Goal: Task Accomplishment & Management: Use online tool/utility

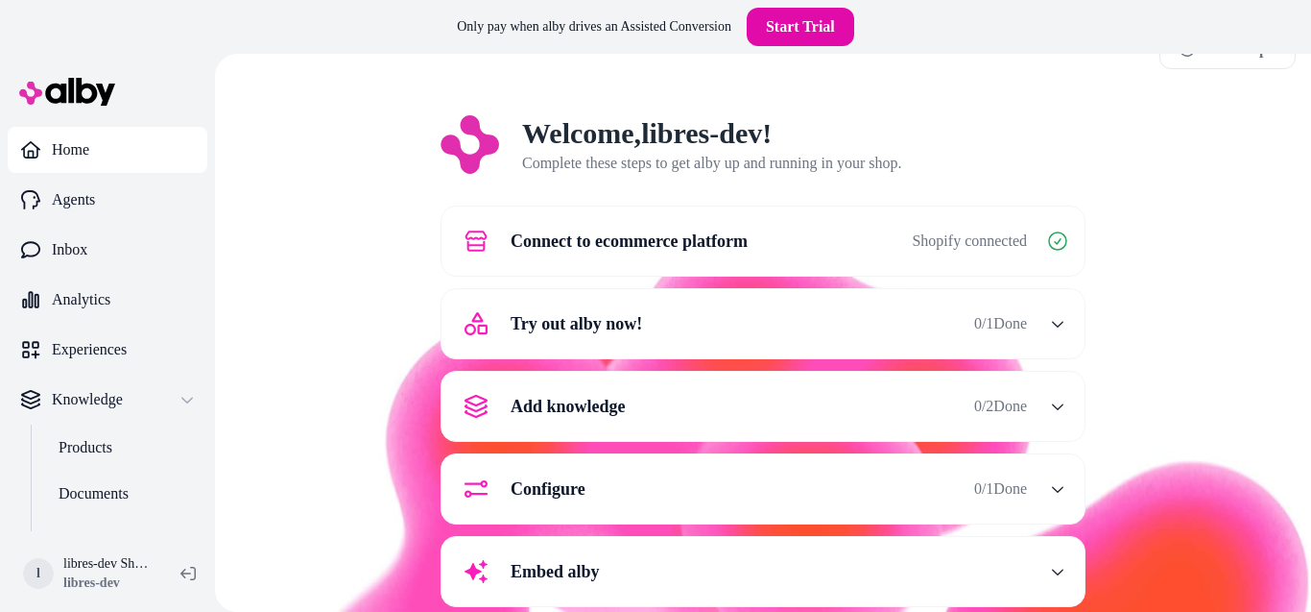
scroll to position [78, 0]
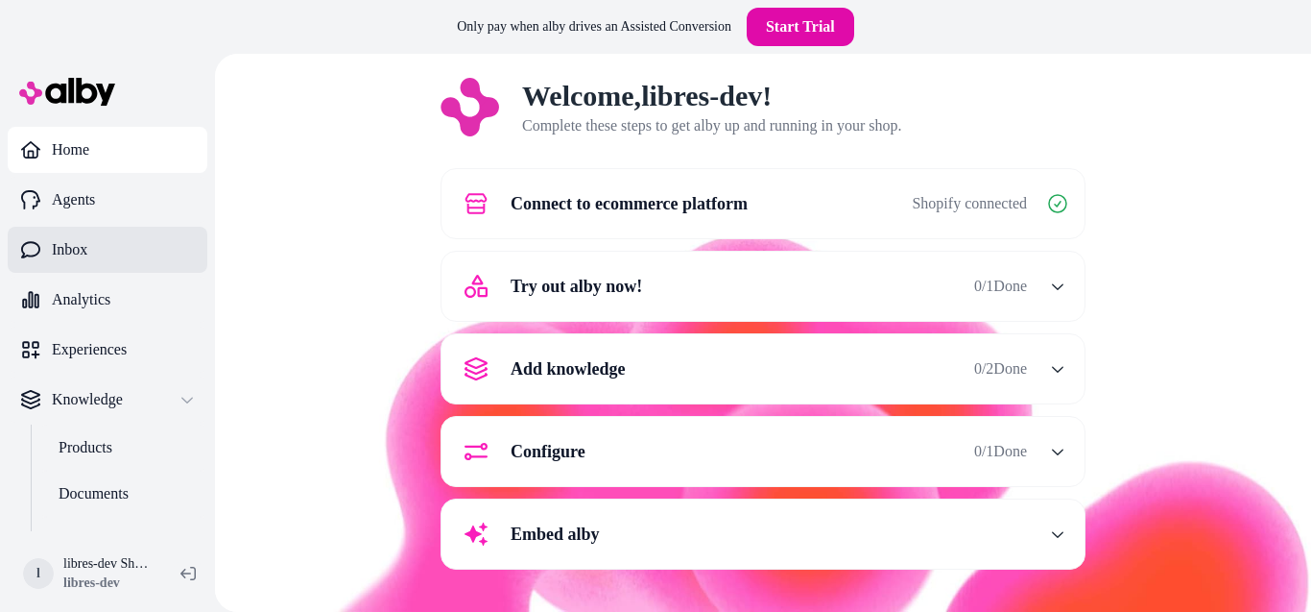
click at [136, 238] on link "Inbox" at bounding box center [108, 250] width 200 height 46
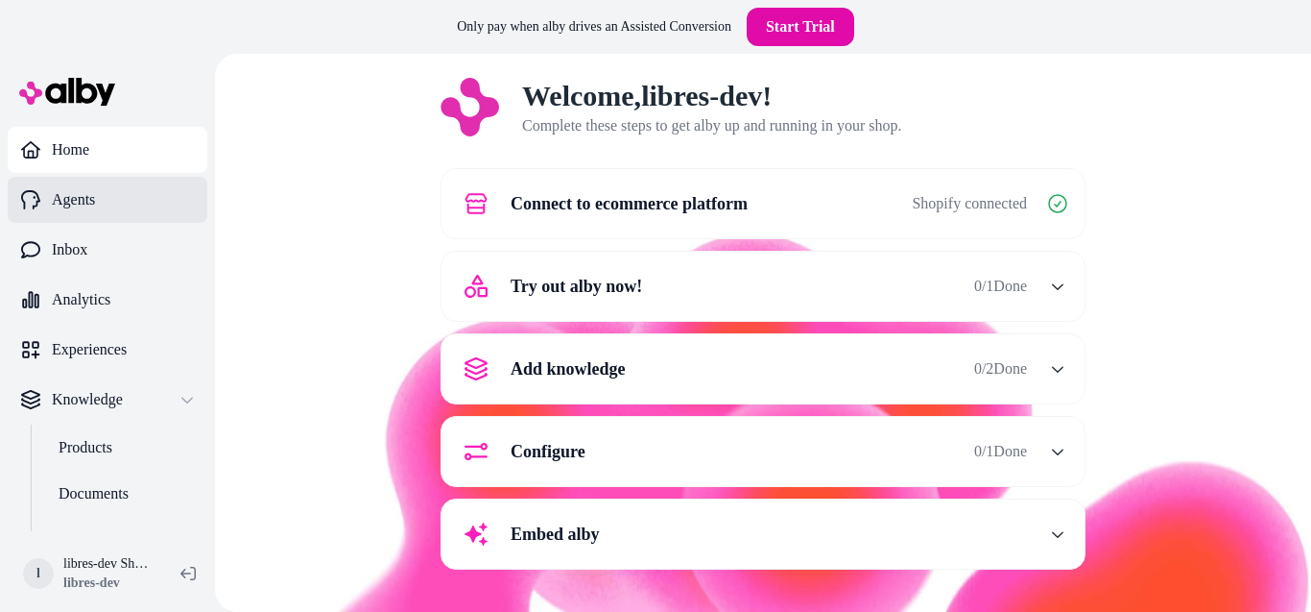
click at [120, 202] on link "Agents" at bounding box center [108, 200] width 200 height 46
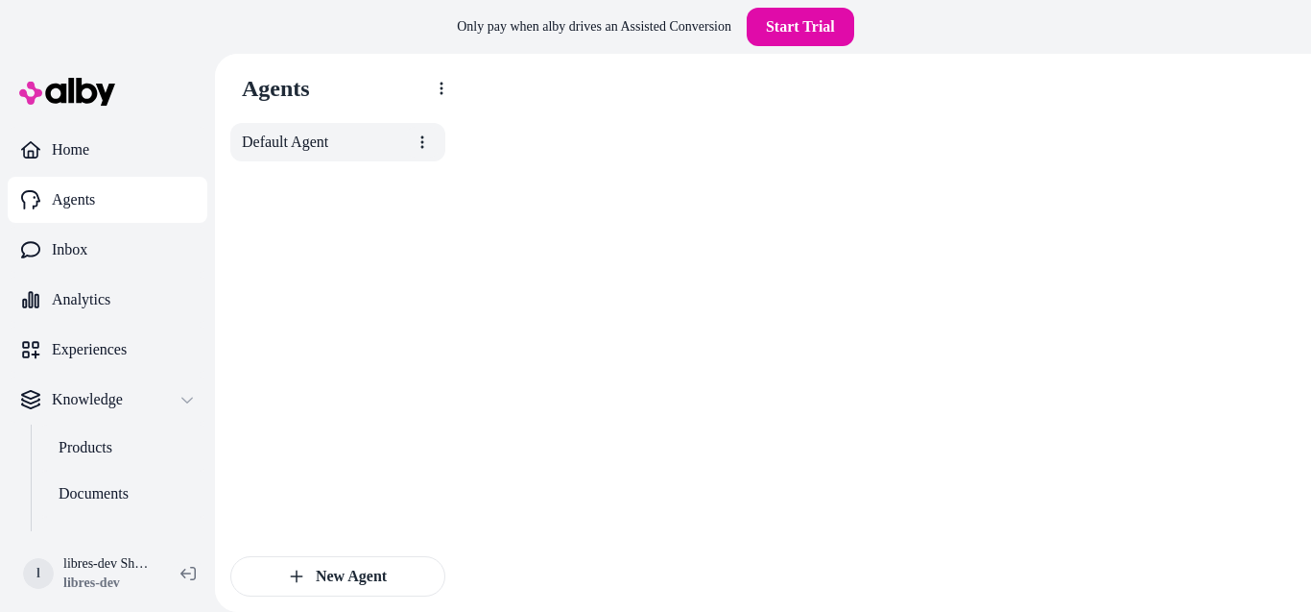
click at [327, 146] on span "Default Agent" at bounding box center [285, 142] width 86 height 23
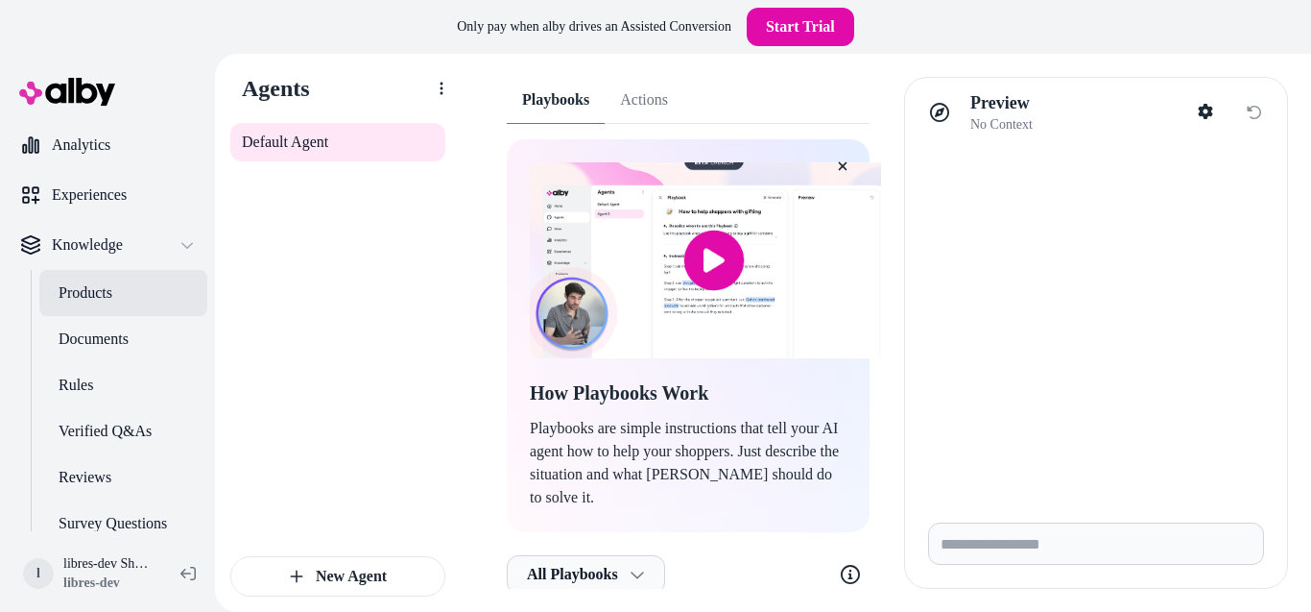
scroll to position [220, 0]
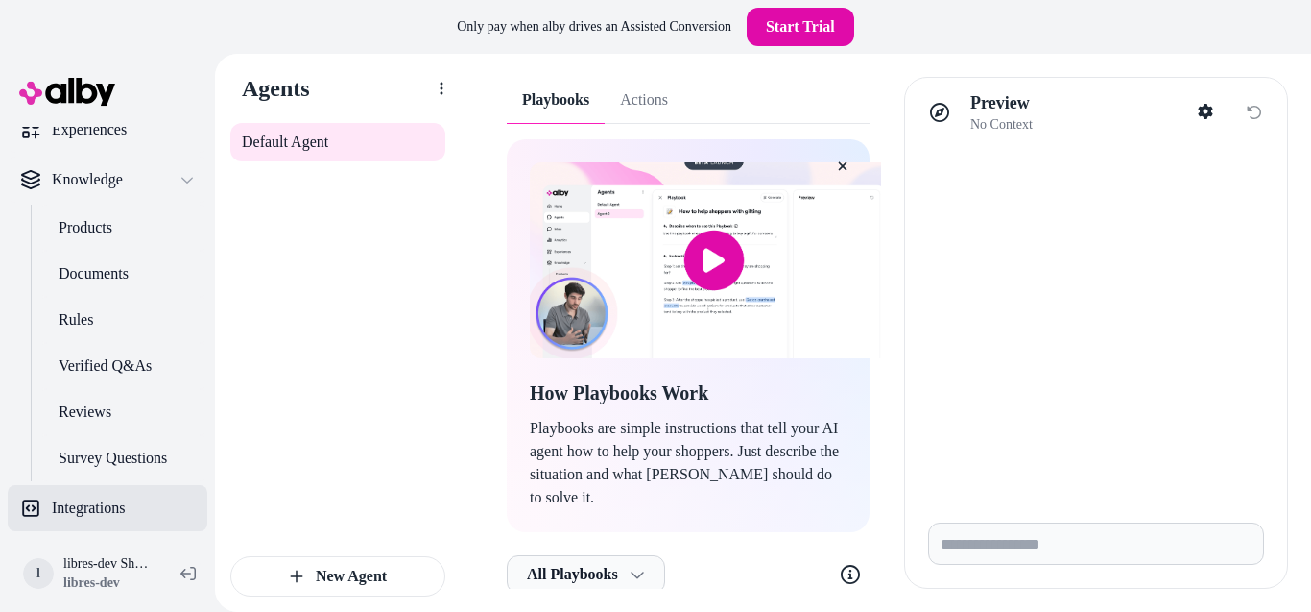
click at [96, 488] on link "Integrations" at bounding box center [108, 508] width 200 height 46
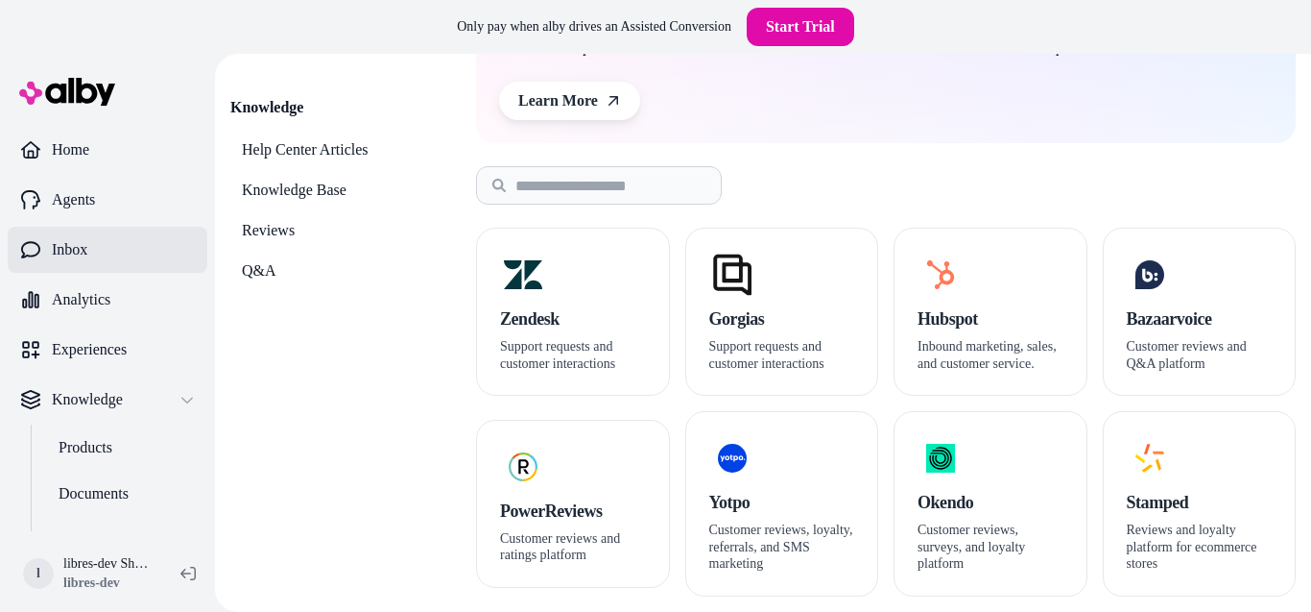
click at [86, 256] on p "Inbox" at bounding box center [70, 249] width 36 height 23
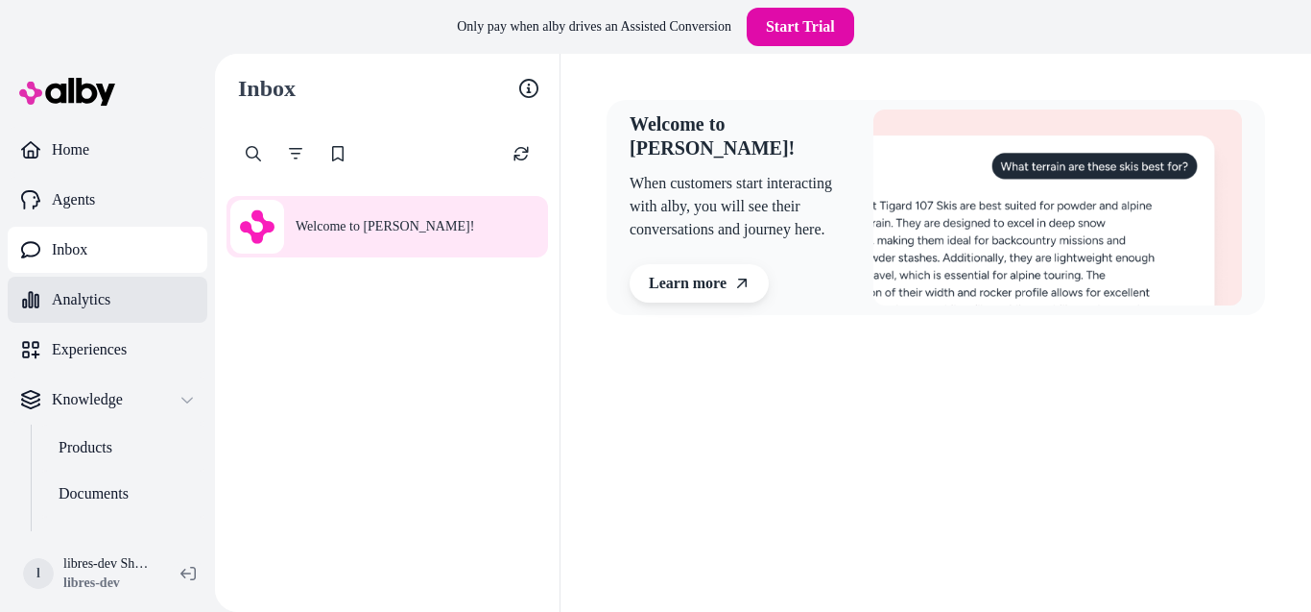
click at [95, 291] on p "Analytics" at bounding box center [81, 299] width 59 height 23
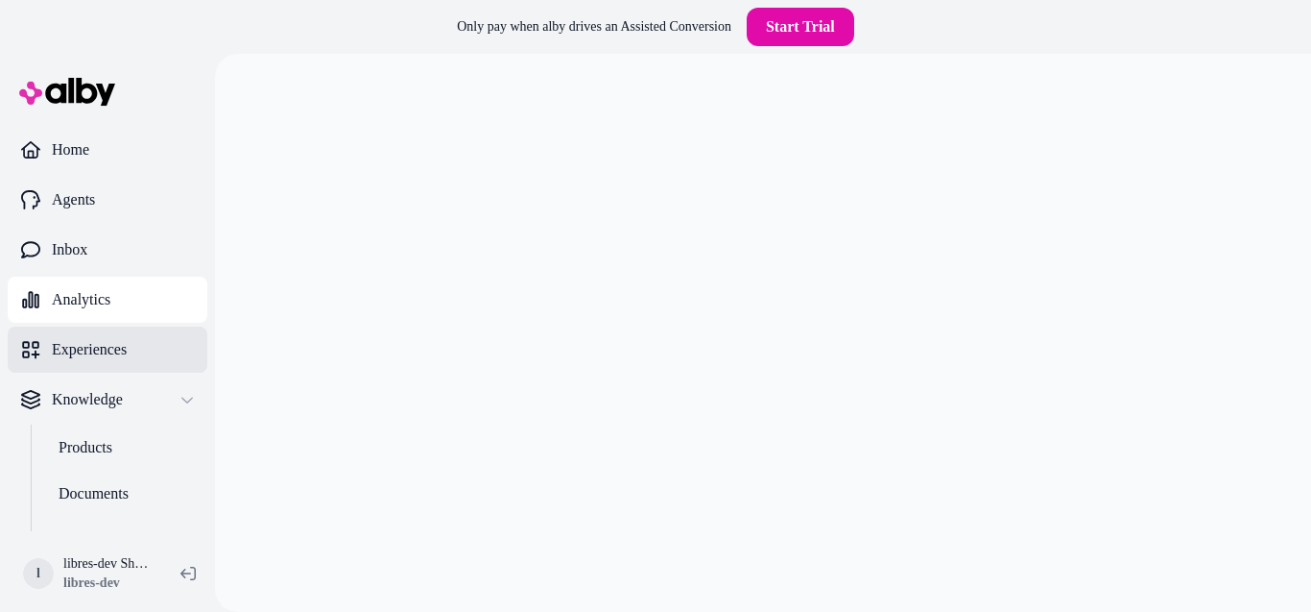
click at [124, 349] on p "Experiences" at bounding box center [89, 349] width 75 height 23
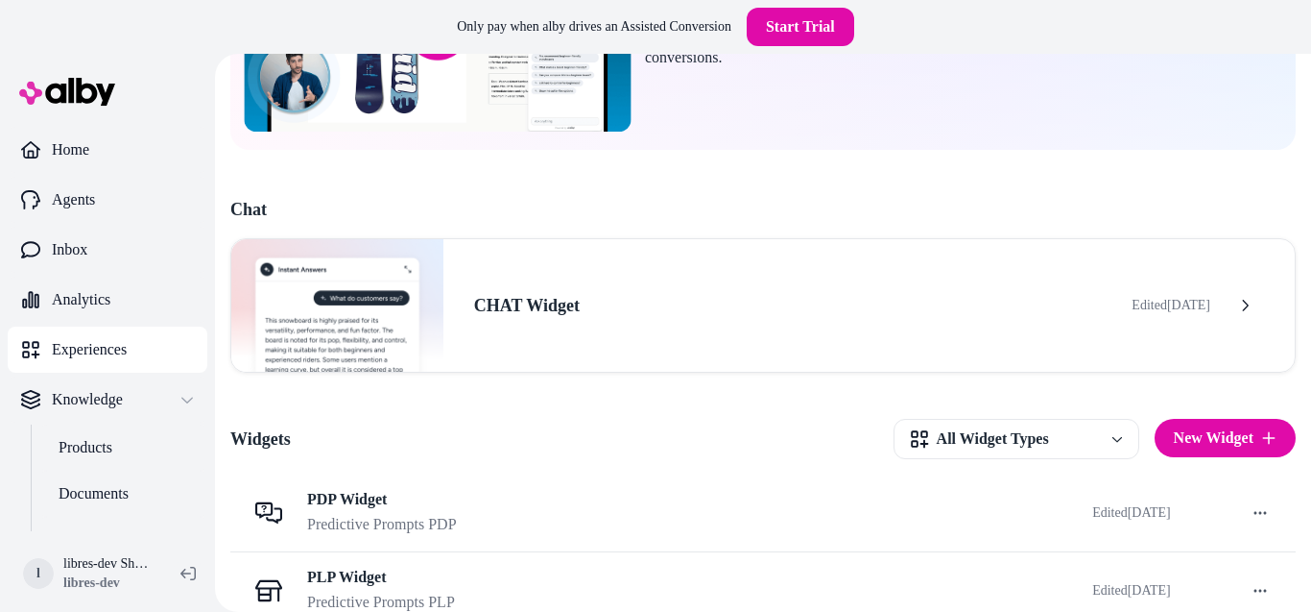
scroll to position [259, 0]
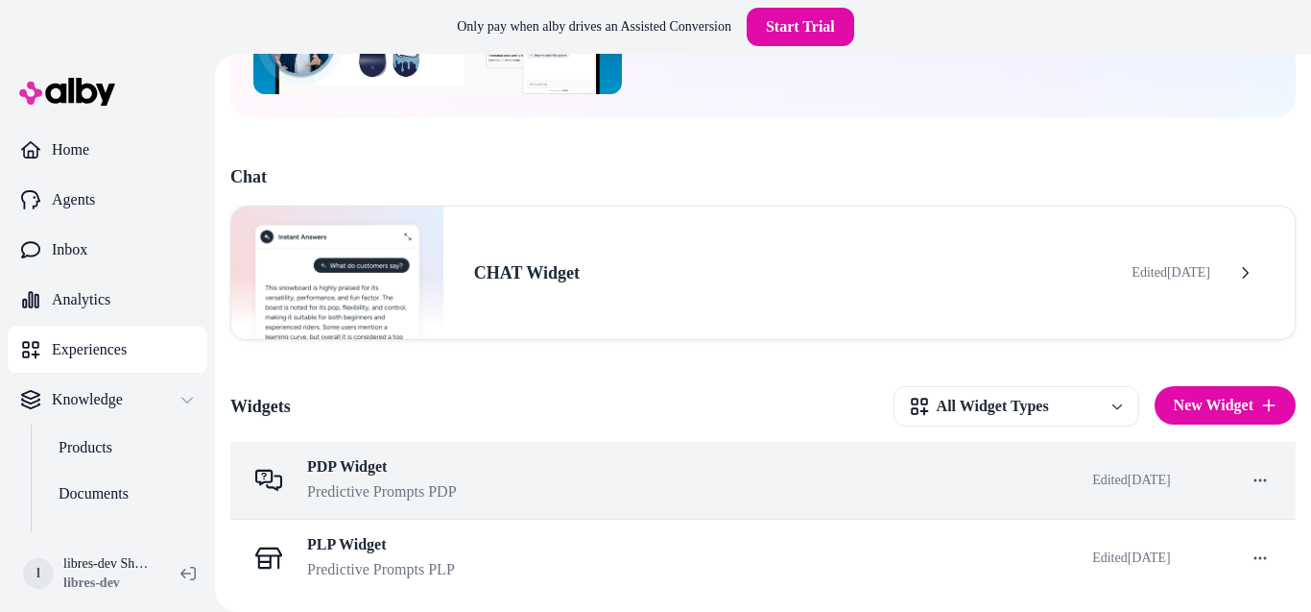
click at [516, 477] on div "PDP Widget Predictive Prompts PDP" at bounding box center [654, 480] width 816 height 46
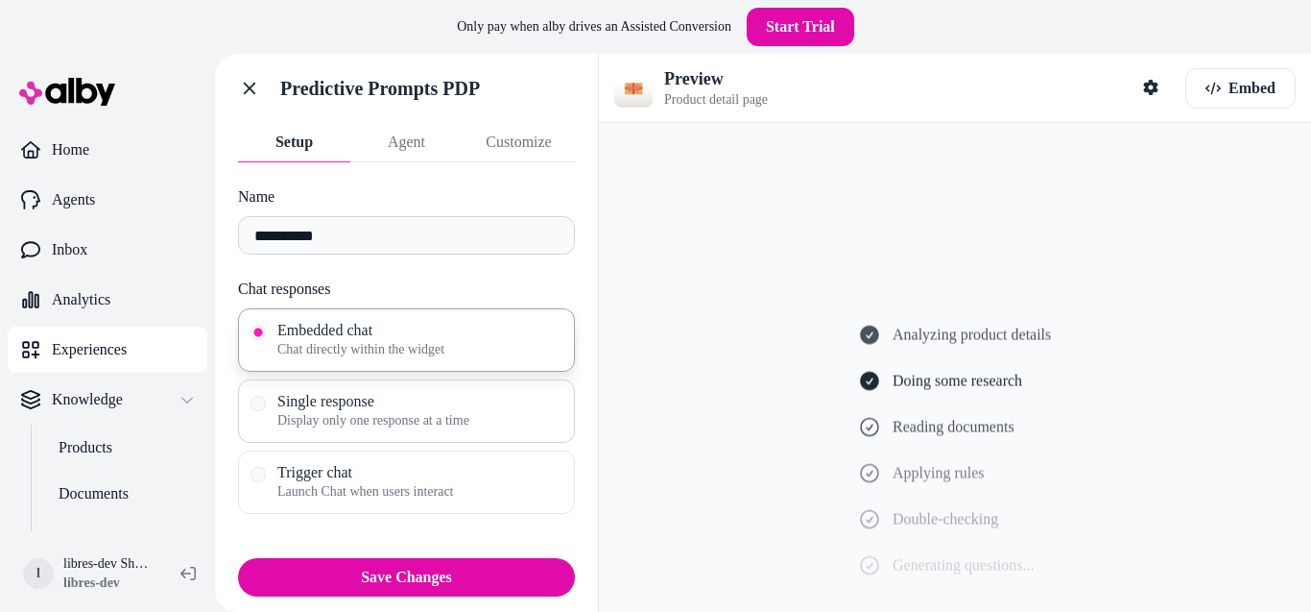
click at [320, 408] on span "Single response" at bounding box center [419, 401] width 285 height 19
click at [266, 408] on button "Single response Display only one response at a time" at bounding box center [258, 403] width 15 height 15
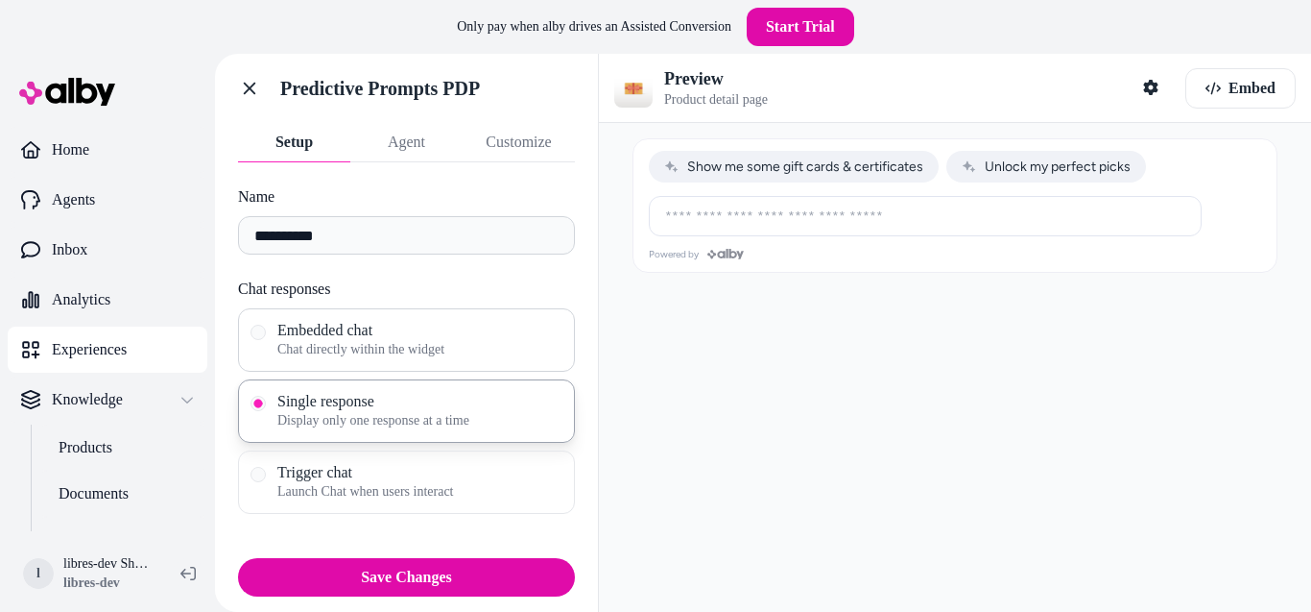
click at [353, 352] on span "Chat directly within the widget" at bounding box center [419, 349] width 285 height 19
click at [266, 340] on button "Embedded chat Chat directly within the widget" at bounding box center [258, 332] width 15 height 15
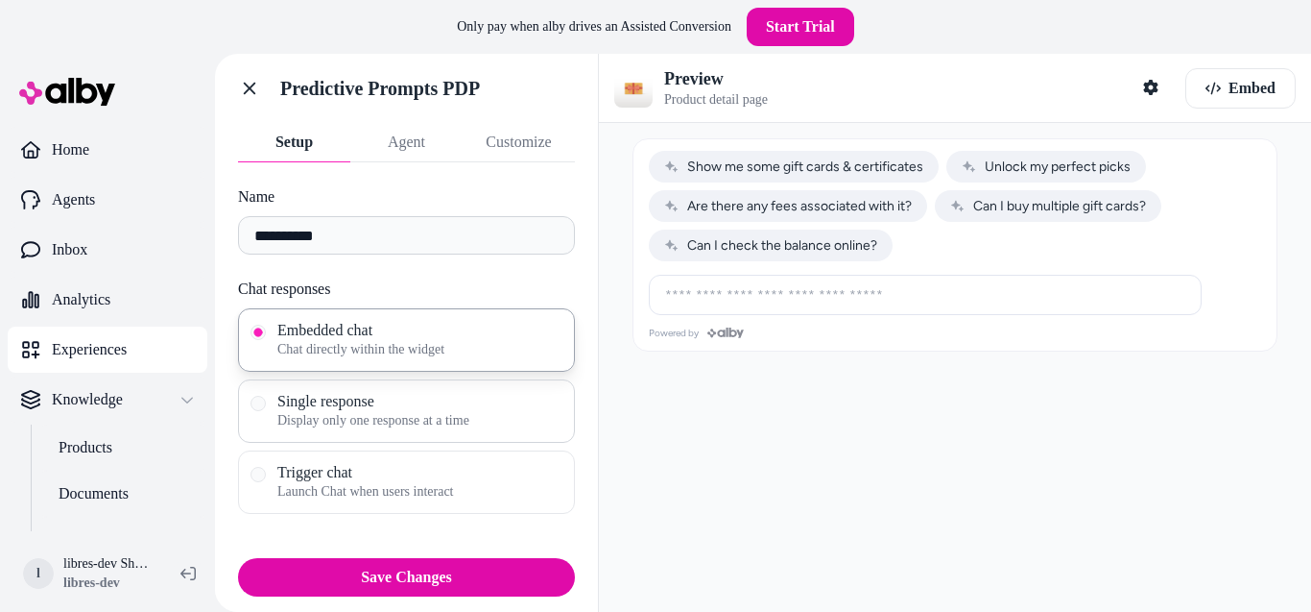
click at [435, 402] on span "Single response" at bounding box center [419, 401] width 285 height 19
click at [266, 402] on button "Single response Display only one response at a time" at bounding box center [258, 403] width 15 height 15
click at [707, 294] on input at bounding box center [906, 294] width 505 height 23
click at [673, 415] on div at bounding box center [955, 367] width 712 height 489
click at [326, 499] on span "Launch Chat when users interact" at bounding box center [419, 491] width 285 height 19
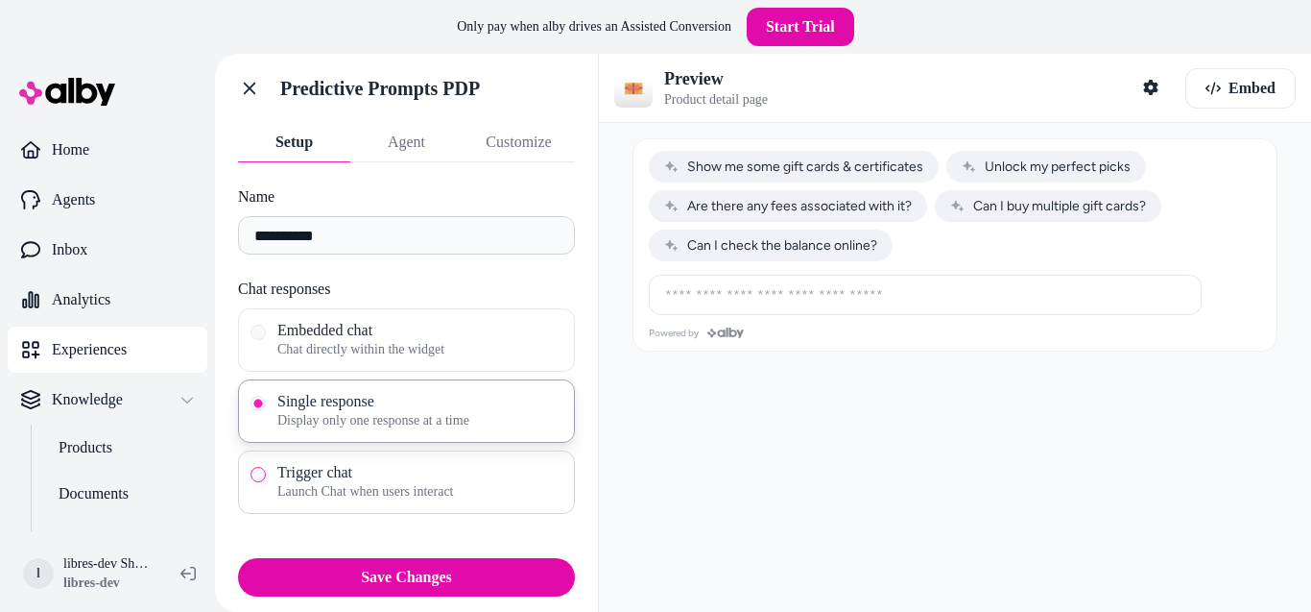
click at [266, 482] on button "Trigger chat Launch Chat when users interact" at bounding box center [258, 474] width 15 height 15
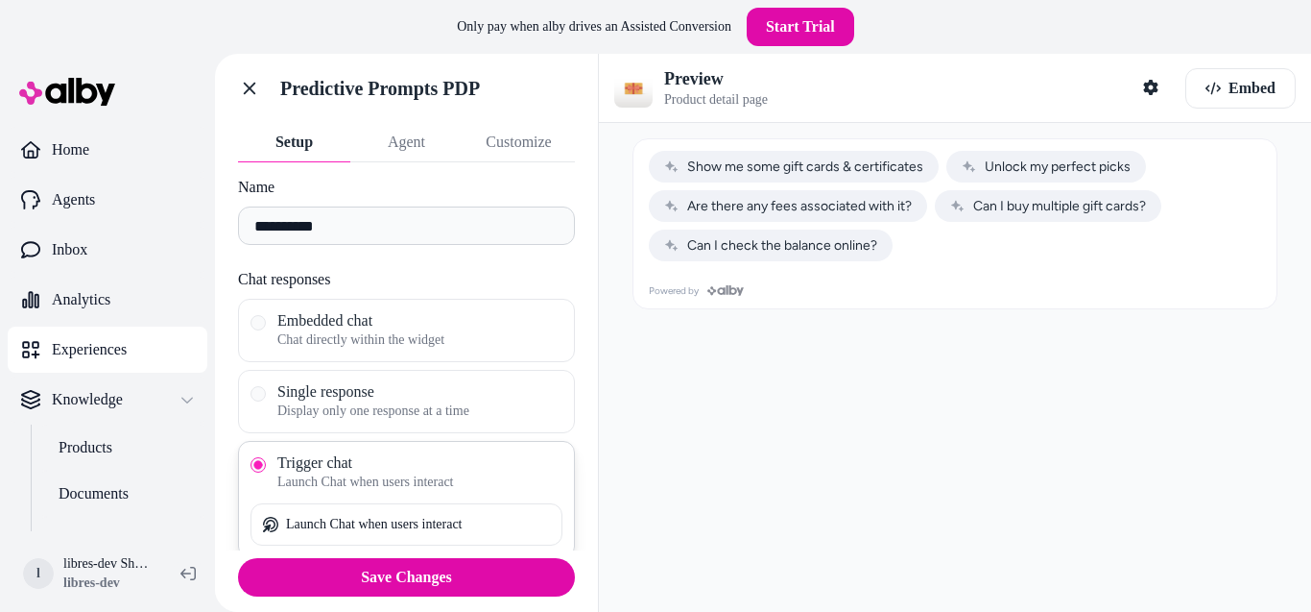
scroll to position [17, 0]
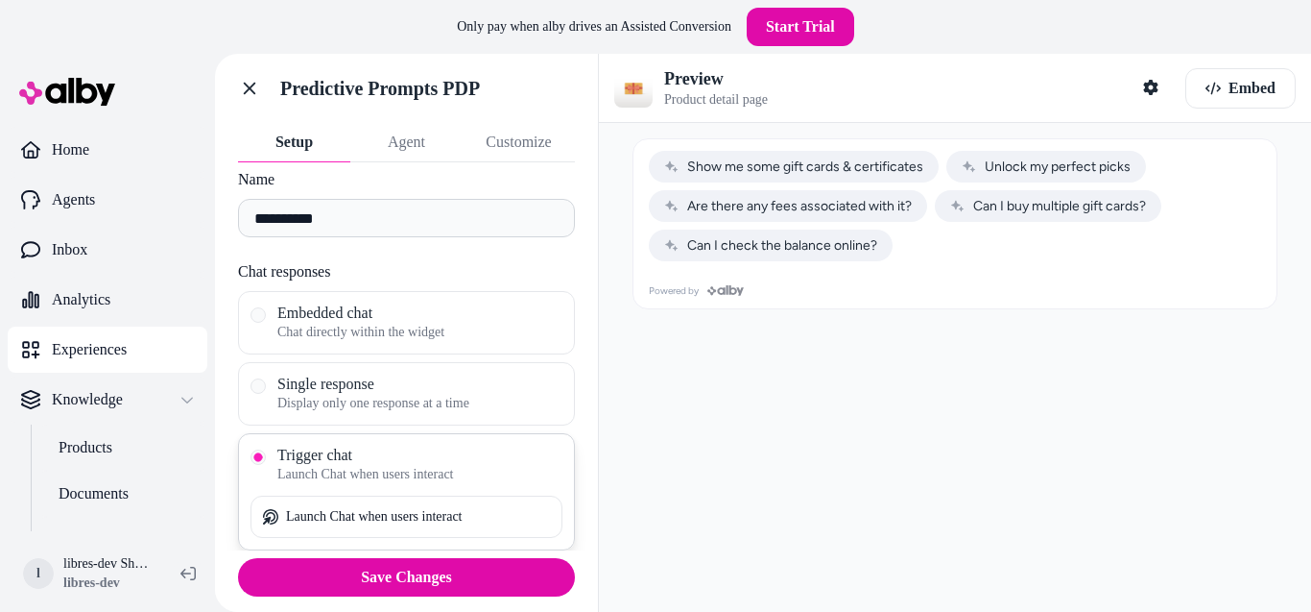
click at [401, 513] on p "Launch Chat when users interact" at bounding box center [374, 516] width 177 height 17
click at [327, 385] on span "Single response" at bounding box center [419, 383] width 285 height 19
click at [266, 385] on button "Single response Display only one response at a time" at bounding box center [258, 385] width 15 height 15
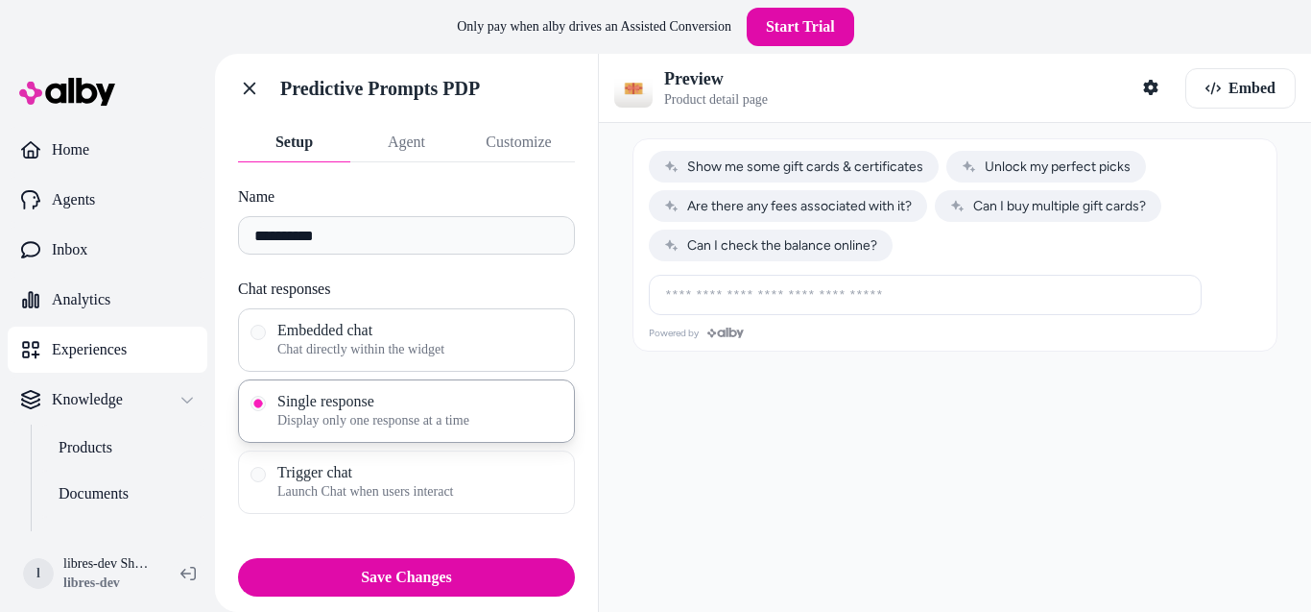
click at [400, 340] on span "Chat directly within the widget" at bounding box center [419, 349] width 285 height 19
click at [266, 340] on button "Embedded chat Chat directly within the widget" at bounding box center [258, 332] width 15 height 15
click at [417, 475] on span "Trigger chat" at bounding box center [419, 472] width 285 height 19
click at [266, 475] on button "Trigger chat Launch Chat when users interact" at bounding box center [258, 474] width 15 height 15
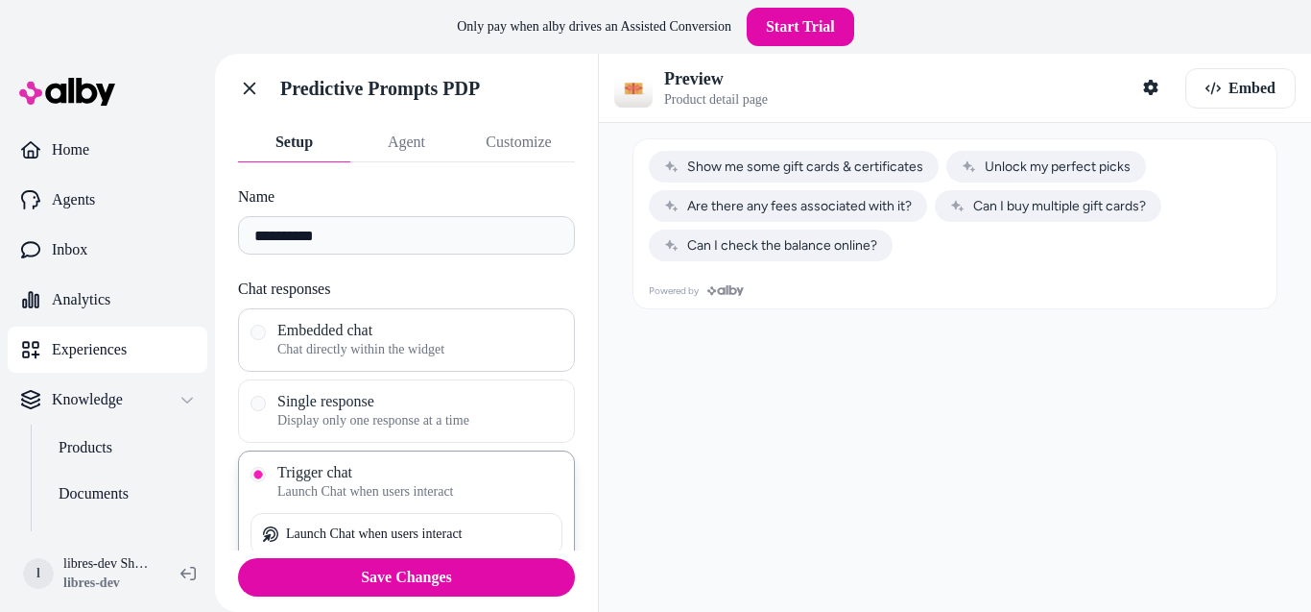
click at [407, 362] on div "Embedded chat Chat directly within the widget" at bounding box center [406, 339] width 337 height 63
click at [322, 337] on span "Embedded chat" at bounding box center [419, 330] width 285 height 19
click at [266, 337] on button "Embedded chat Chat directly within the widget" at bounding box center [258, 332] width 15 height 15
click at [377, 491] on span "Launch Chat when users interact" at bounding box center [419, 491] width 285 height 19
click at [266, 482] on button "Trigger chat Launch Chat when users interact" at bounding box center [258, 474] width 15 height 15
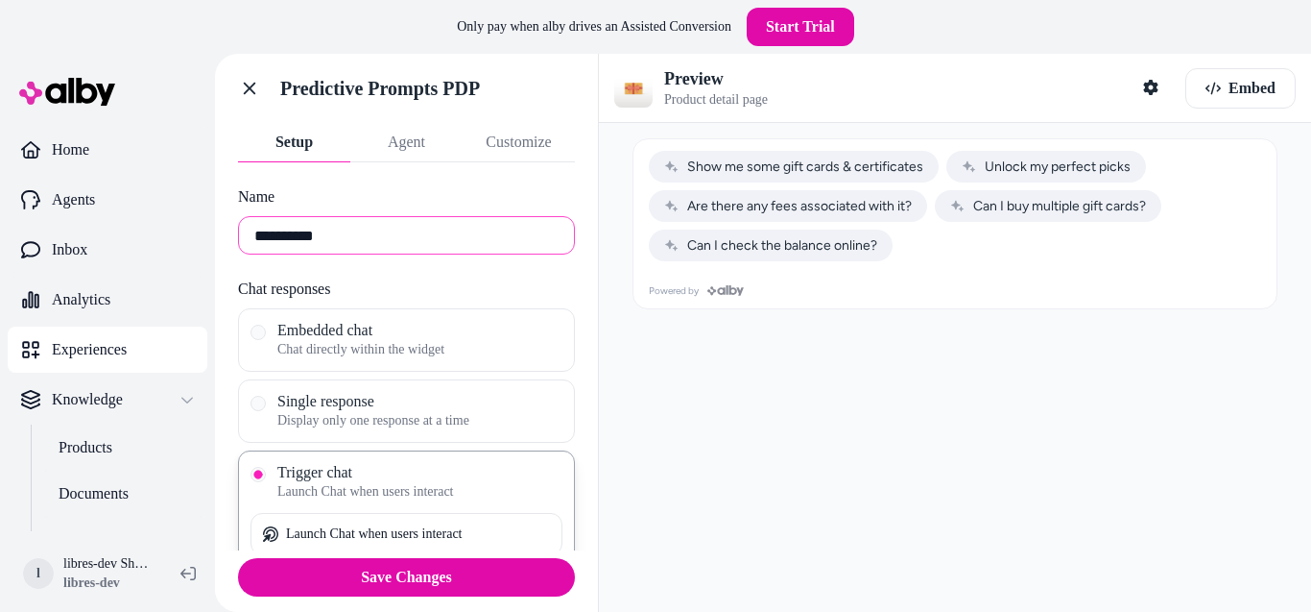
click at [346, 234] on input "**********" at bounding box center [406, 235] width 337 height 38
click at [300, 181] on div "**********" at bounding box center [406, 356] width 383 height 388
click at [396, 146] on button "Agent" at bounding box center [406, 142] width 112 height 38
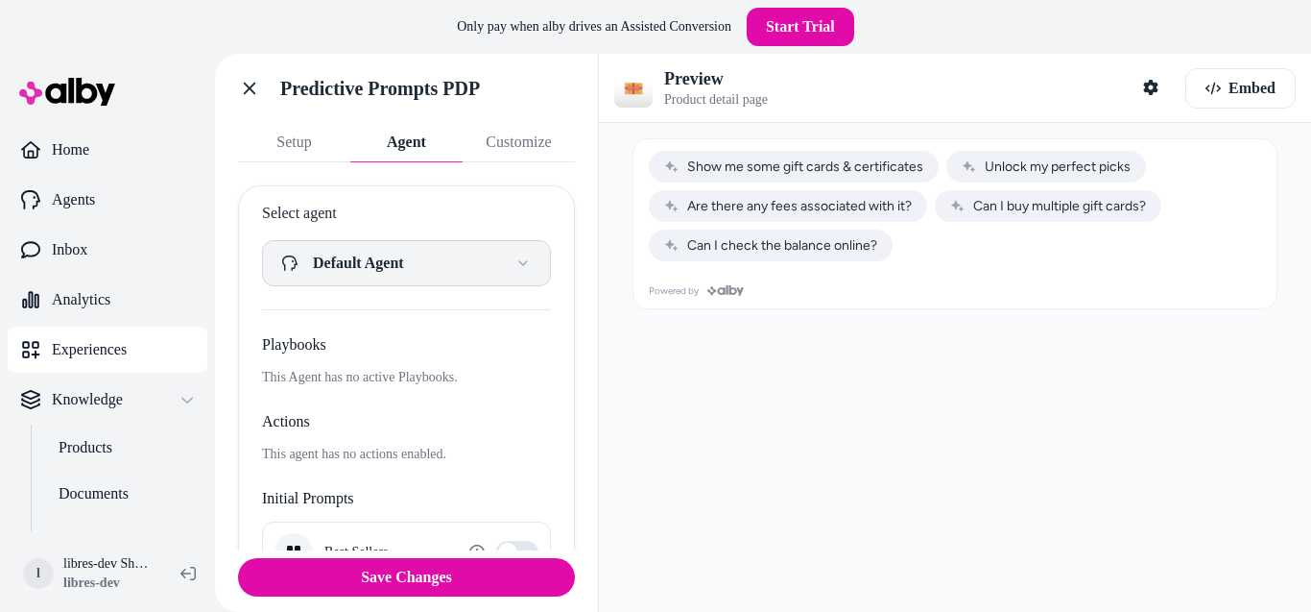
click at [456, 255] on html "**********" at bounding box center [655, 306] width 1311 height 612
click at [445, 257] on html "**********" at bounding box center [655, 306] width 1311 height 612
click at [504, 141] on button "Customize" at bounding box center [519, 142] width 112 height 38
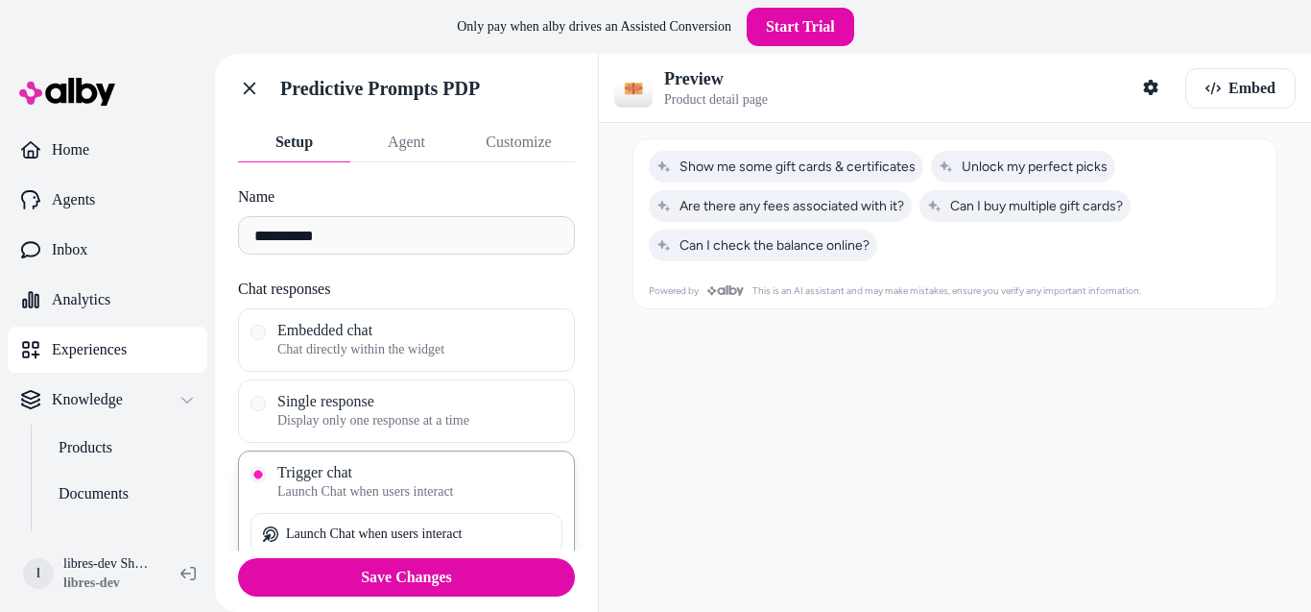
click at [313, 133] on button "Setup" at bounding box center [294, 142] width 112 height 38
click at [244, 80] on icon at bounding box center [249, 88] width 19 height 19
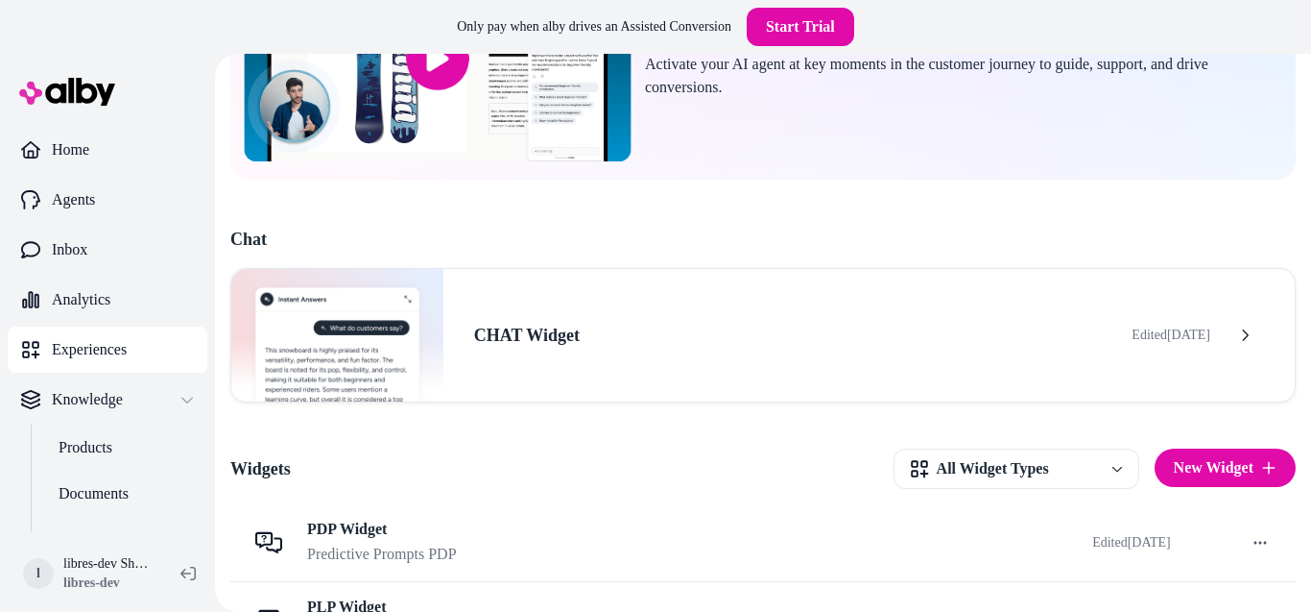
scroll to position [259, 0]
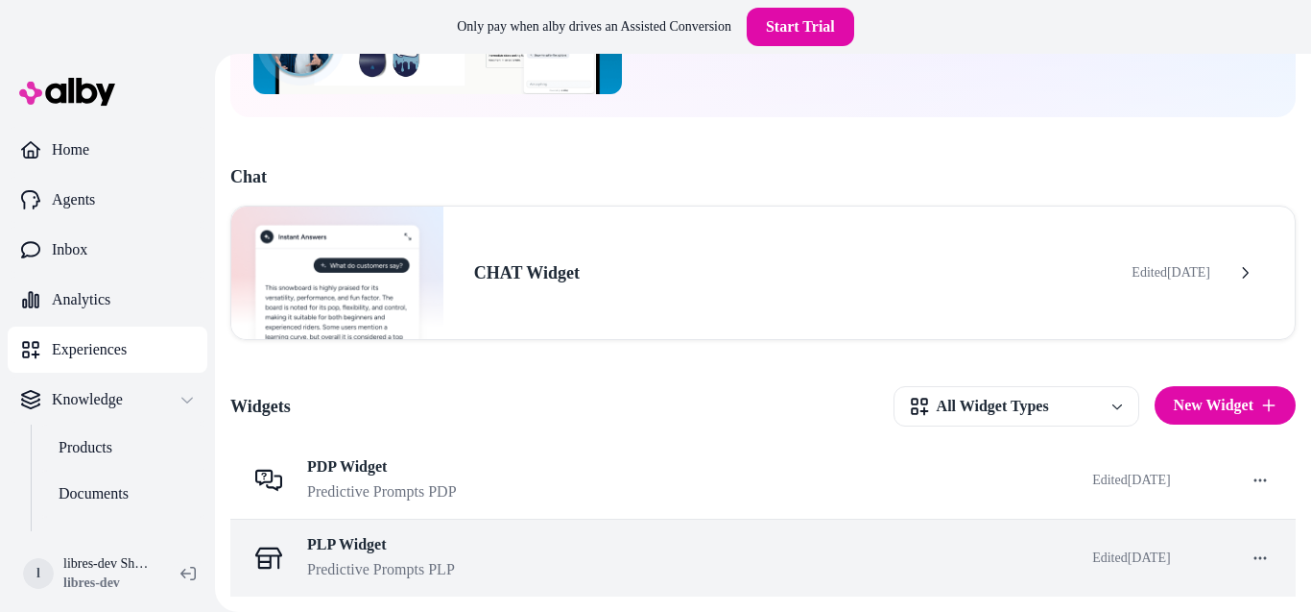
click at [392, 548] on span "PLP Widget" at bounding box center [381, 544] width 148 height 19
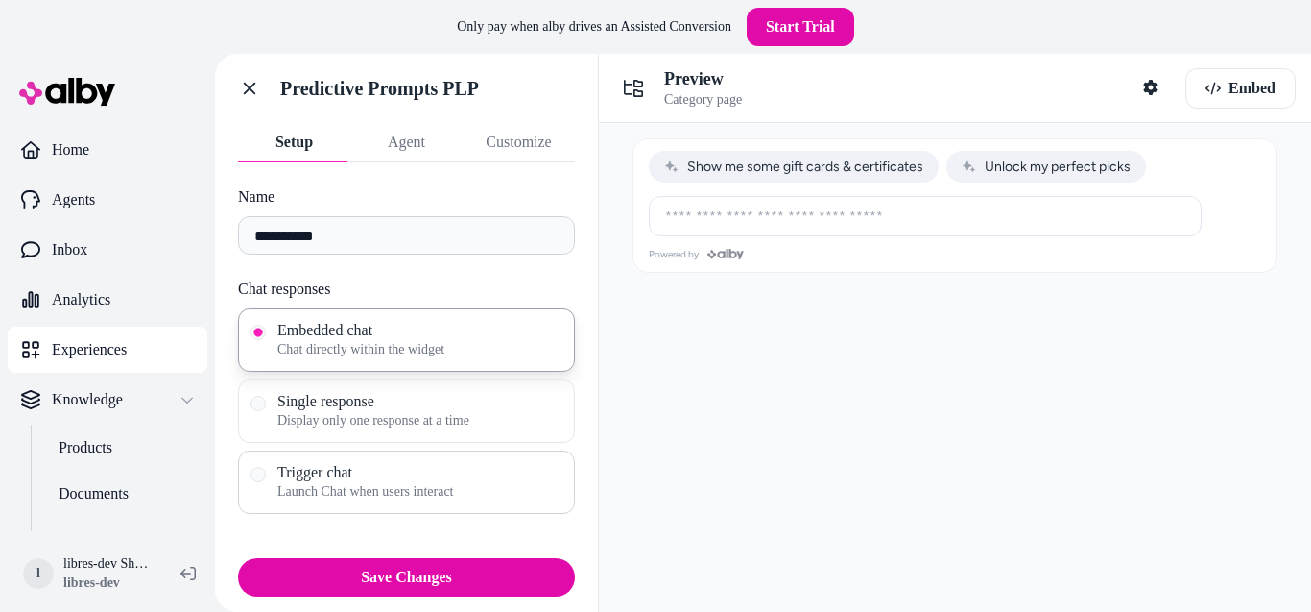
click at [415, 473] on span "Trigger chat" at bounding box center [419, 472] width 285 height 19
click at [266, 473] on button "Trigger chat Launch Chat when users interact" at bounding box center [258, 474] width 15 height 15
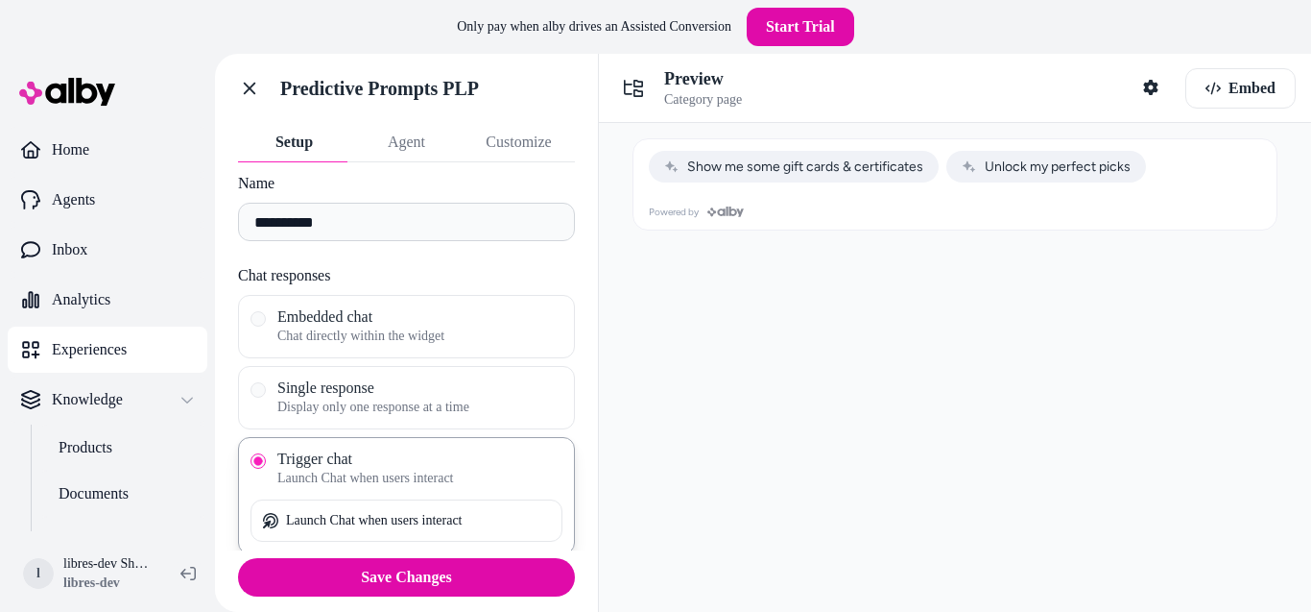
scroll to position [17, 0]
click at [409, 320] on span "Embedded chat" at bounding box center [419, 312] width 285 height 19
click at [266, 320] on button "Embedded chat Chat directly within the widget" at bounding box center [258, 314] width 15 height 15
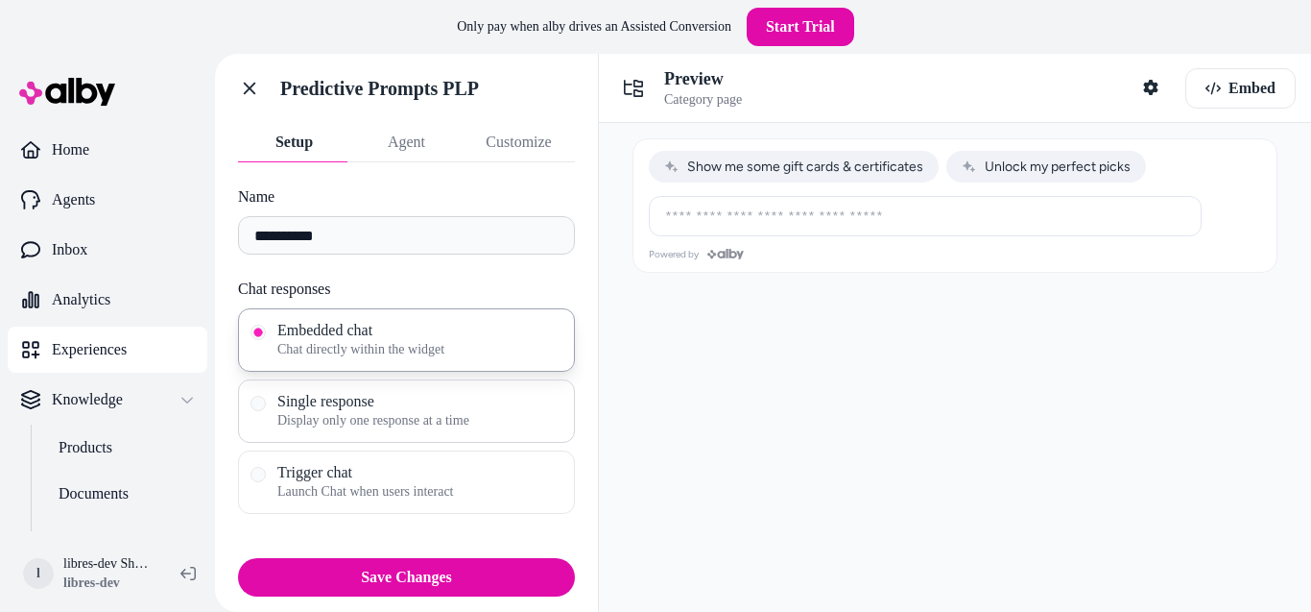
click at [408, 404] on span "Single response" at bounding box center [419, 401] width 285 height 19
click at [266, 404] on button "Single response Display only one response at a time" at bounding box center [258, 403] width 15 height 15
click at [442, 488] on span "Launch Chat when users interact" at bounding box center [419, 491] width 285 height 19
click at [266, 482] on button "Trigger chat Launch Chat when users interact" at bounding box center [258, 474] width 15 height 15
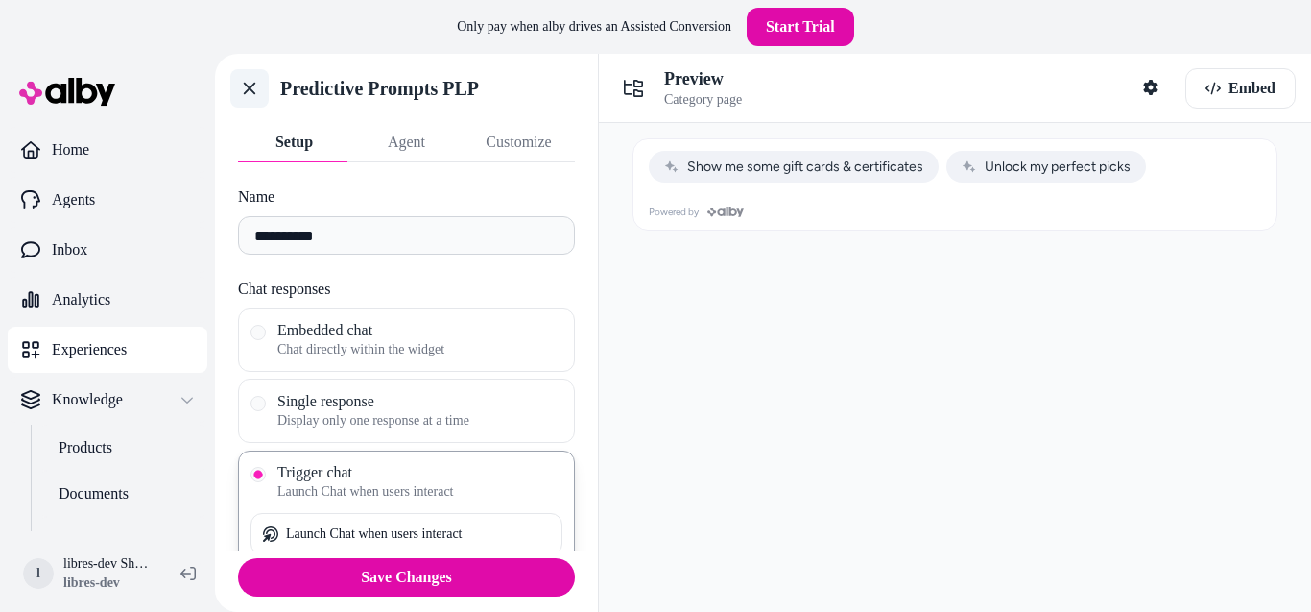
click at [255, 92] on icon at bounding box center [249, 88] width 19 height 19
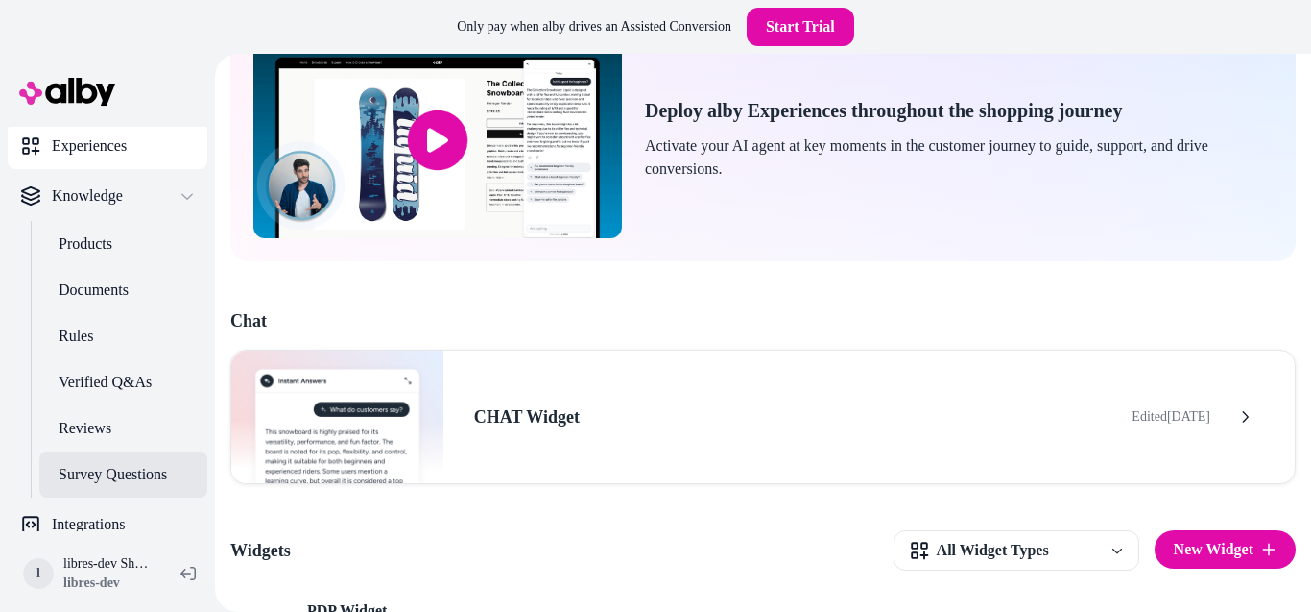
scroll to position [220, 0]
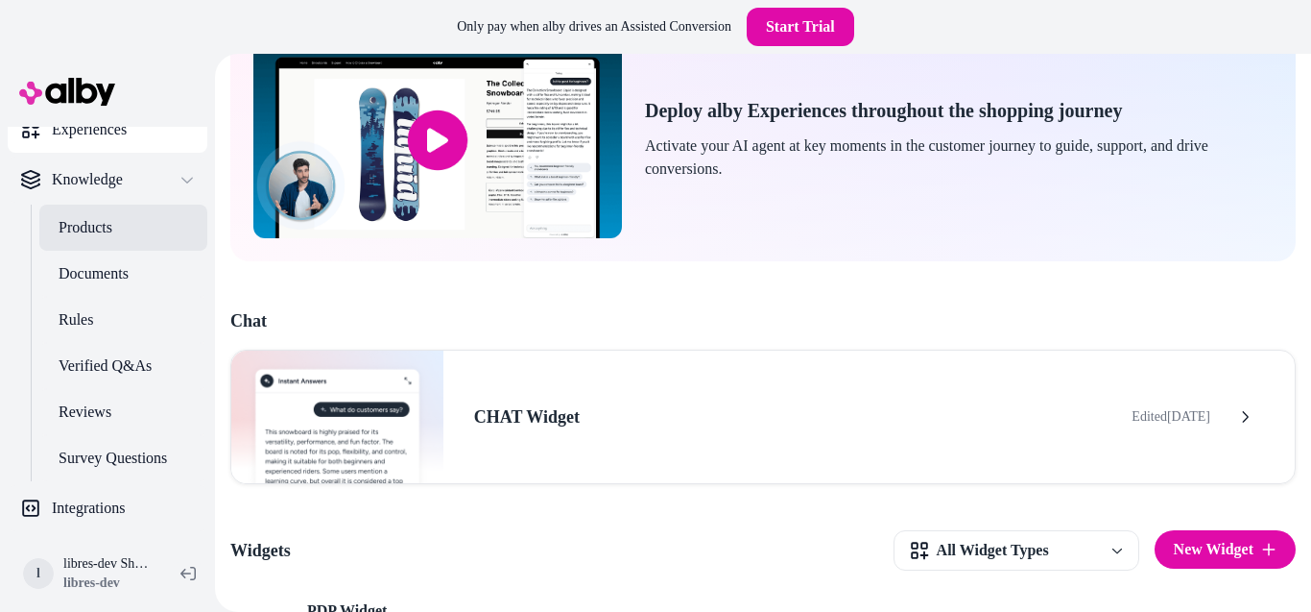
click at [124, 246] on link "Products" at bounding box center [123, 227] width 168 height 46
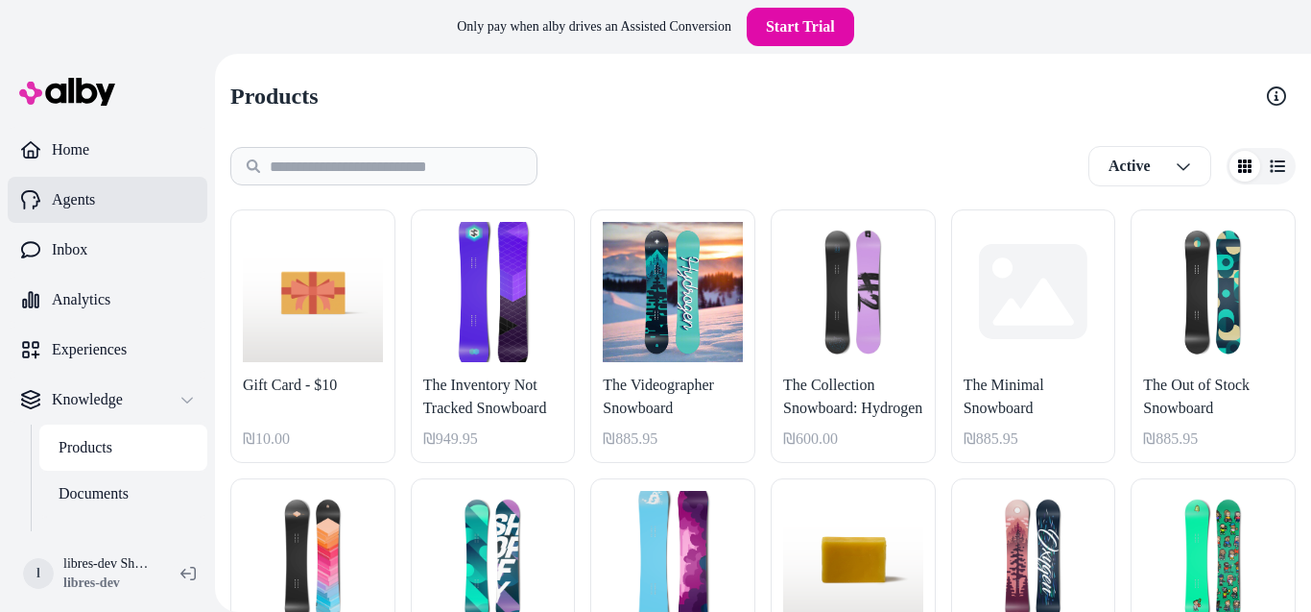
click at [110, 203] on link "Agents" at bounding box center [108, 200] width 200 height 46
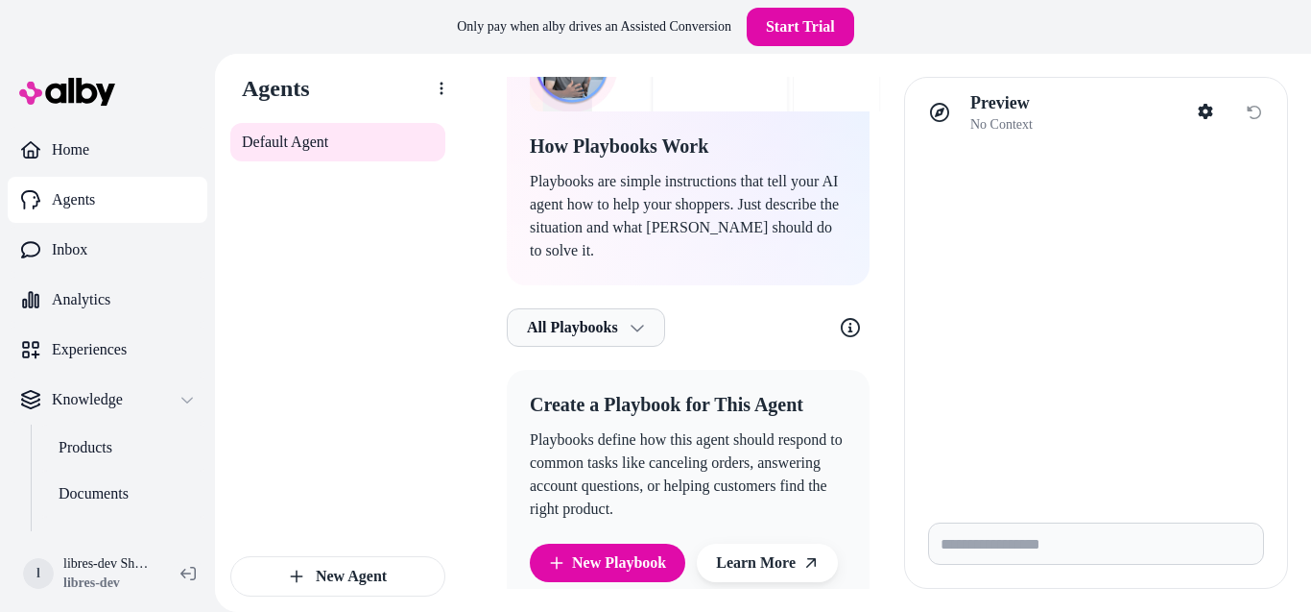
scroll to position [273, 0]
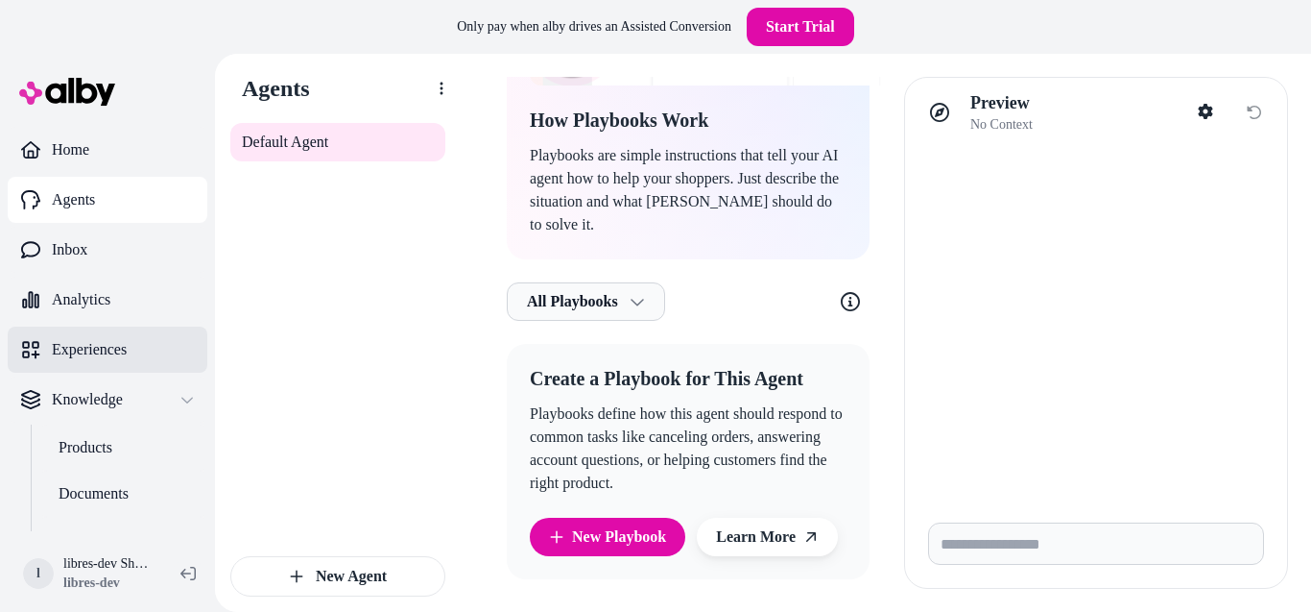
click at [86, 356] on p "Experiences" at bounding box center [89, 349] width 75 height 23
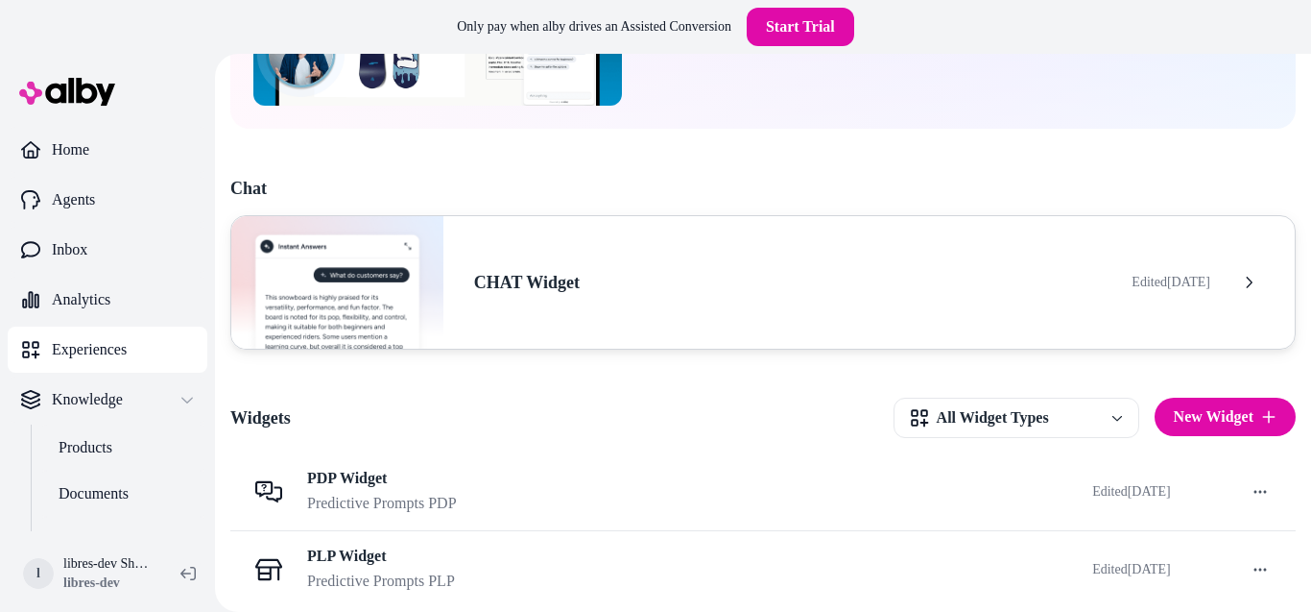
scroll to position [259, 0]
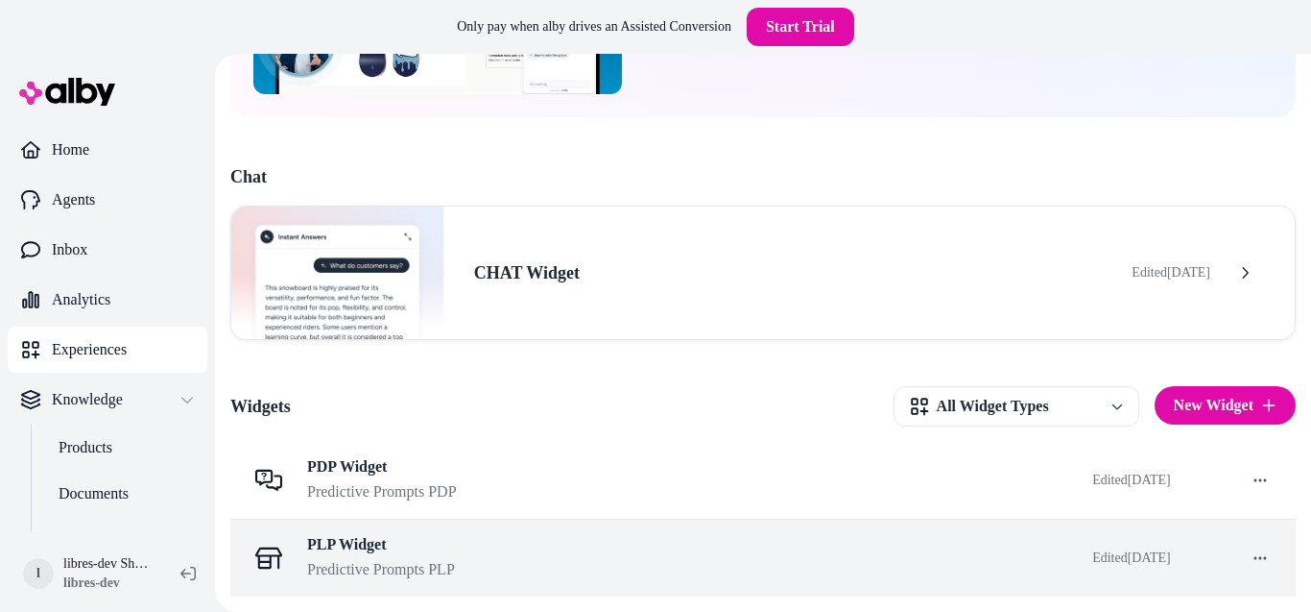
click at [444, 551] on span "PLP Widget" at bounding box center [381, 544] width 148 height 19
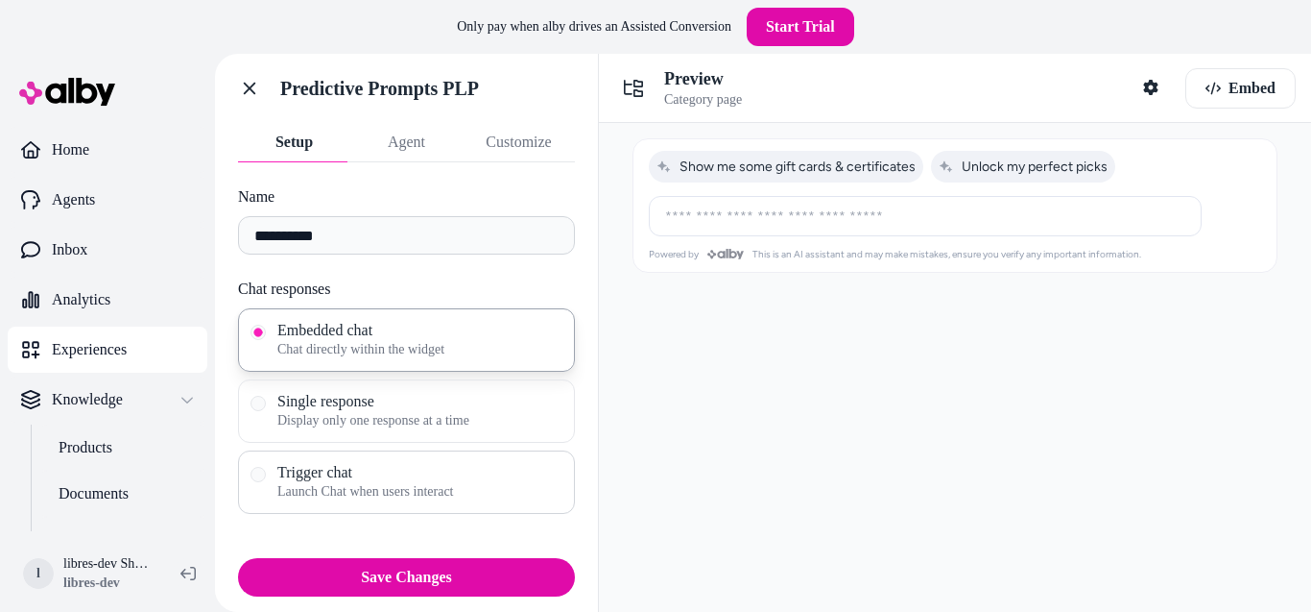
click at [322, 481] on span "Trigger chat" at bounding box center [419, 472] width 285 height 19
click at [266, 481] on button "Trigger chat Launch Chat when users interact" at bounding box center [258, 474] width 15 height 15
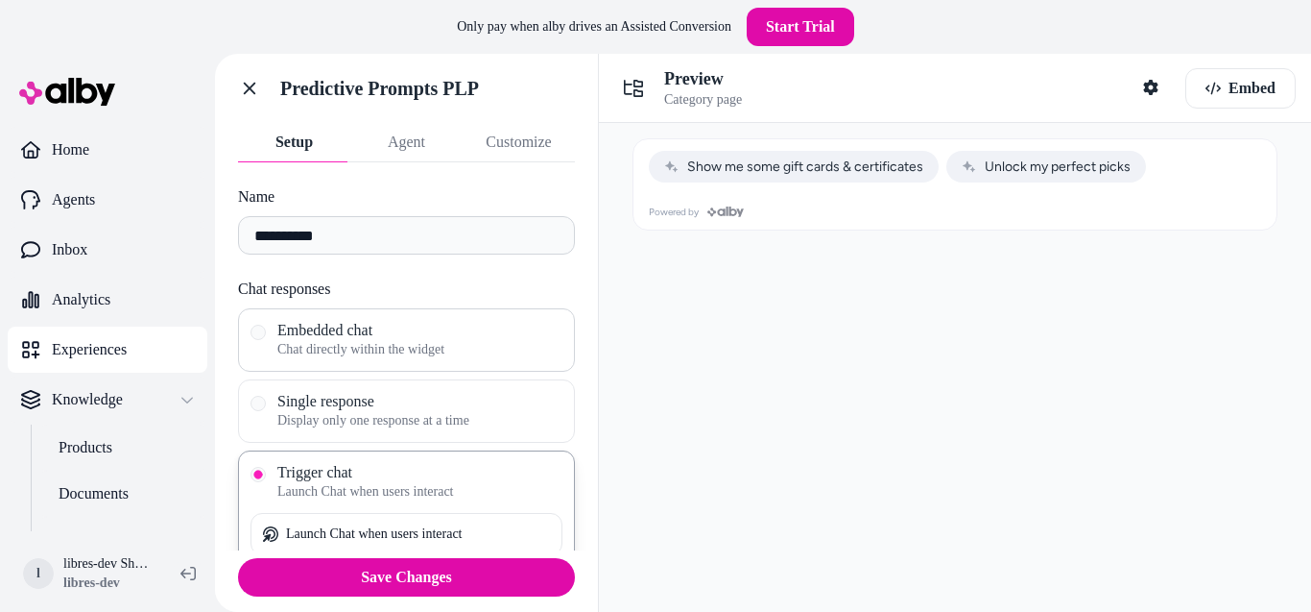
click at [343, 326] on span "Embedded chat" at bounding box center [419, 330] width 285 height 19
click at [266, 326] on button "Embedded chat Chat directly within the widget" at bounding box center [258, 332] width 15 height 15
click at [331, 494] on span "Launch Chat when users interact" at bounding box center [419, 491] width 285 height 19
click at [266, 482] on button "Trigger chat Launch Chat when users interact" at bounding box center [258, 474] width 15 height 15
click at [337, 327] on span "Embedded chat" at bounding box center [419, 330] width 285 height 19
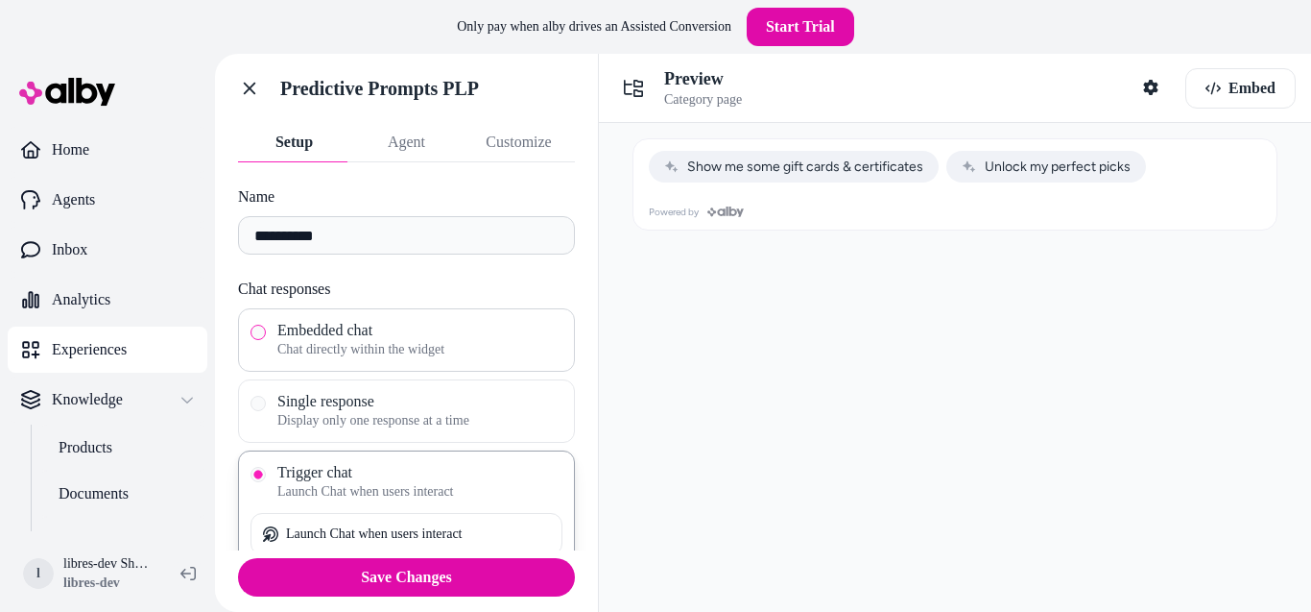
click at [266, 327] on button "Embedded chat Chat directly within the widget" at bounding box center [258, 332] width 15 height 15
click at [292, 487] on span "Launch Chat when users interact" at bounding box center [419, 491] width 285 height 19
click at [266, 482] on button "Trigger chat Launch Chat when users interact" at bounding box center [258, 474] width 15 height 15
click at [1229, 81] on span "Embed" at bounding box center [1252, 88] width 47 height 23
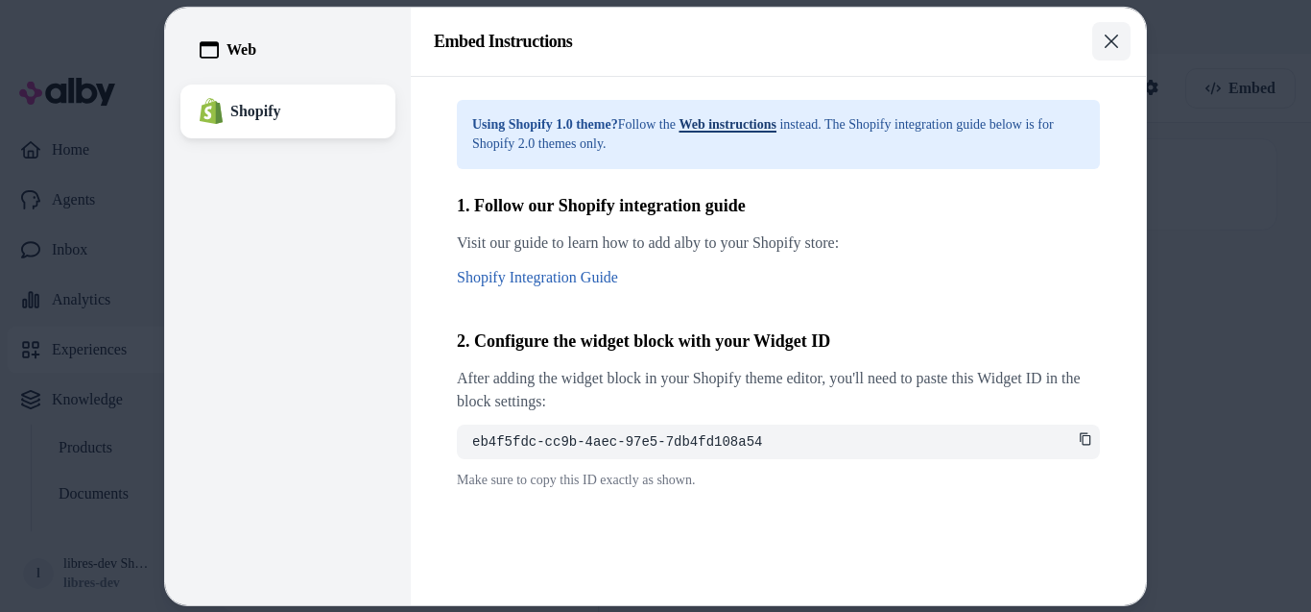
click at [1101, 32] on button "Close" at bounding box center [1112, 41] width 38 height 38
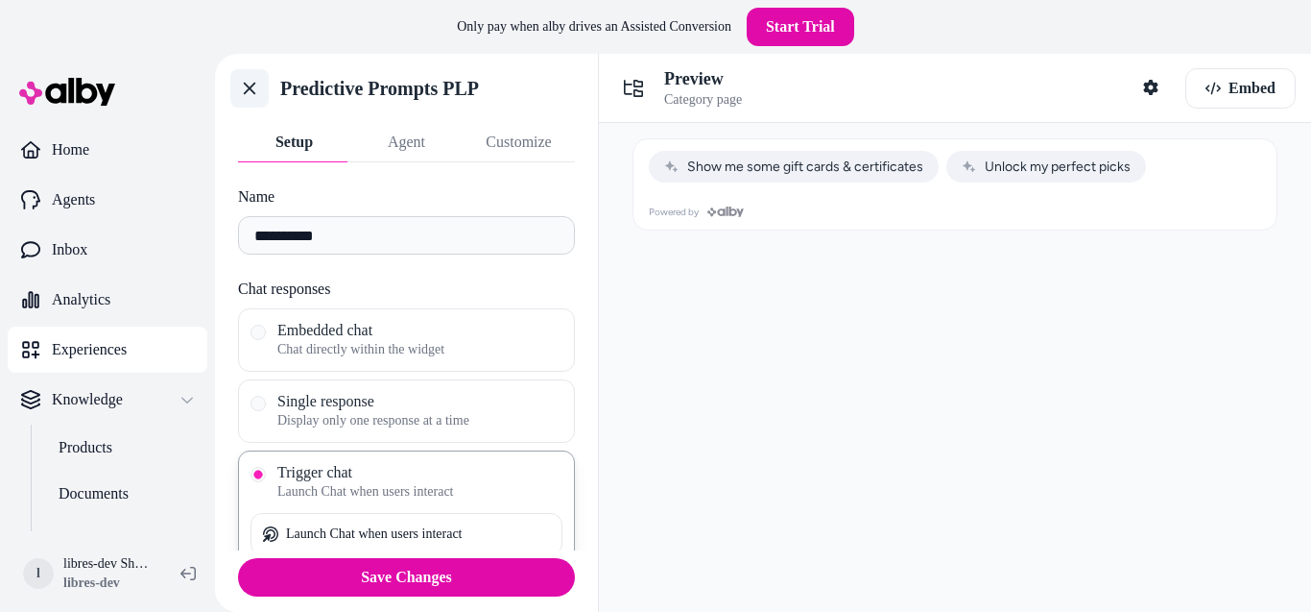
click at [243, 87] on icon at bounding box center [249, 88] width 19 height 19
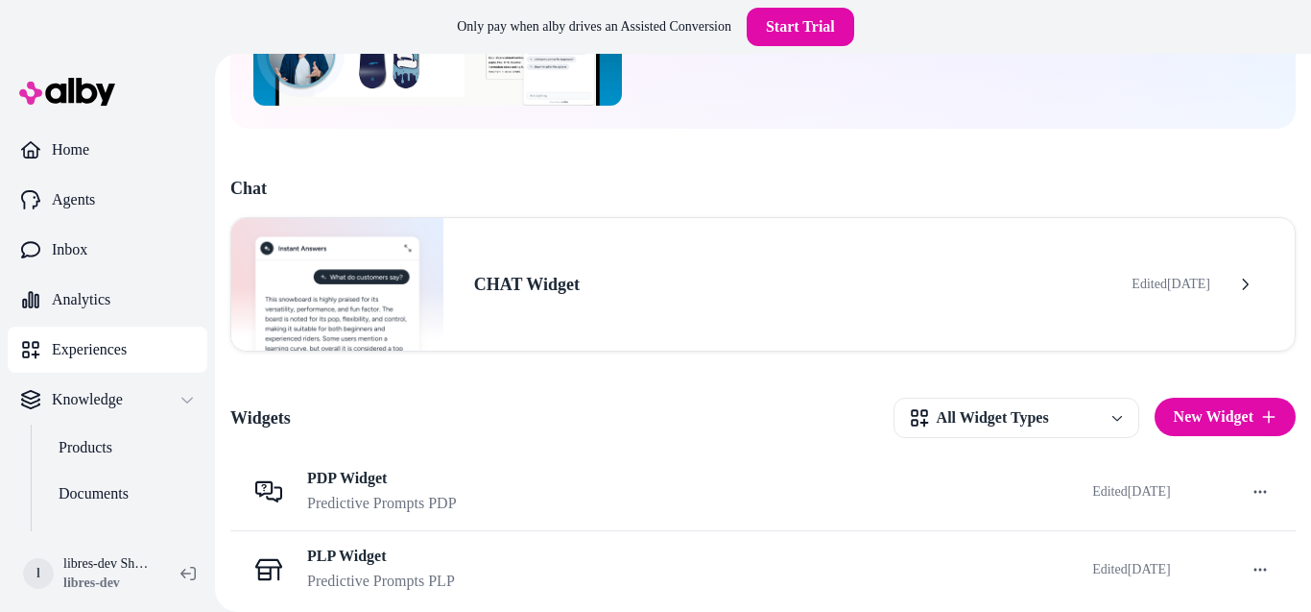
scroll to position [259, 0]
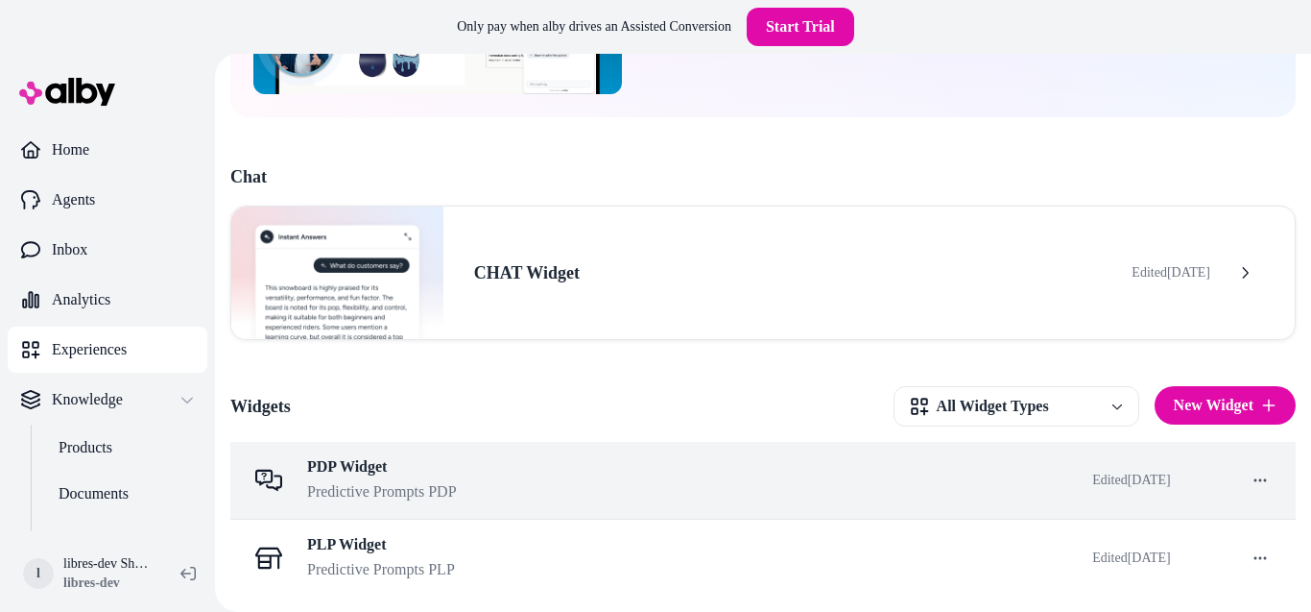
click at [501, 487] on div "PDP Widget Predictive Prompts PDP" at bounding box center [654, 480] width 816 height 46
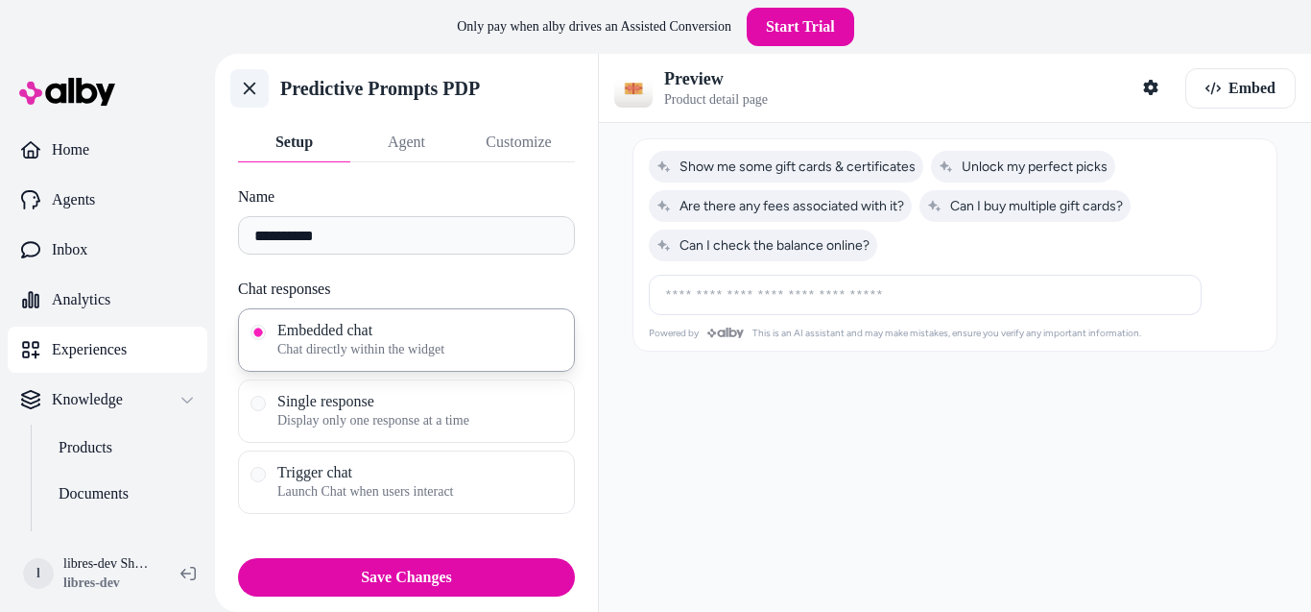
click at [258, 96] on icon at bounding box center [249, 88] width 19 height 19
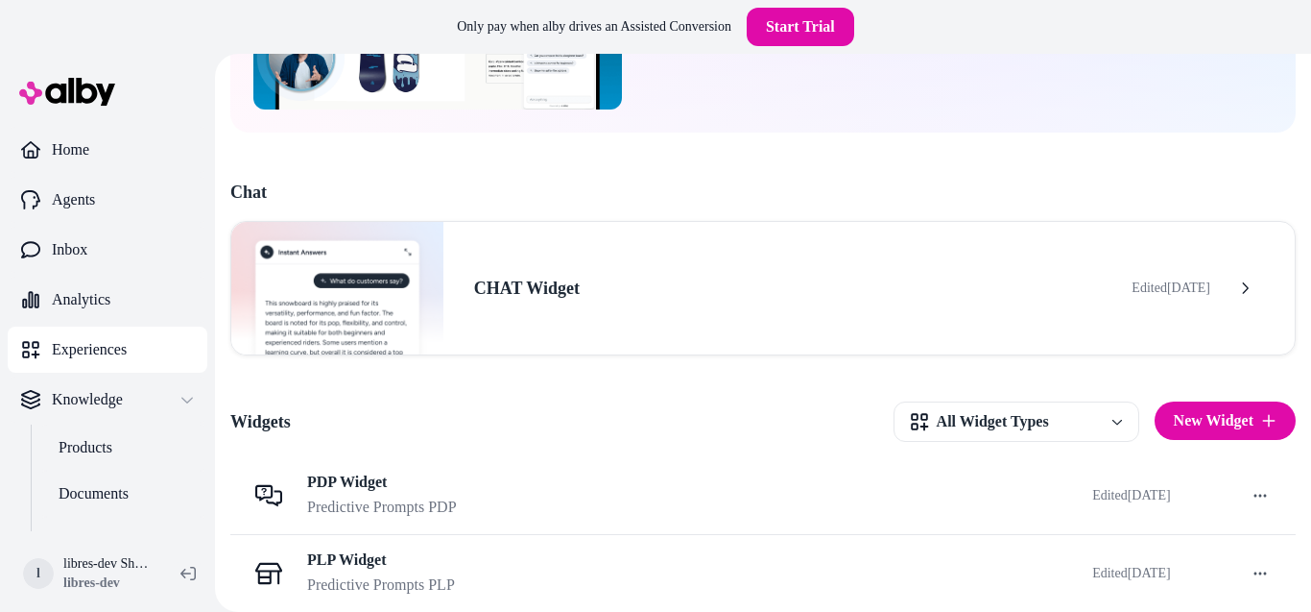
scroll to position [259, 0]
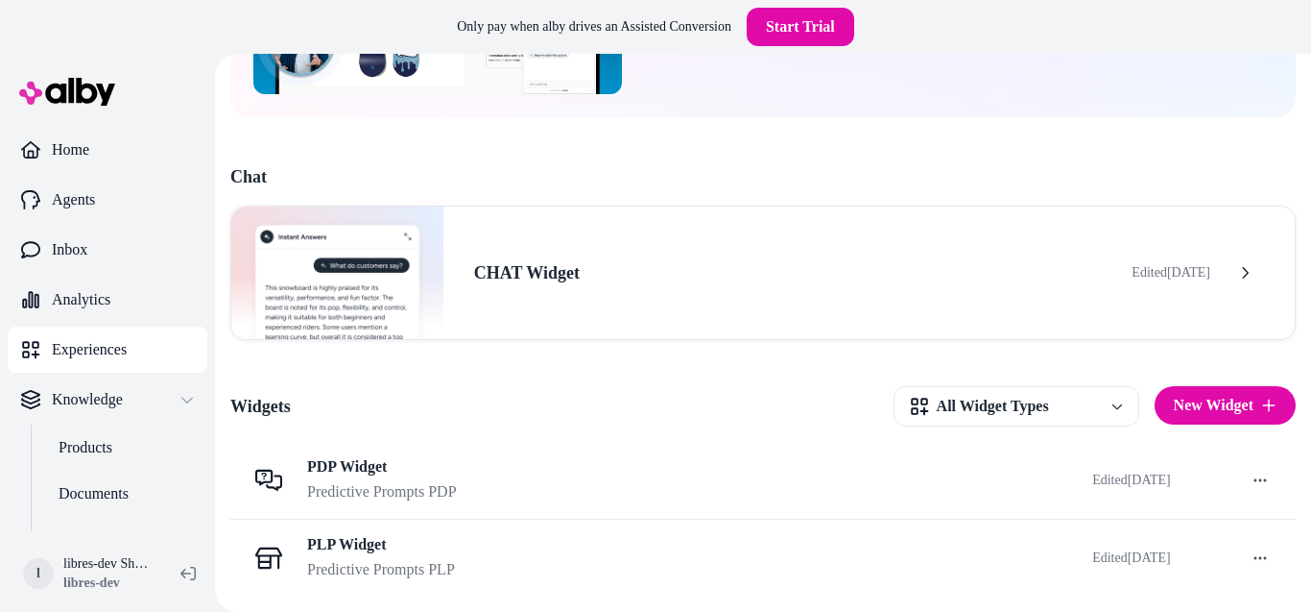
click at [273, 412] on h2 "Widgets" at bounding box center [260, 406] width 60 height 27
click at [473, 361] on div "Chat CHAT Widget Edited [DATE] Widgets All Widget Types New Widget PDP Widget P…" at bounding box center [763, 379] width 1066 height 433
click at [613, 273] on h3 "CHAT Widget" at bounding box center [788, 270] width 628 height 27
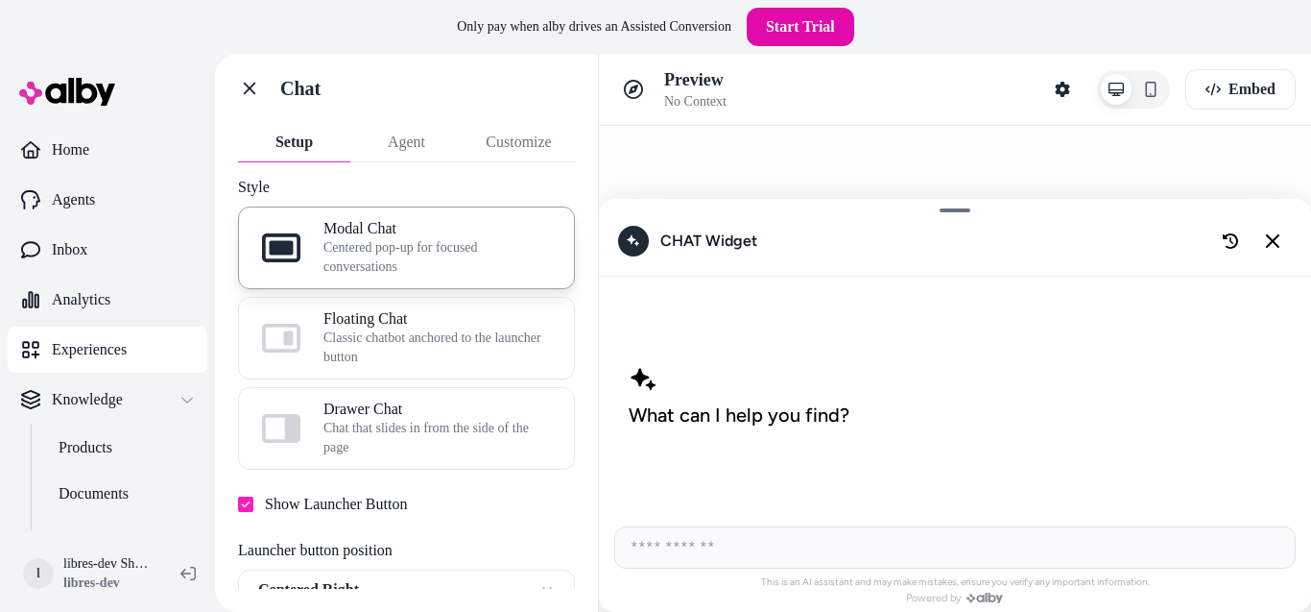
scroll to position [150, 0]
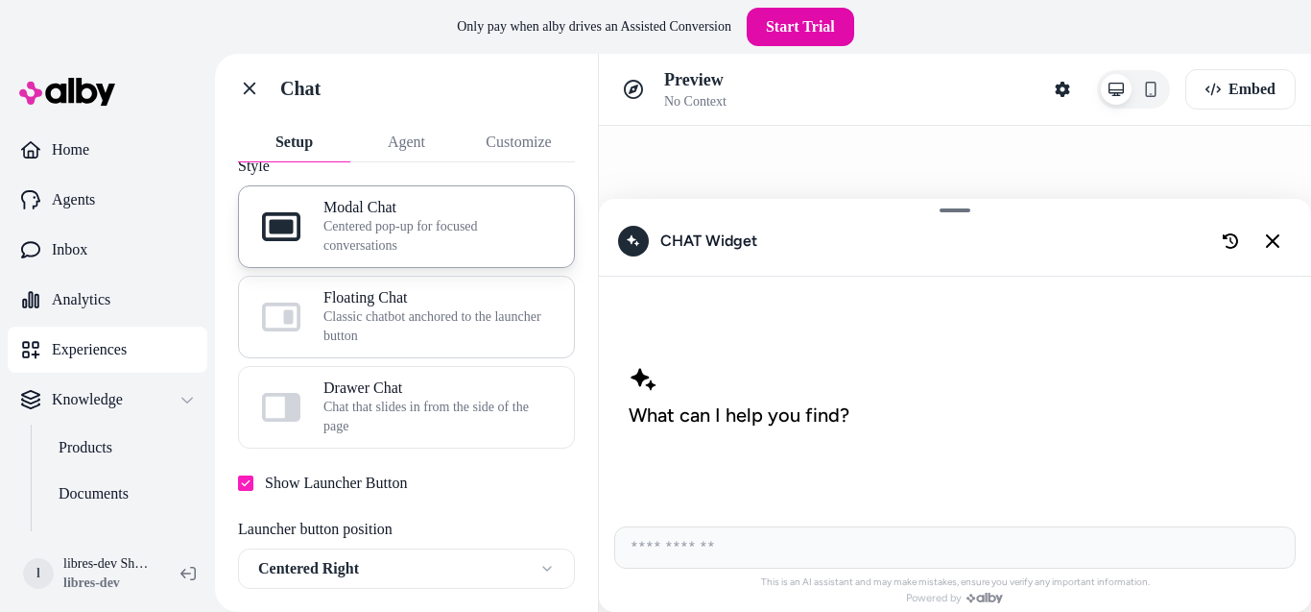
click at [443, 321] on span "Classic chatbot anchored to the launcher button" at bounding box center [438, 326] width 228 height 38
click at [0, 0] on button "Floating Chat Classic chatbot anchored to the launcher button" at bounding box center [0, 0] width 0 height 0
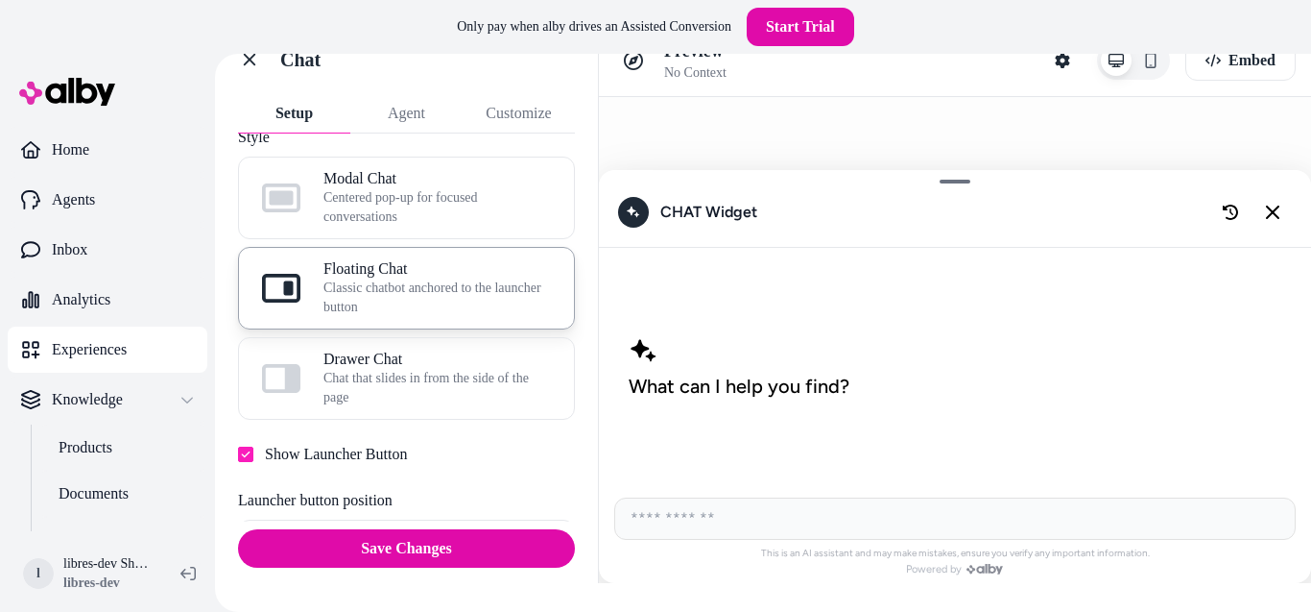
scroll to position [56, 0]
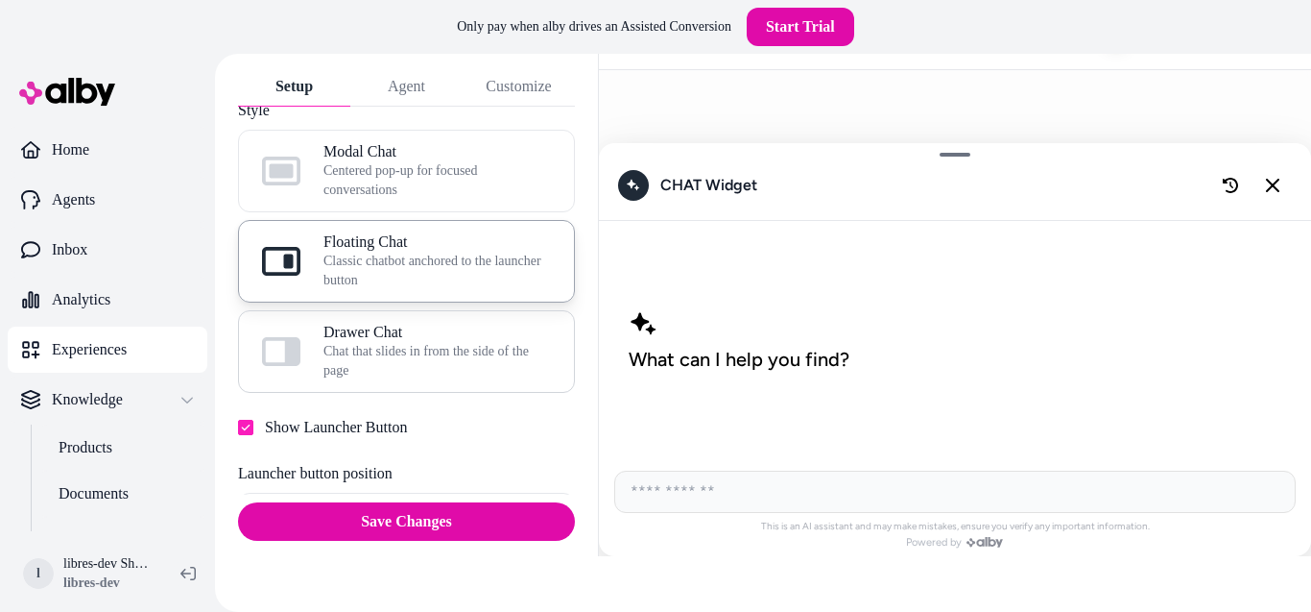
click at [414, 332] on span "Drawer Chat" at bounding box center [438, 332] width 228 height 19
click at [0, 0] on button "Drawer Chat Chat that slides in from the side of the page" at bounding box center [0, 0] width 0 height 0
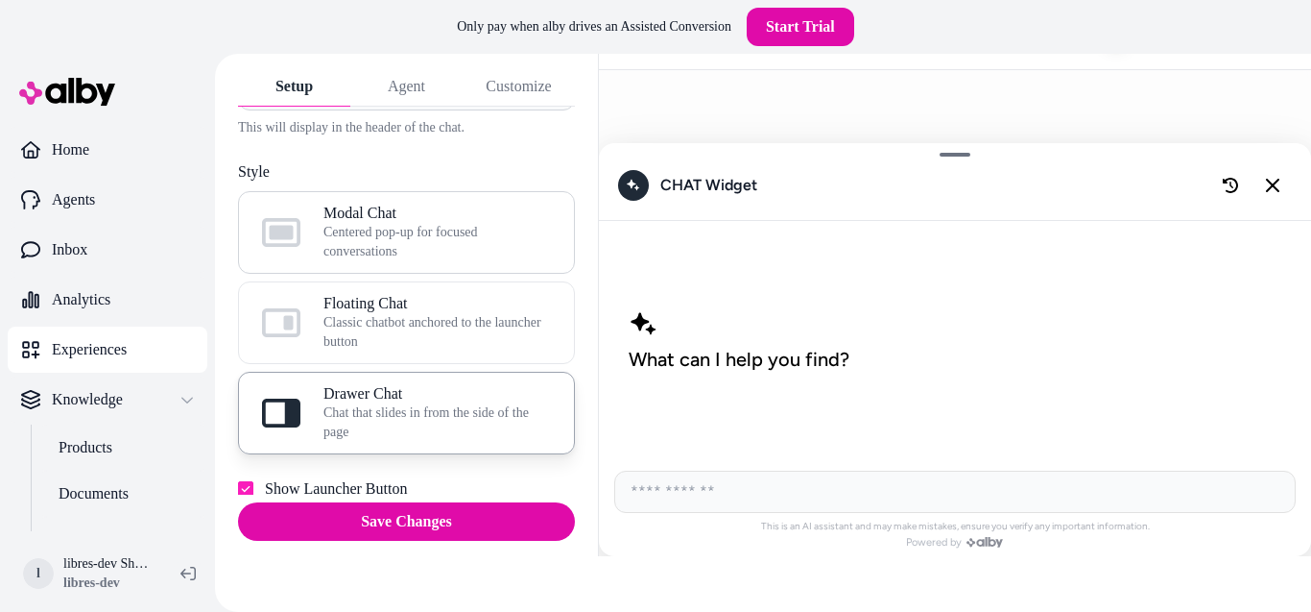
scroll to position [35, 0]
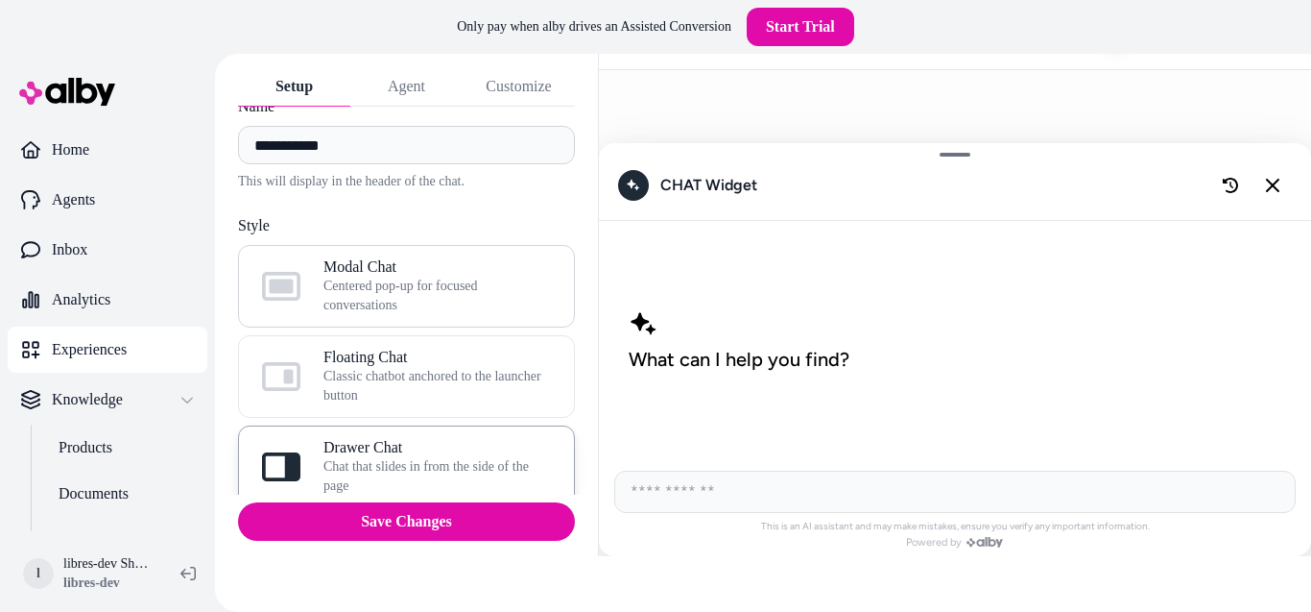
click at [421, 270] on span "Modal Chat" at bounding box center [438, 266] width 228 height 19
click at [0, 0] on button "Modal Chat Centered pop-up for focused conversations" at bounding box center [0, 0] width 0 height 0
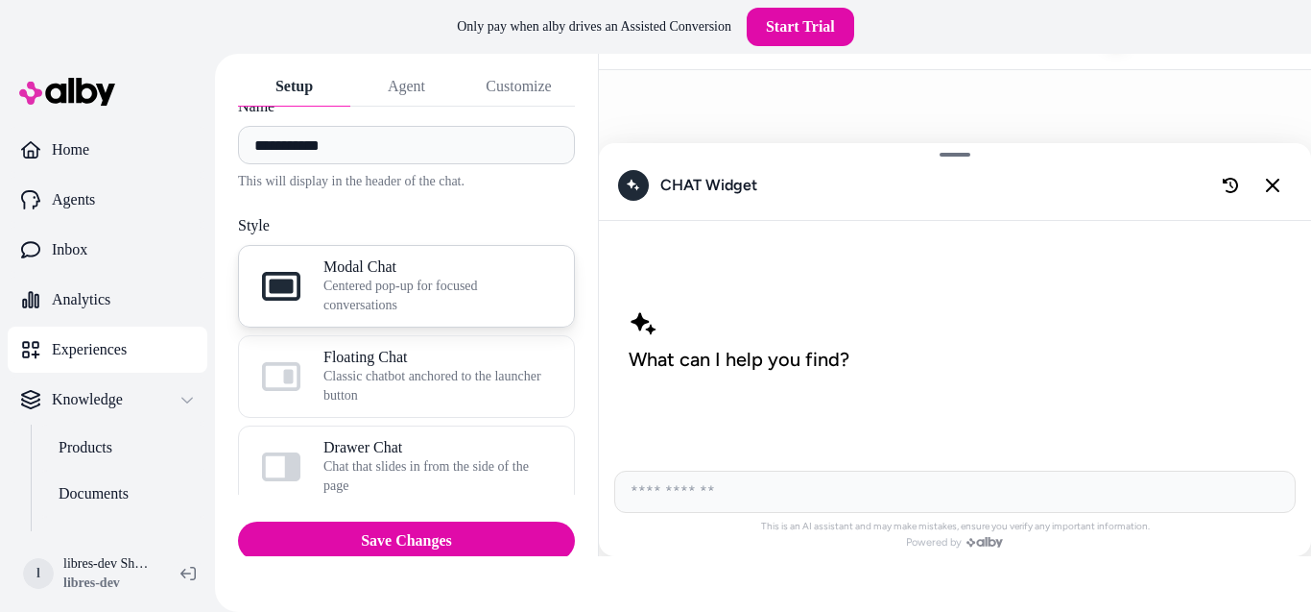
scroll to position [0, 0]
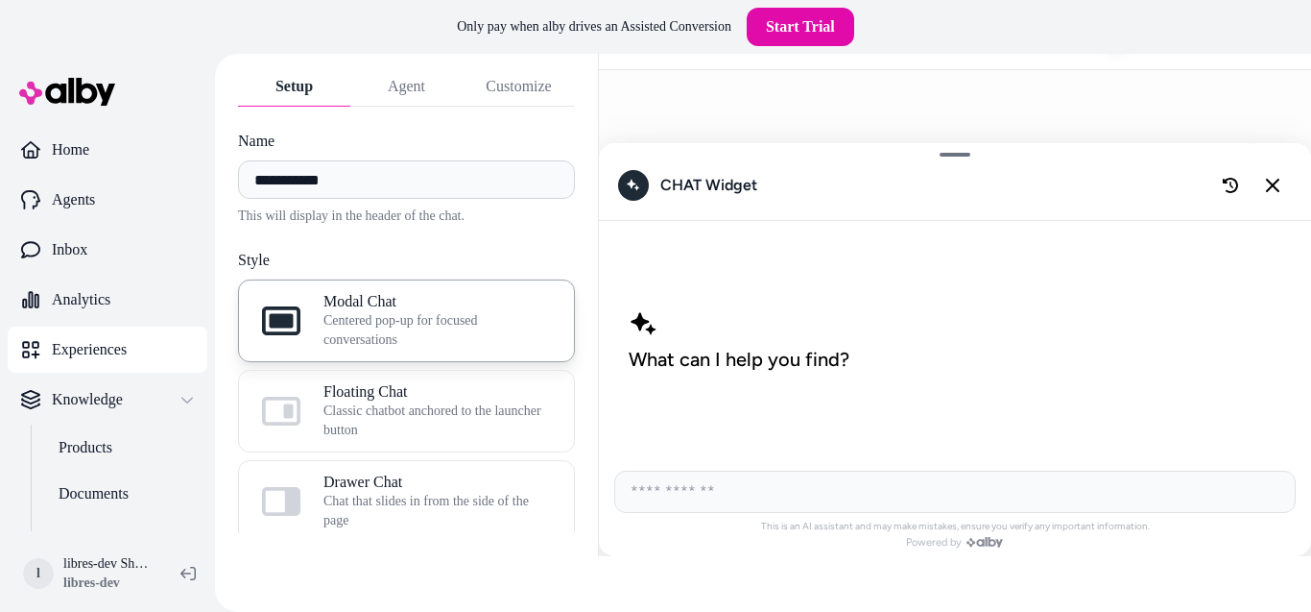
click at [100, 346] on p "Experiences" at bounding box center [89, 349] width 75 height 23
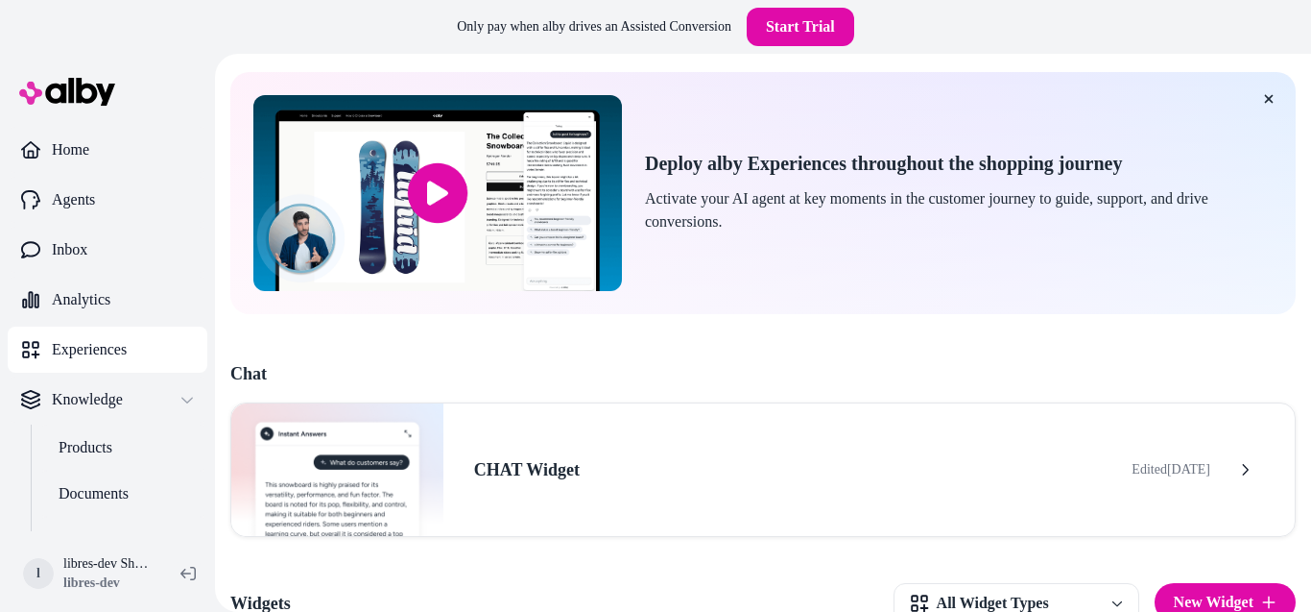
scroll to position [115, 0]
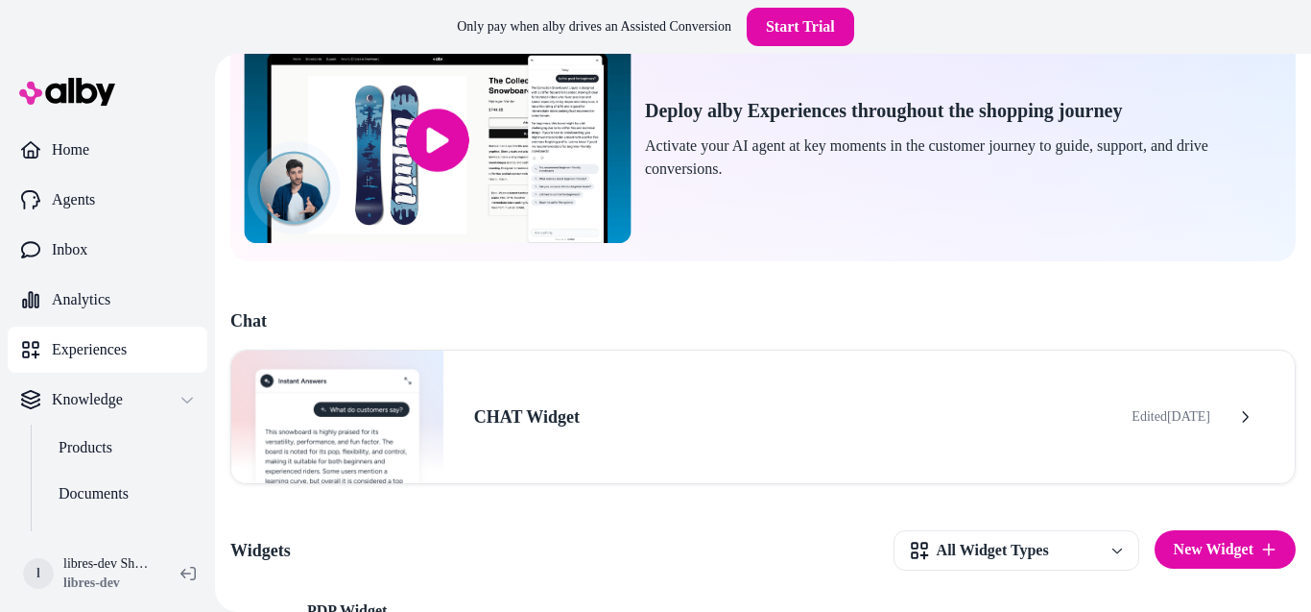
click at [428, 143] on input "image" at bounding box center [437, 139] width 387 height 205
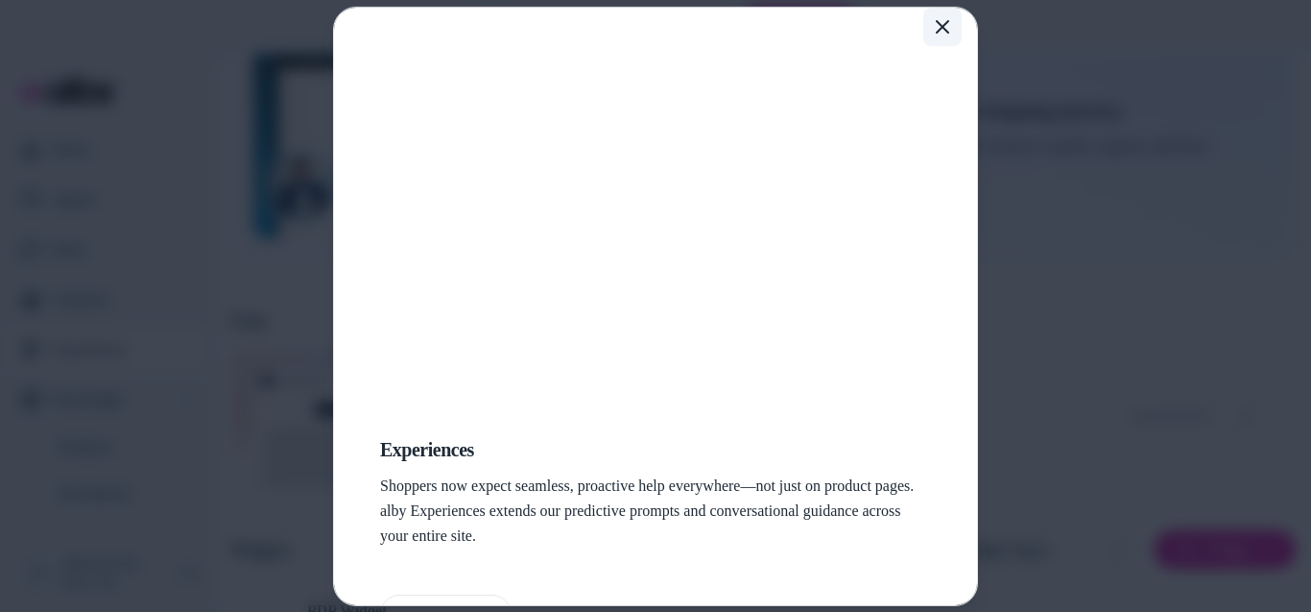
click at [941, 31] on button "Close" at bounding box center [943, 26] width 38 height 38
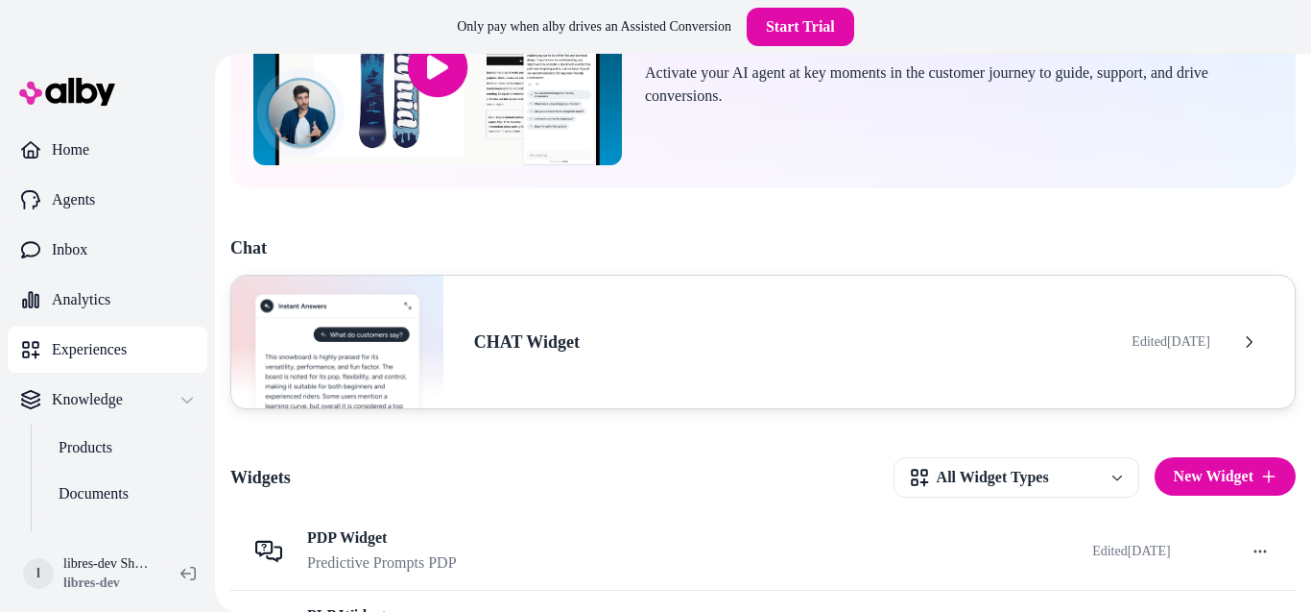
scroll to position [259, 0]
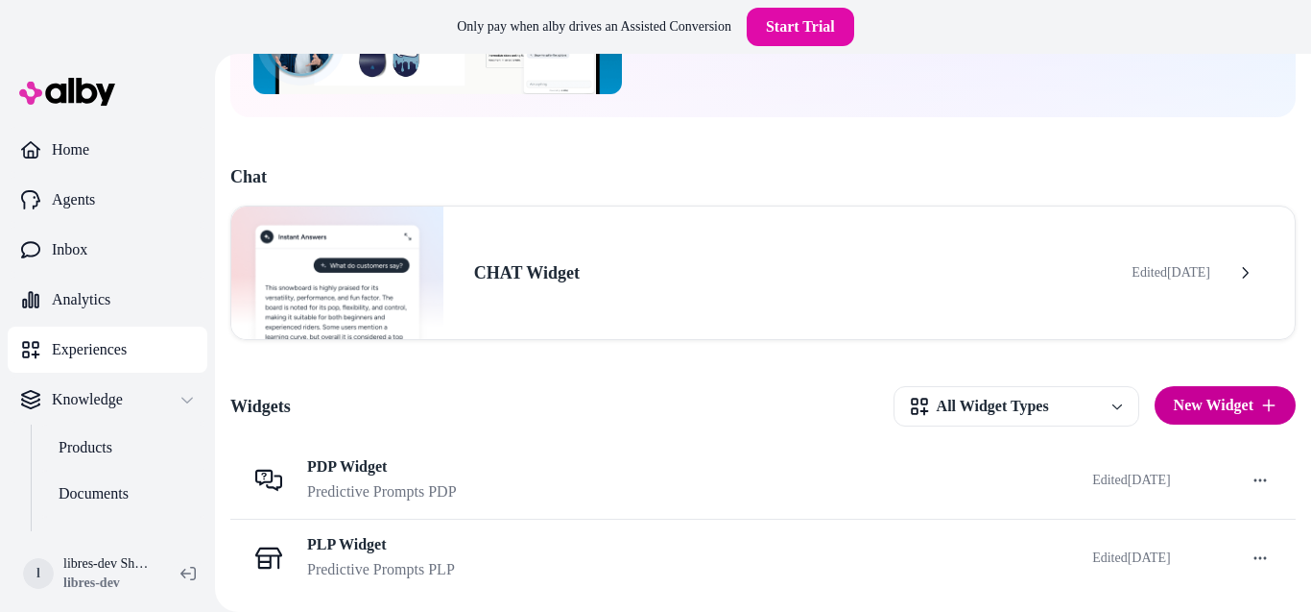
click at [1210, 409] on button "New Widget" at bounding box center [1225, 405] width 141 height 38
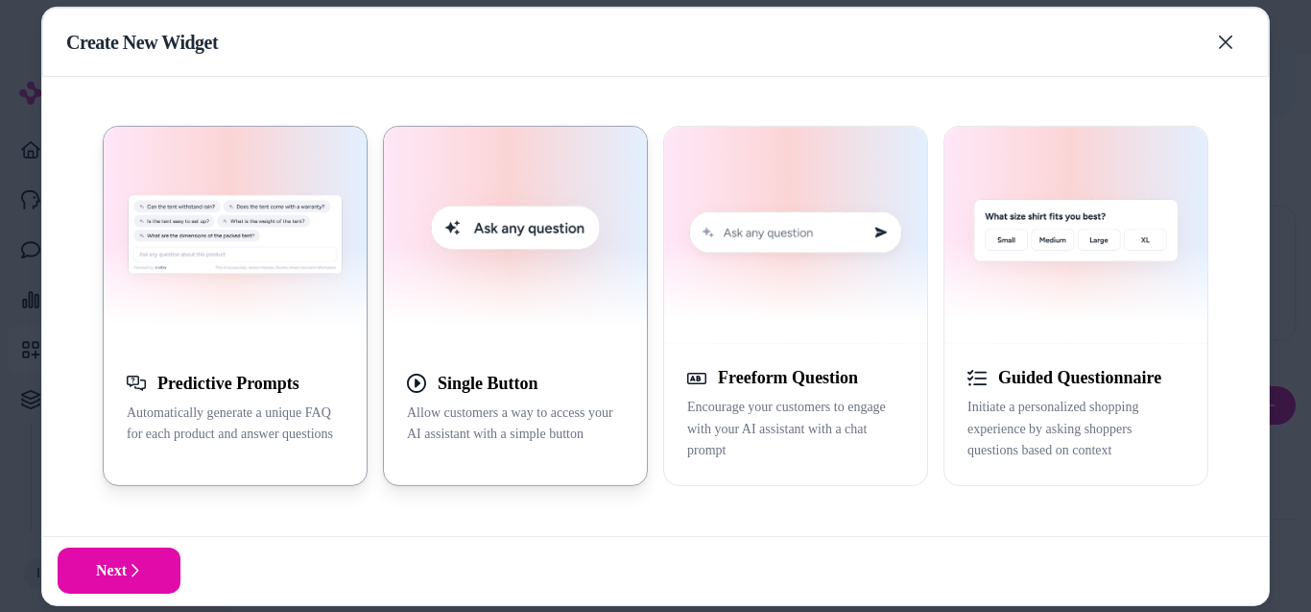
scroll to position [12, 0]
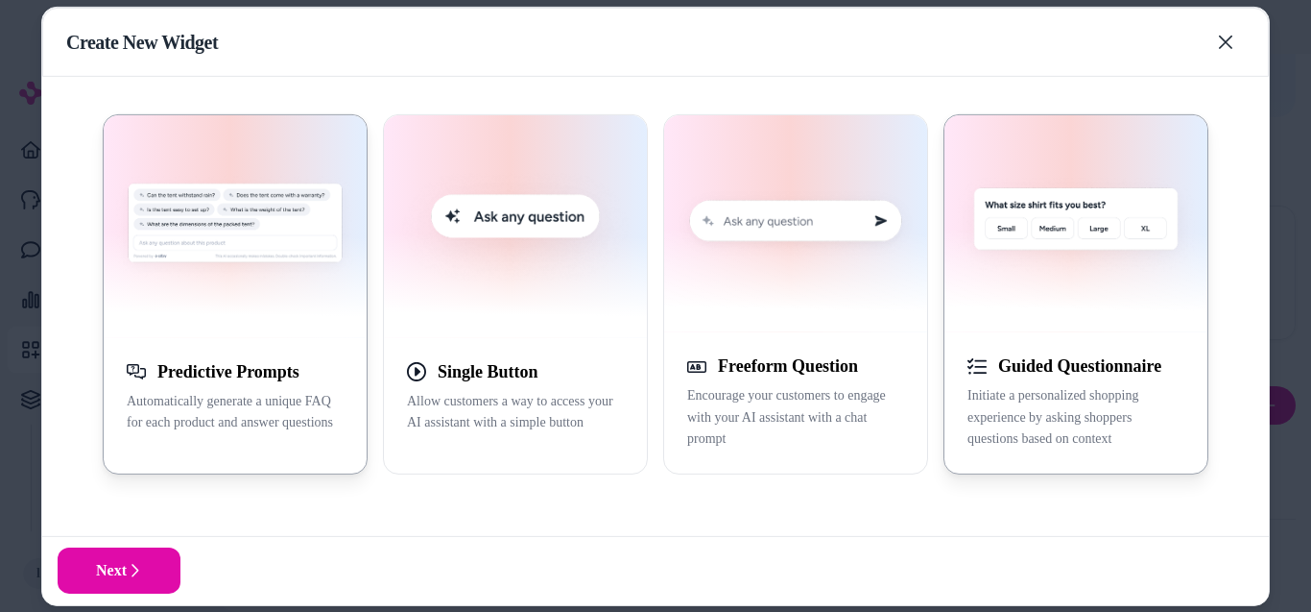
click at [1022, 294] on img "button" at bounding box center [1076, 224] width 240 height 194
click at [839, 323] on div "button" at bounding box center [795, 223] width 263 height 217
click at [284, 310] on img "button" at bounding box center [235, 227] width 240 height 200
click at [1131, 261] on img "button" at bounding box center [1076, 224] width 240 height 194
click at [866, 292] on img "button" at bounding box center [796, 224] width 240 height 194
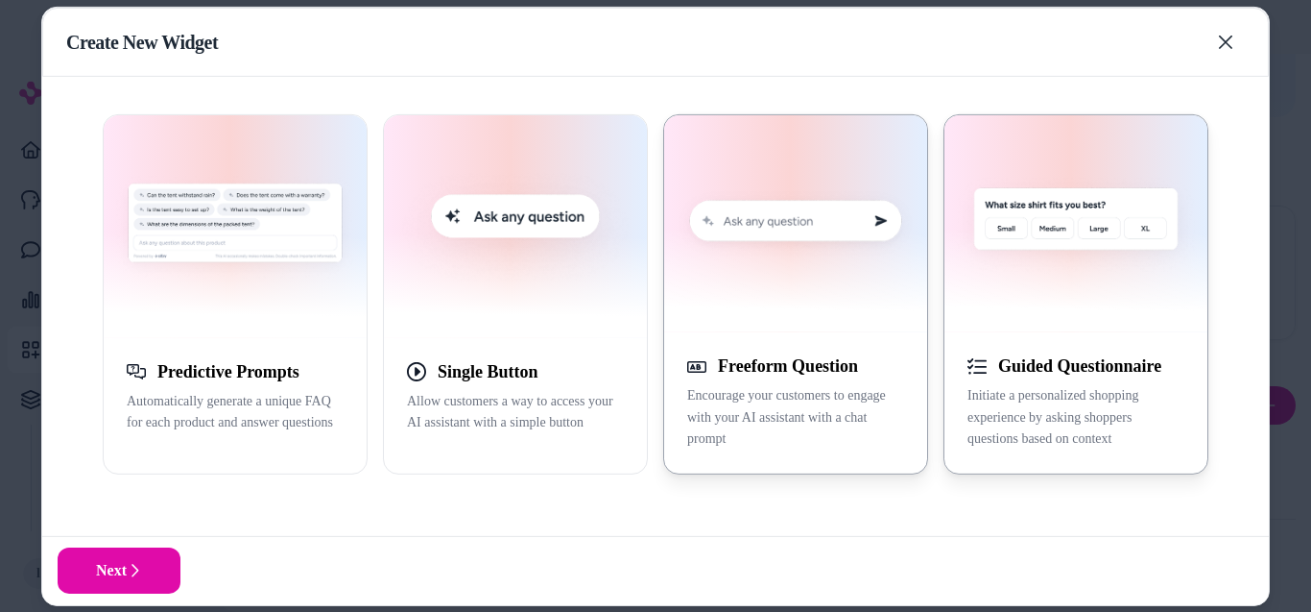
click at [1059, 278] on img "button" at bounding box center [1076, 224] width 240 height 194
click at [815, 300] on img "button" at bounding box center [796, 224] width 240 height 194
click at [526, 322] on img "button" at bounding box center [516, 227] width 240 height 200
click at [781, 299] on img "button" at bounding box center [796, 224] width 240 height 194
click at [1229, 47] on icon "button" at bounding box center [1225, 41] width 15 height 15
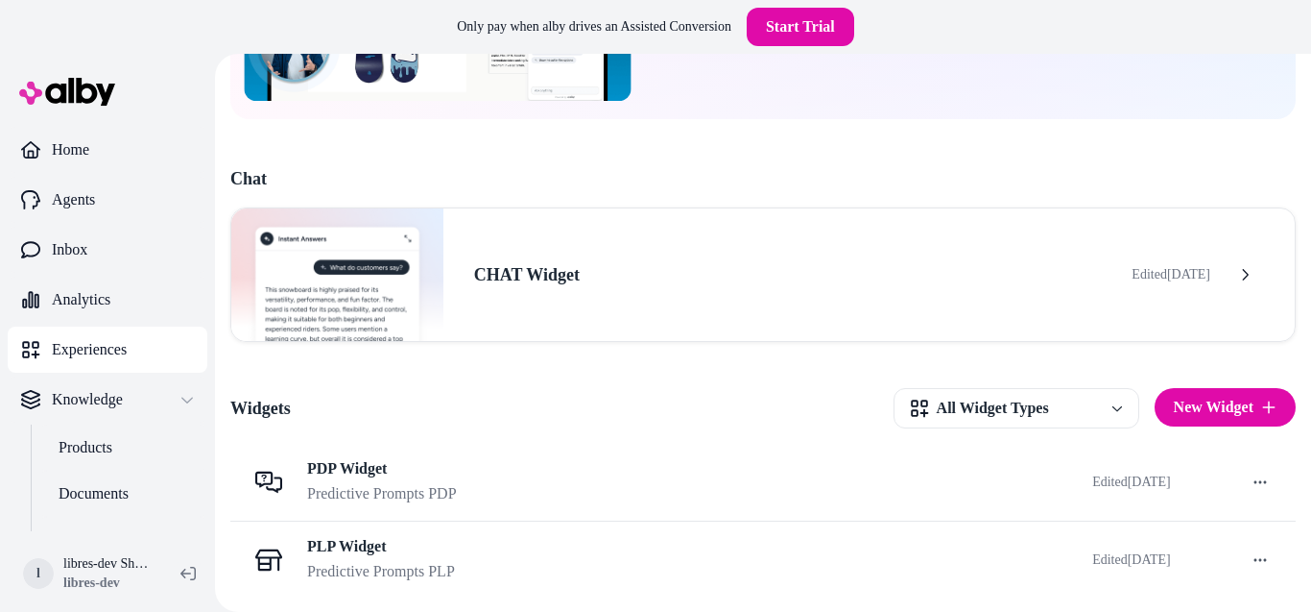
scroll to position [259, 0]
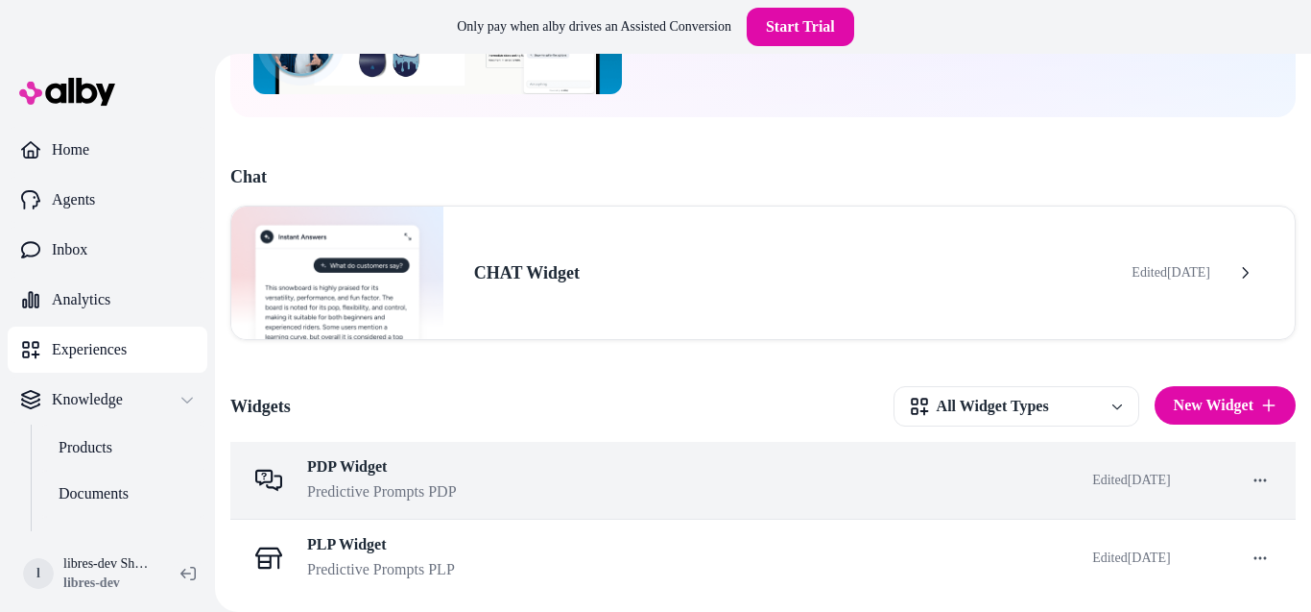
click at [575, 498] on div "PDP Widget Predictive Prompts PDP" at bounding box center [654, 480] width 816 height 46
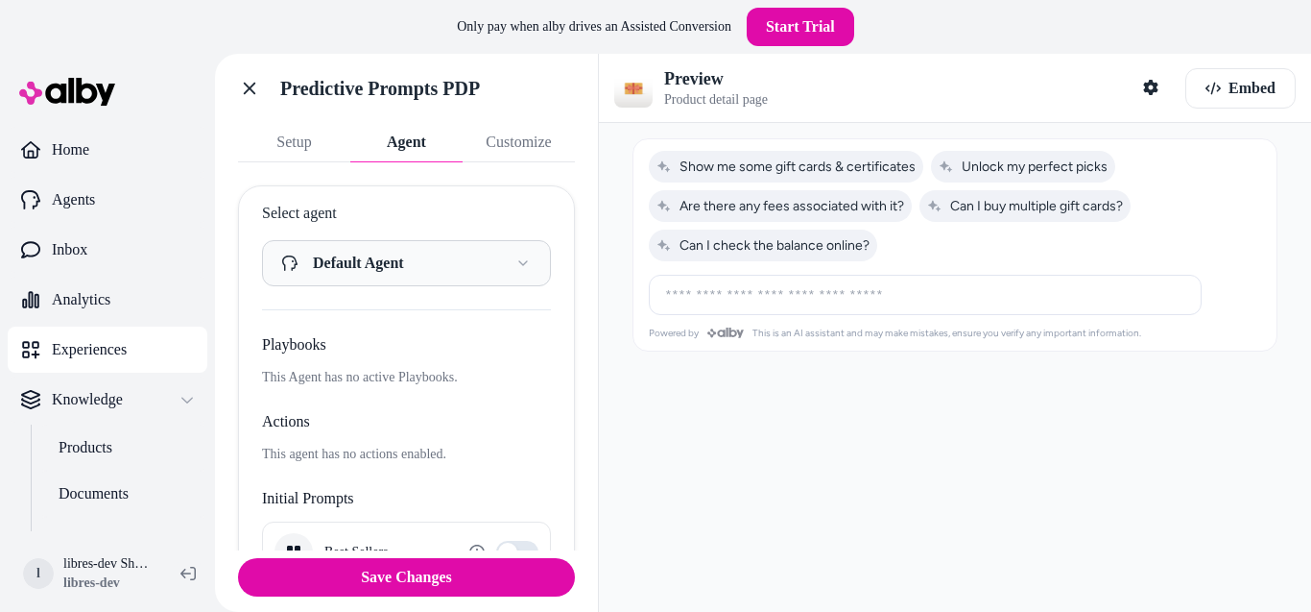
click at [397, 156] on button "Agent" at bounding box center [406, 142] width 112 height 38
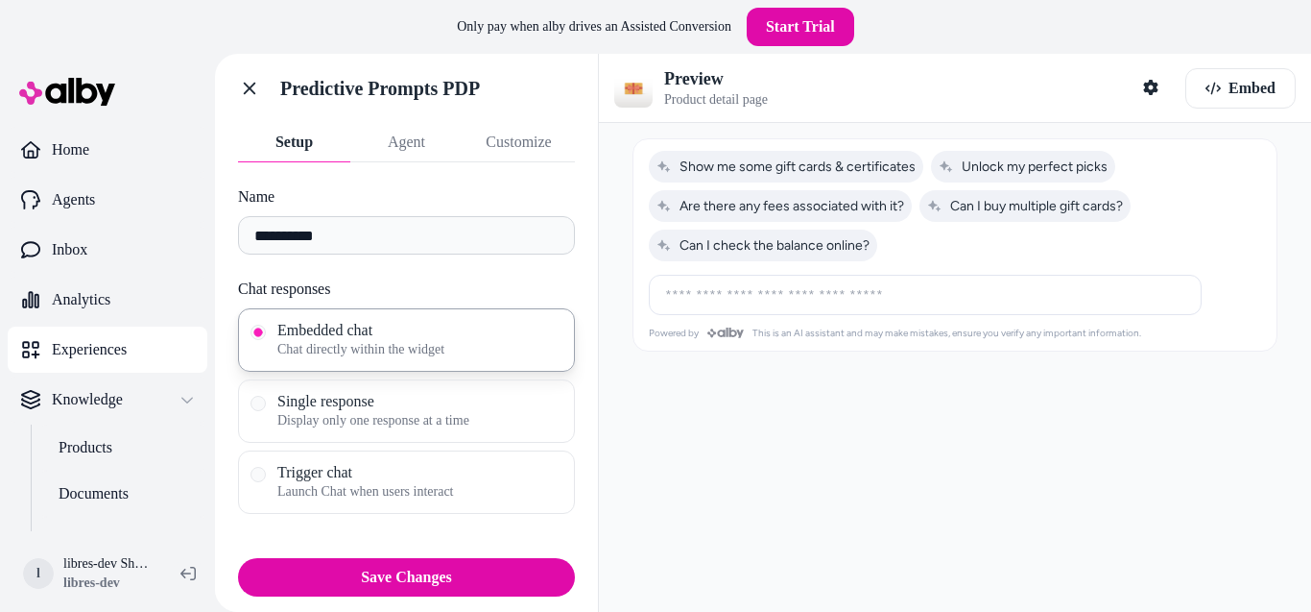
click at [292, 147] on button "Setup" at bounding box center [294, 142] width 112 height 38
click at [247, 98] on link "Go back" at bounding box center [249, 88] width 38 height 38
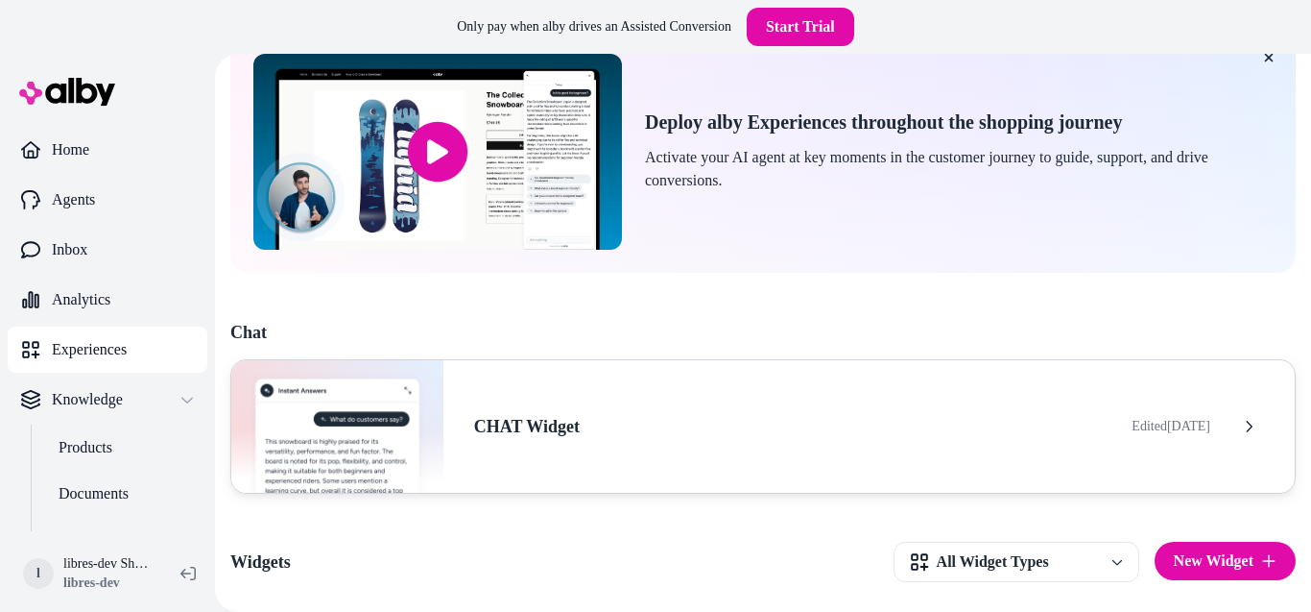
scroll to position [259, 0]
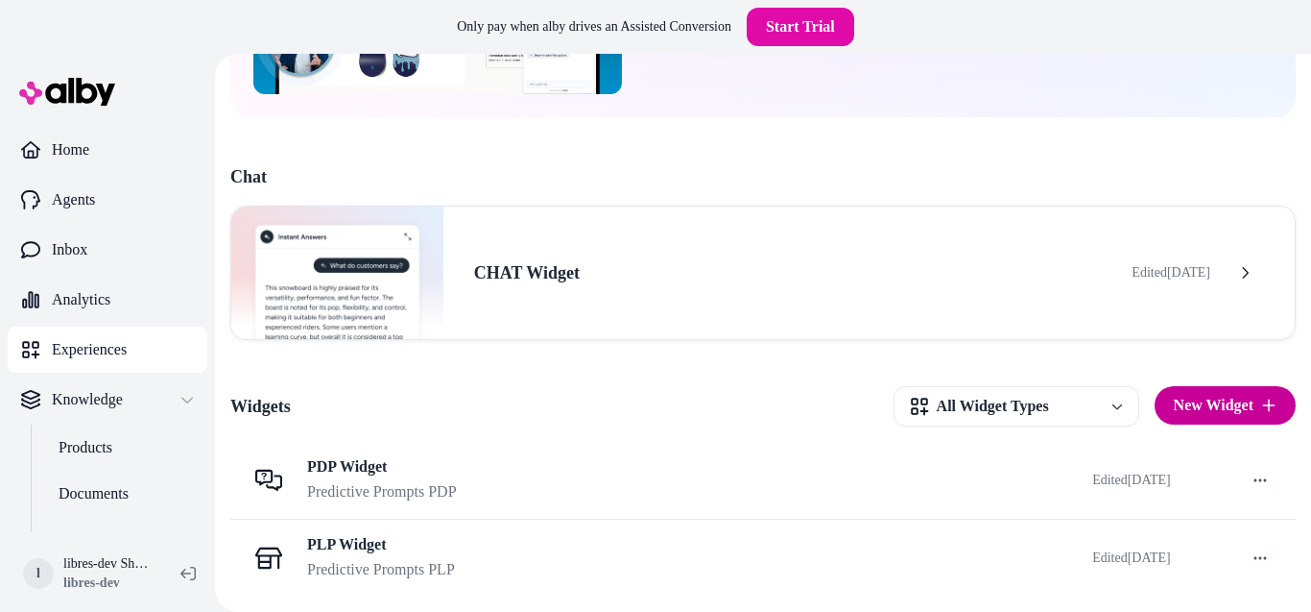
click at [1217, 399] on button "New Widget" at bounding box center [1225, 405] width 141 height 38
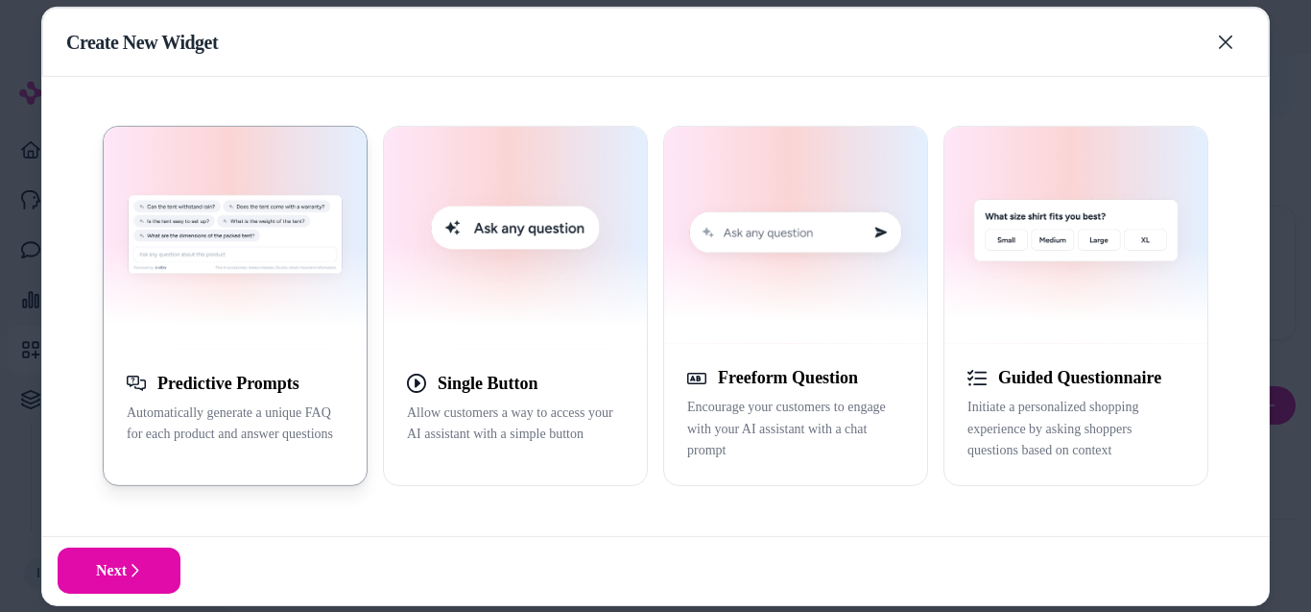
click at [316, 308] on img "button" at bounding box center [235, 238] width 240 height 200
click at [102, 589] on button "Next" at bounding box center [119, 570] width 123 height 46
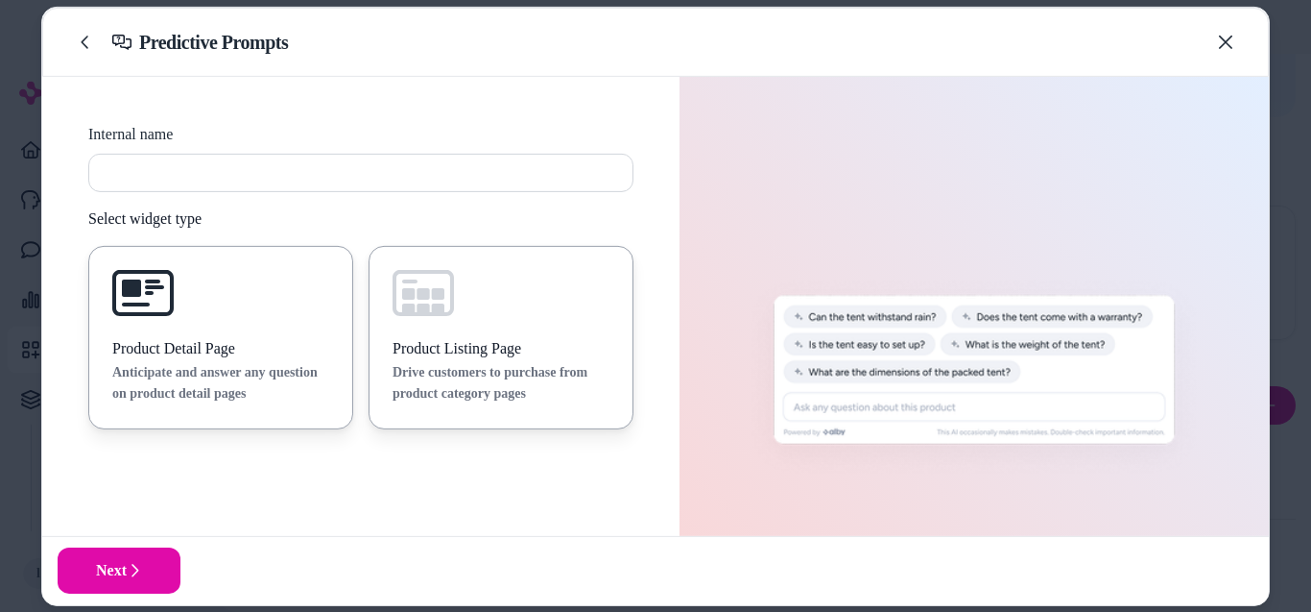
click at [407, 360] on div "Product Listing Page Drive customers to purchase from product category pages" at bounding box center [501, 371] width 217 height 67
click at [230, 373] on p "Anticipate and answer any question on product detail pages" at bounding box center [220, 383] width 217 height 44
click at [1228, 36] on icon "button" at bounding box center [1225, 41] width 15 height 15
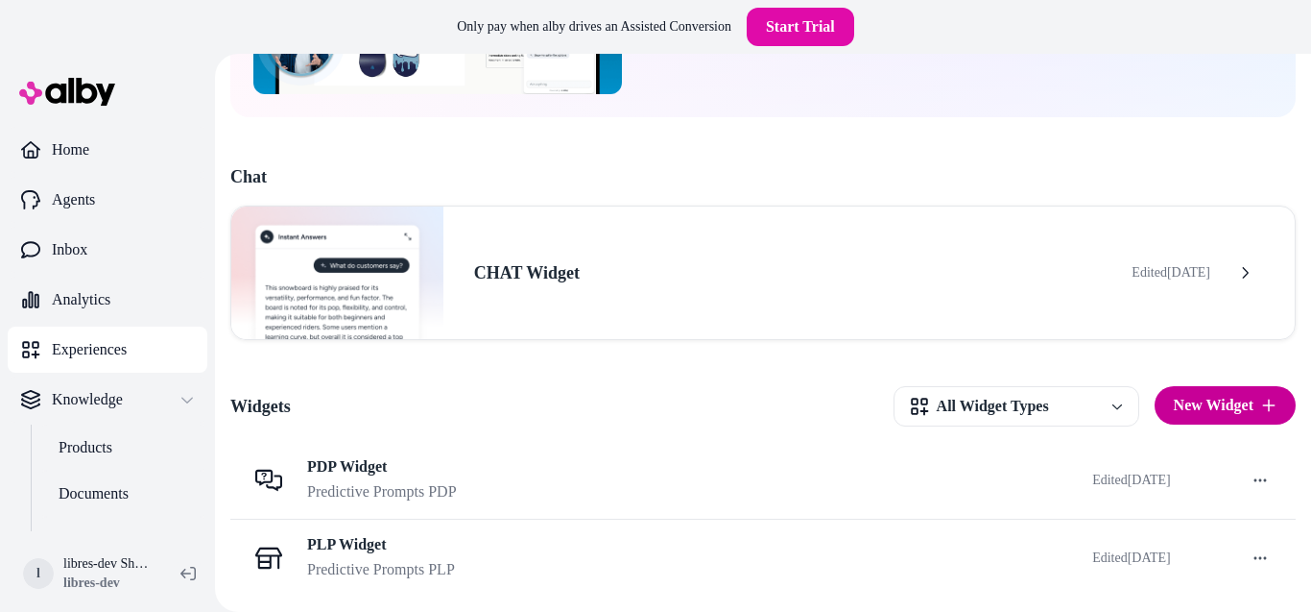
click at [1174, 398] on button "New Widget" at bounding box center [1225, 405] width 141 height 38
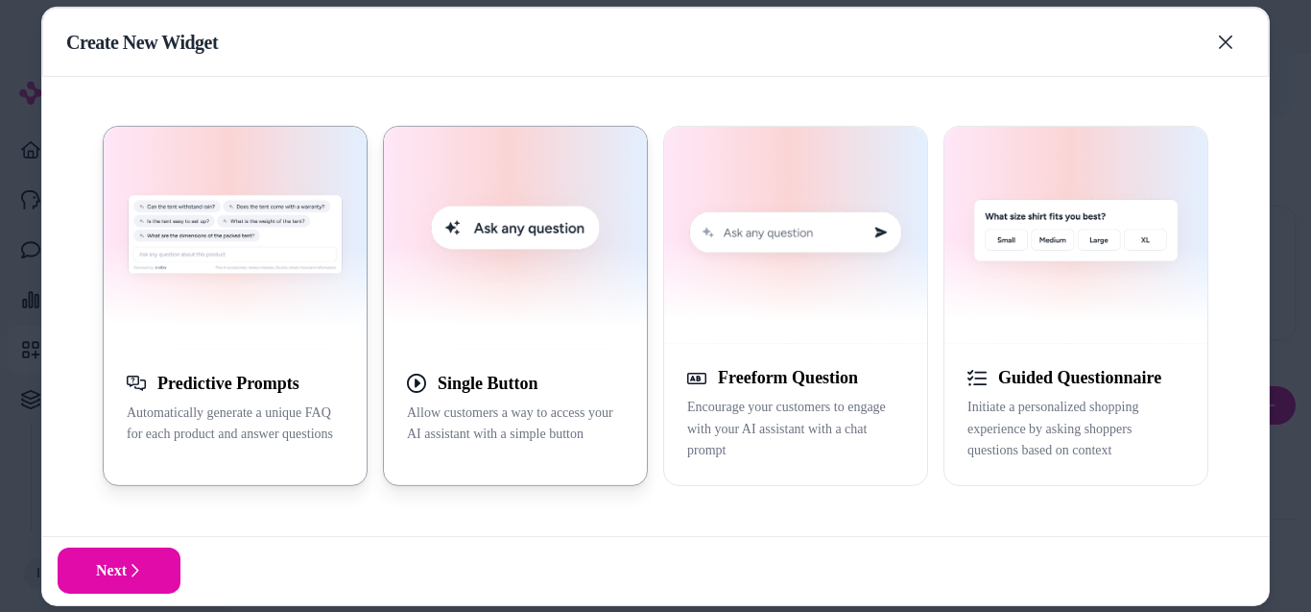
click at [545, 295] on img "button" at bounding box center [516, 238] width 240 height 200
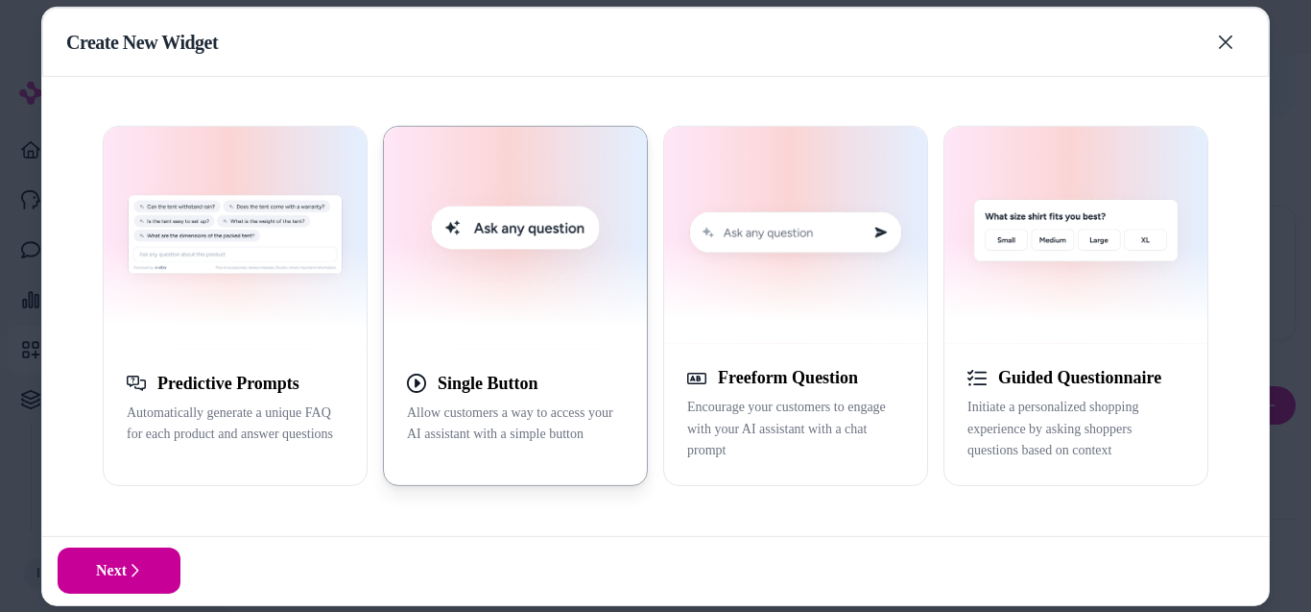
click at [142, 558] on button "Next" at bounding box center [119, 570] width 123 height 46
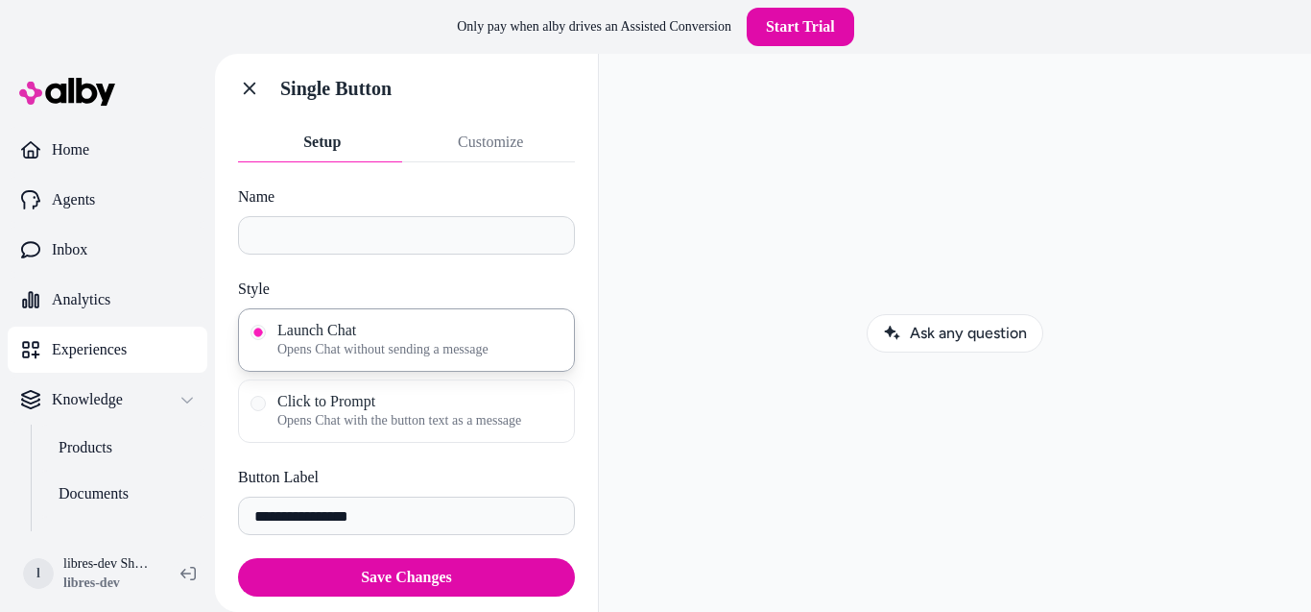
click at [449, 149] on button "Customize" at bounding box center [491, 142] width 169 height 38
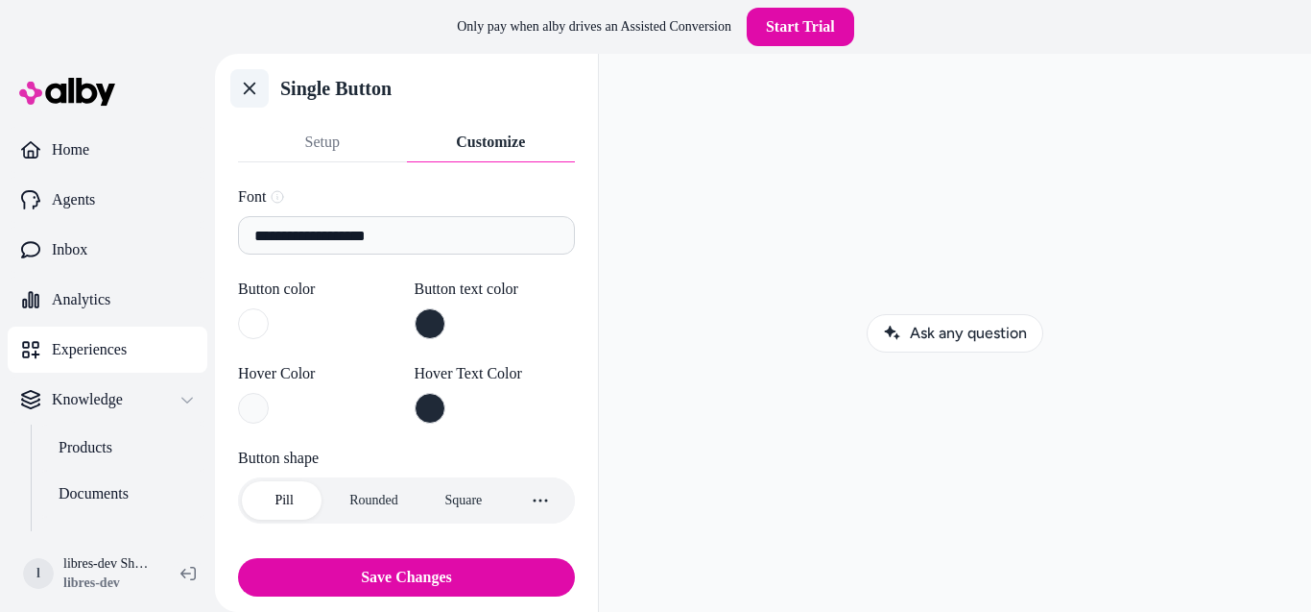
click at [245, 84] on icon at bounding box center [250, 89] width 12 height 12
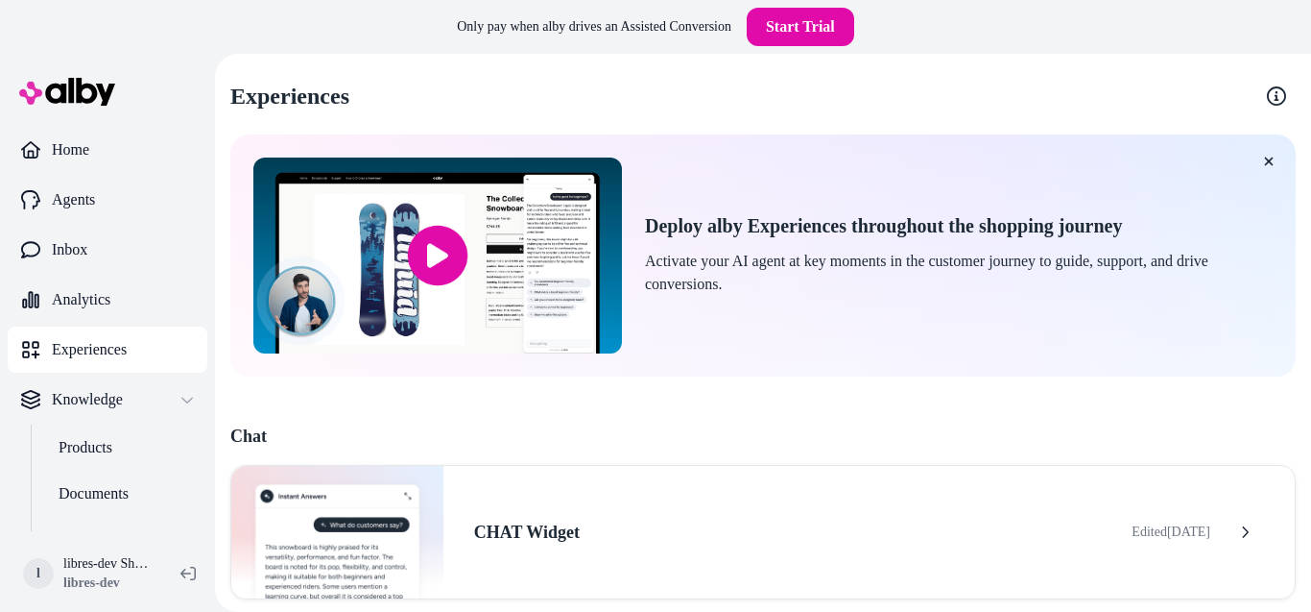
scroll to position [259, 0]
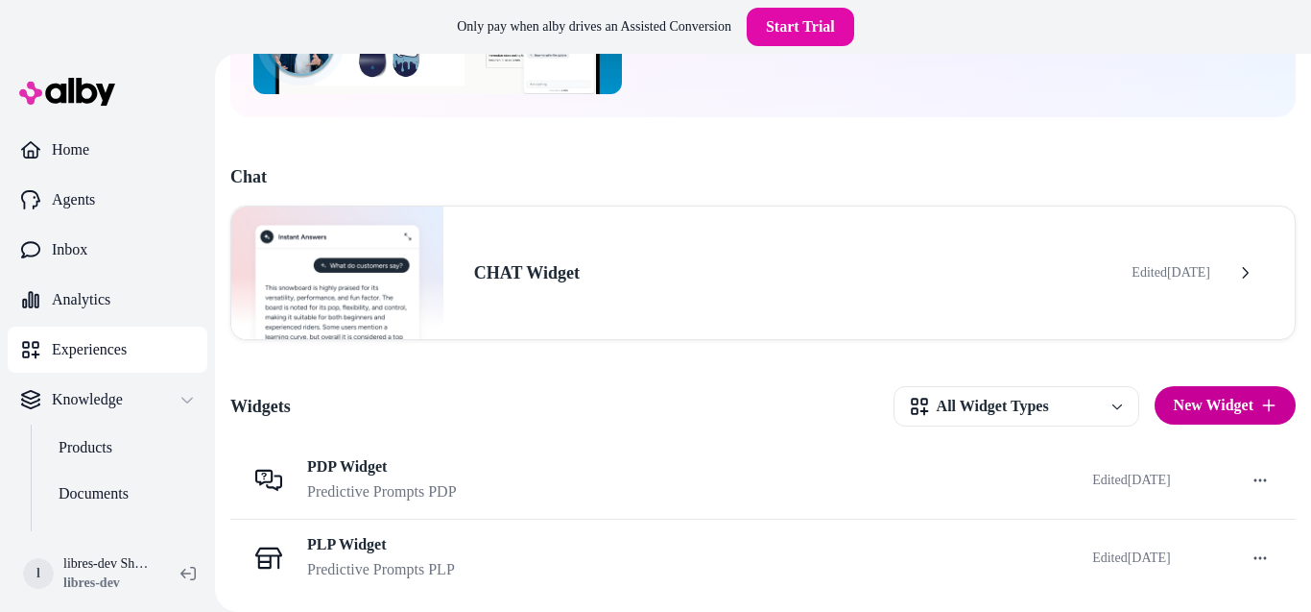
click at [1209, 404] on button "New Widget" at bounding box center [1225, 405] width 141 height 38
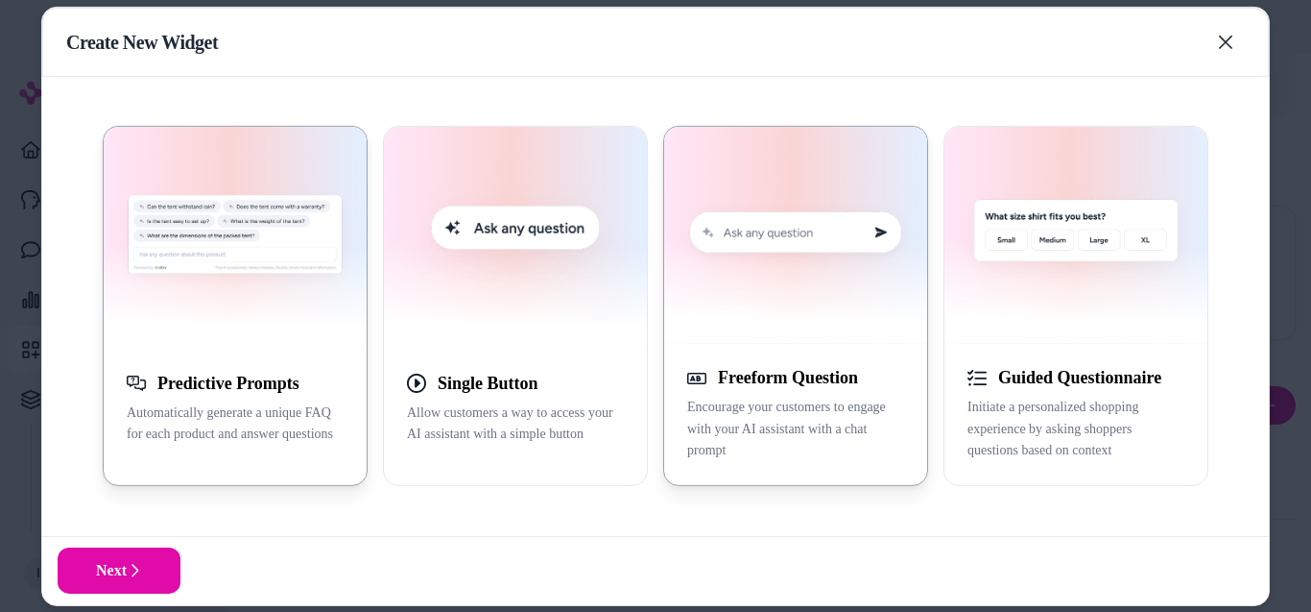
click at [847, 258] on img "button" at bounding box center [796, 235] width 240 height 194
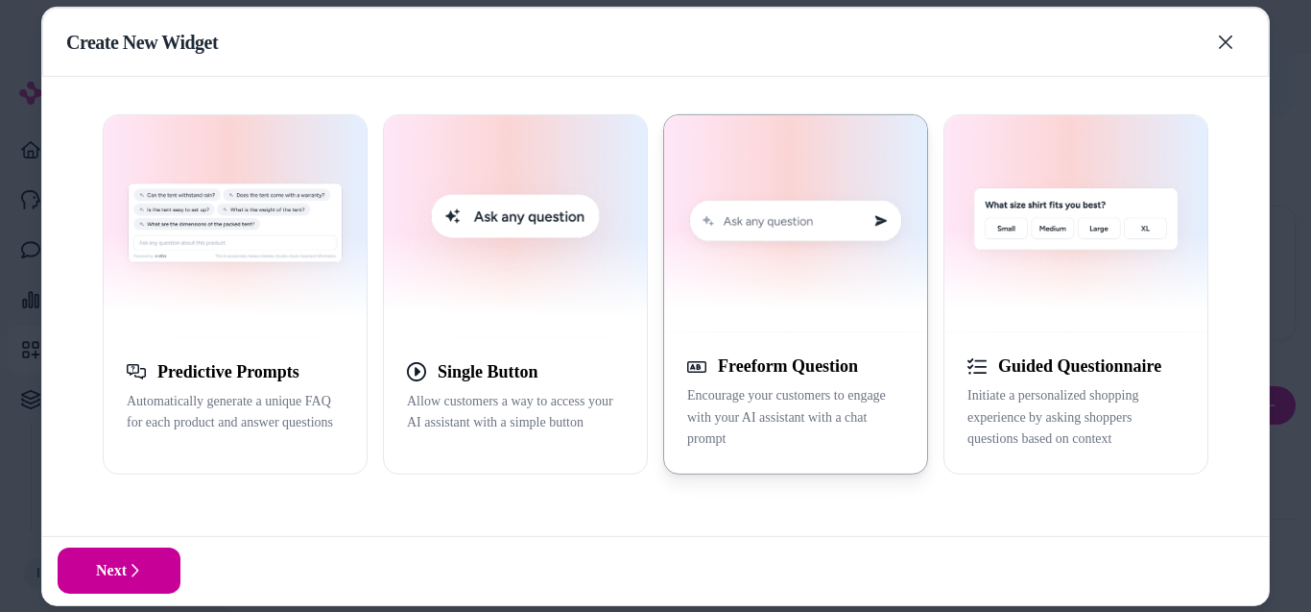
click at [98, 567] on button "Next" at bounding box center [119, 570] width 123 height 46
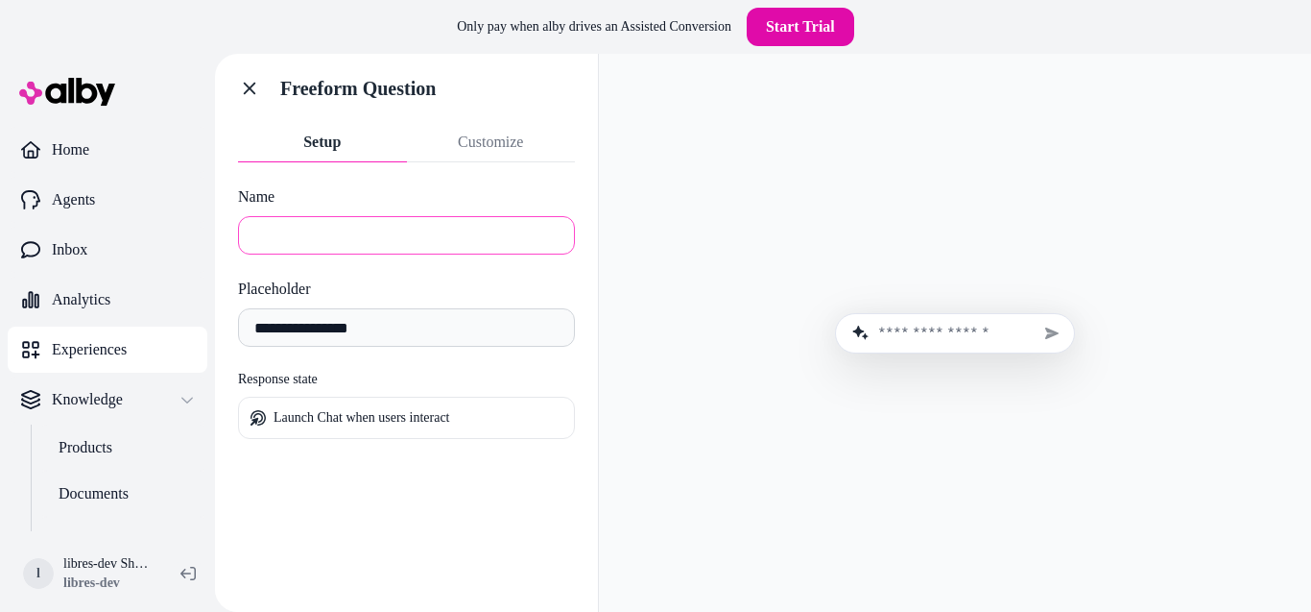
click at [326, 238] on input "Name" at bounding box center [406, 235] width 337 height 38
click at [388, 341] on input "**********" at bounding box center [406, 327] width 337 height 38
click at [847, 351] on form at bounding box center [955, 333] width 240 height 40
click at [908, 336] on input "text" at bounding box center [968, 333] width 180 height 18
click at [295, 410] on p "Launch Chat when users interact" at bounding box center [362, 417] width 177 height 17
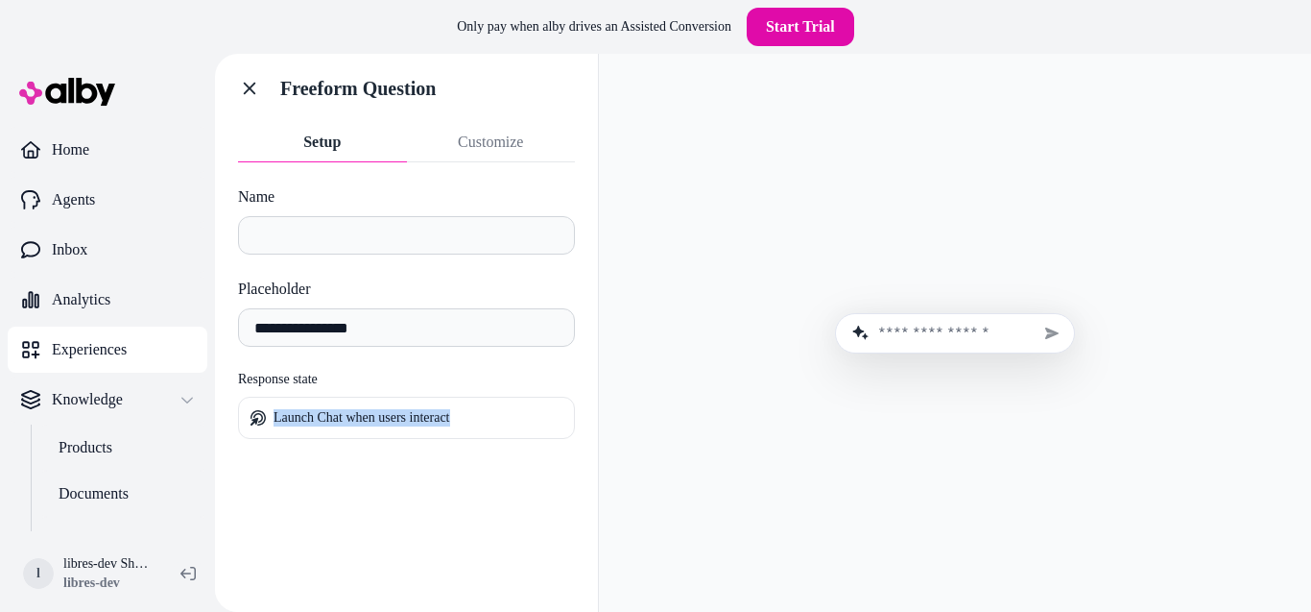
drag, startPoint x: 264, startPoint y: 425, endPoint x: 485, endPoint y: 418, distance: 220.9
click at [485, 418] on div "Launch Chat when users interact" at bounding box center [407, 417] width 312 height 17
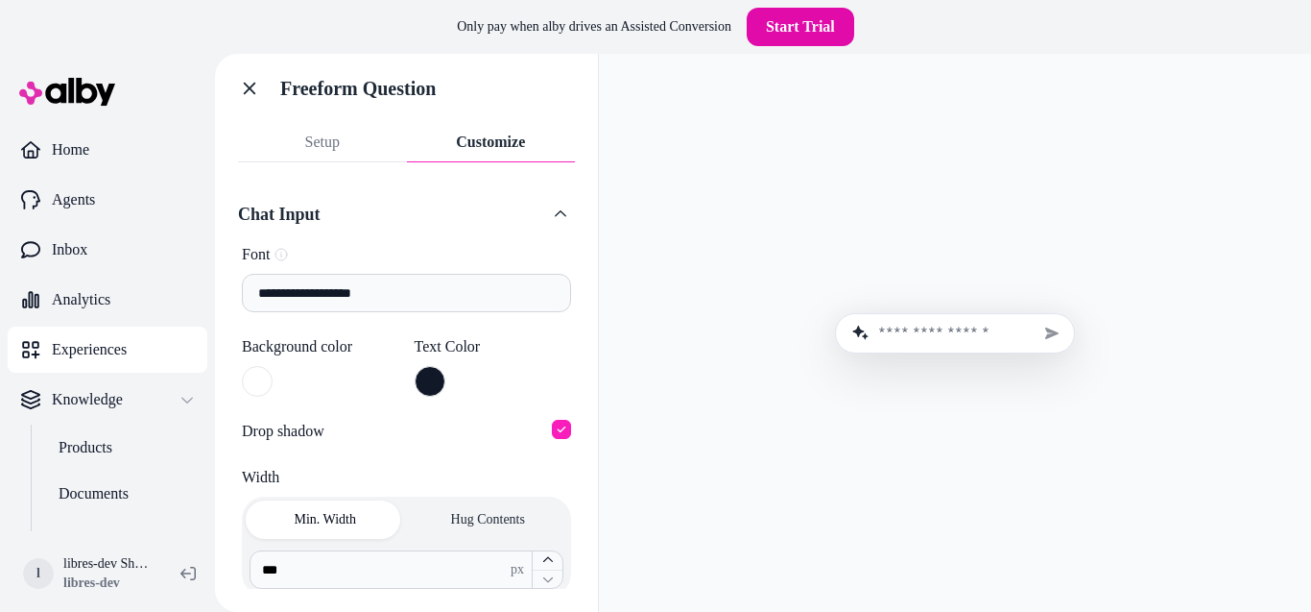
click at [489, 155] on button "Customize" at bounding box center [491, 142] width 169 height 38
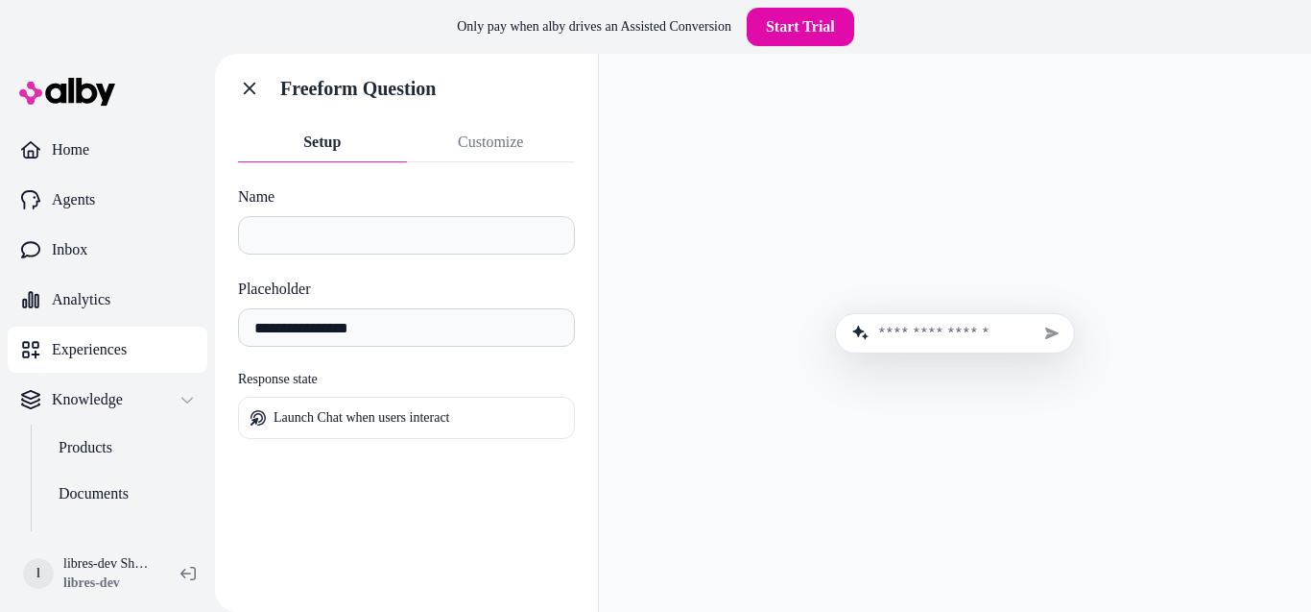
click at [383, 147] on button "Setup" at bounding box center [322, 142] width 169 height 38
click at [924, 303] on div at bounding box center [955, 332] width 682 height 527
click at [943, 321] on form at bounding box center [955, 333] width 240 height 40
click at [949, 326] on input "text" at bounding box center [968, 333] width 180 height 18
type input "****"
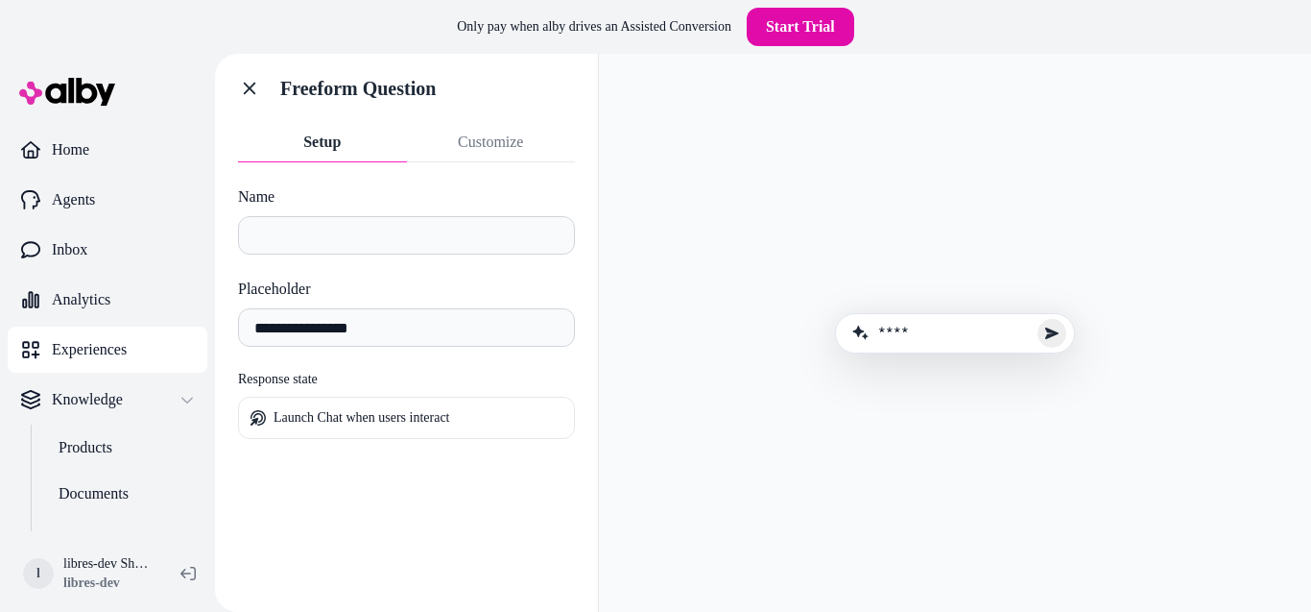
click at [1057, 334] on icon "Send message" at bounding box center [1052, 332] width 13 height 13
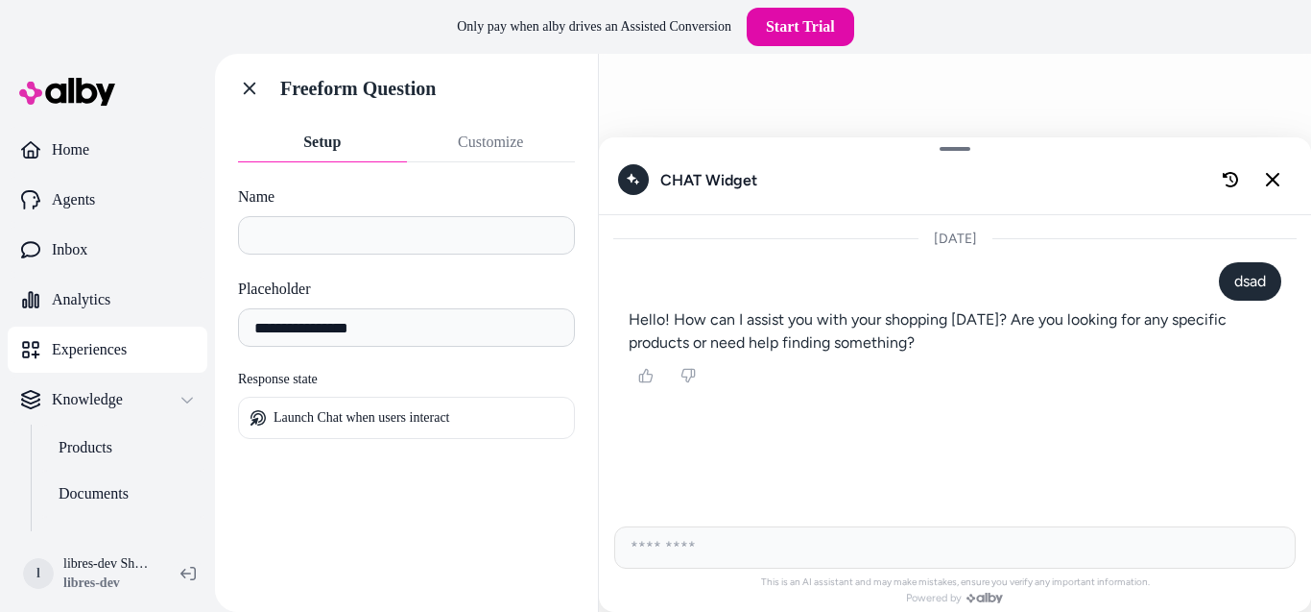
drag, startPoint x: 837, startPoint y: 325, endPoint x: 958, endPoint y: 349, distance: 123.5
click at [958, 349] on p "Hello! How can I assist you with your shopping [DATE]? Are you looking for any …" at bounding box center [955, 331] width 653 height 46
click at [1274, 188] on button "Close chat" at bounding box center [1273, 179] width 40 height 40
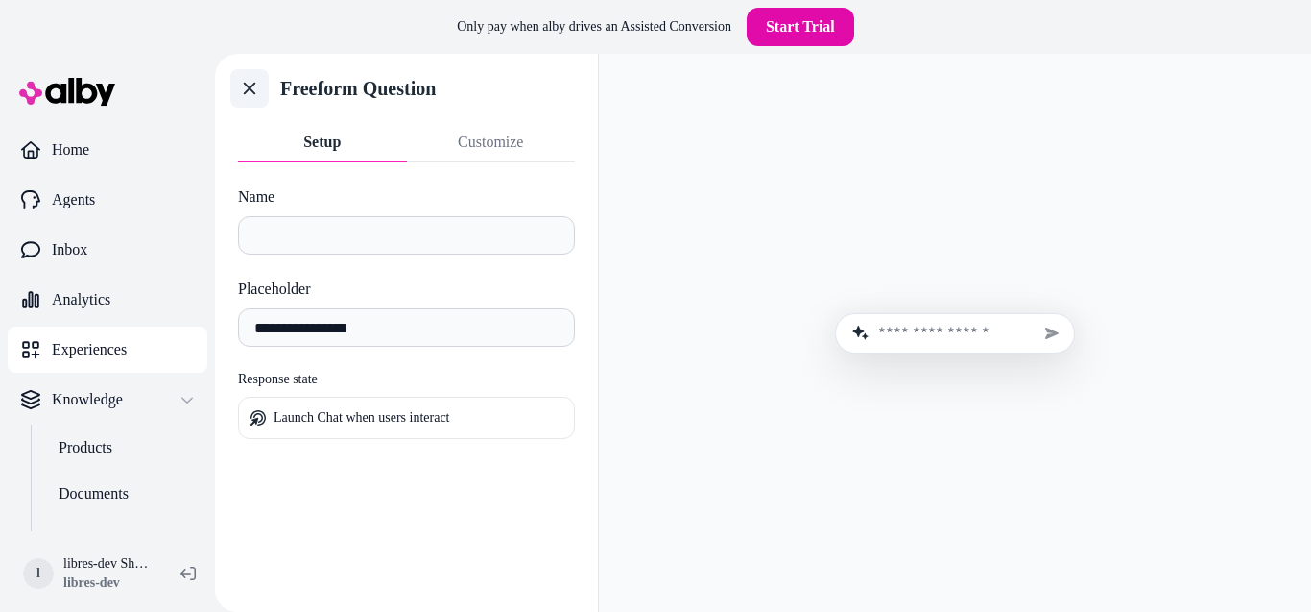
click at [245, 90] on icon at bounding box center [249, 88] width 19 height 19
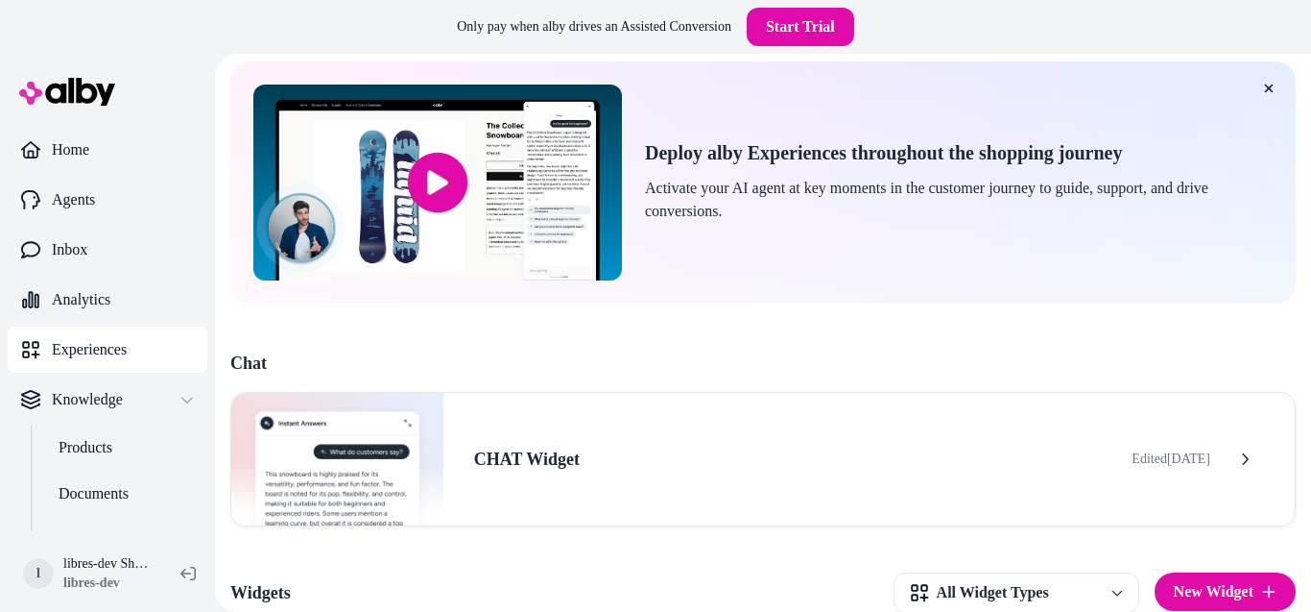
scroll to position [259, 0]
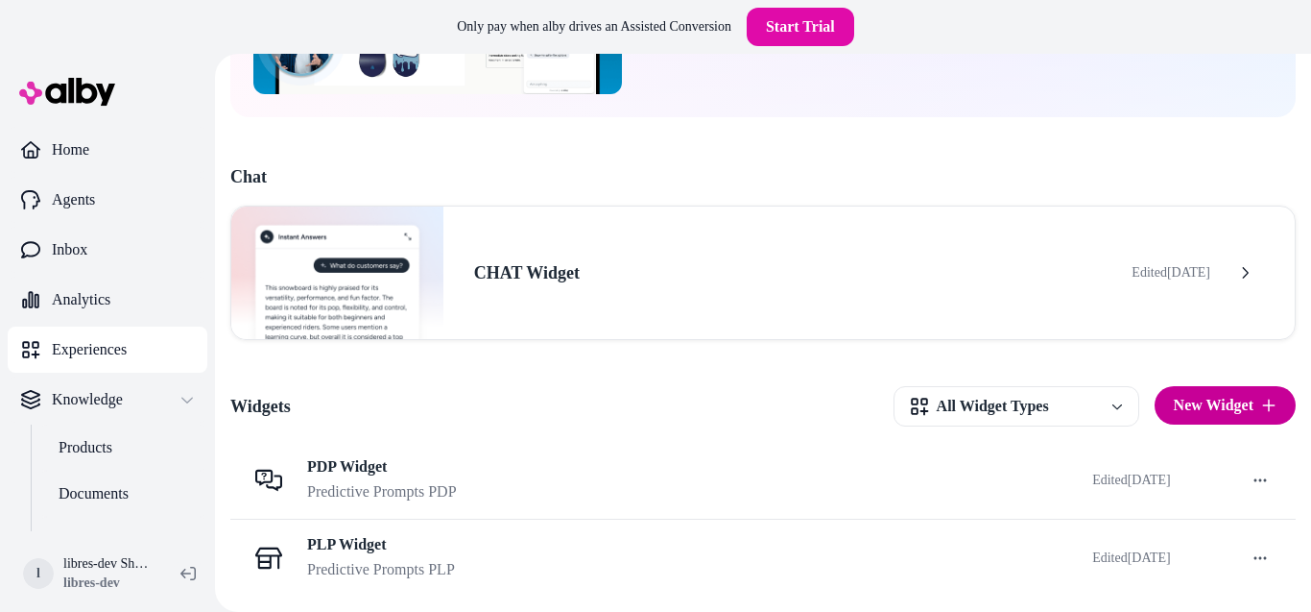
click at [1234, 403] on button "New Widget" at bounding box center [1225, 405] width 141 height 38
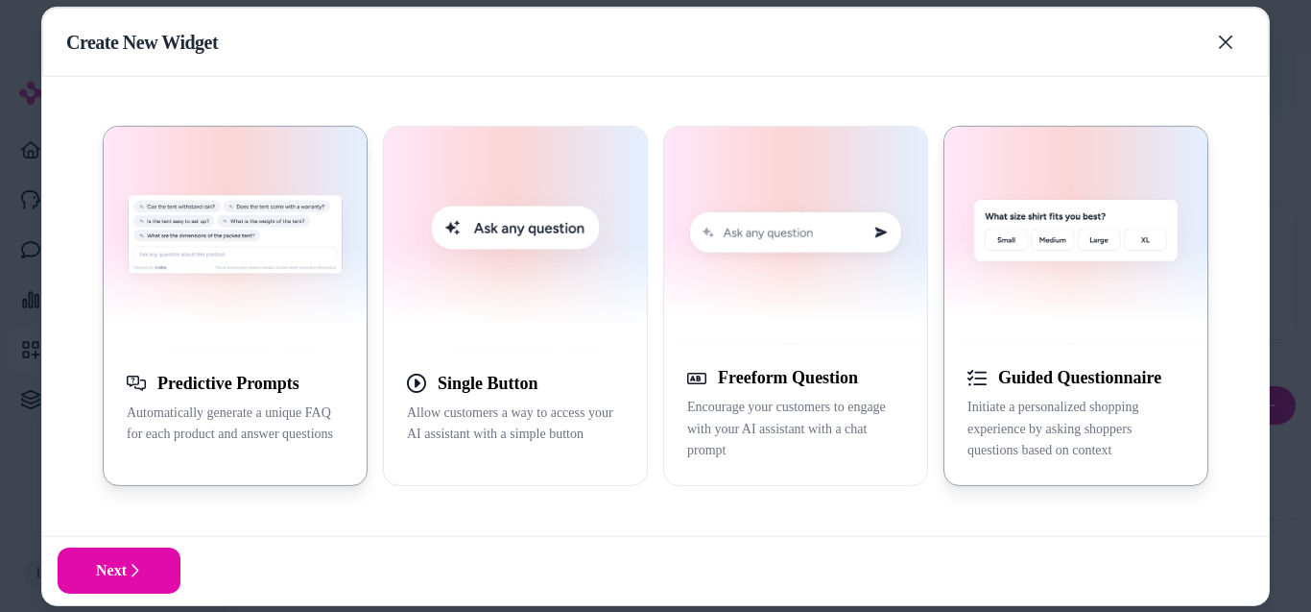
click at [1064, 251] on img "button" at bounding box center [1076, 235] width 240 height 194
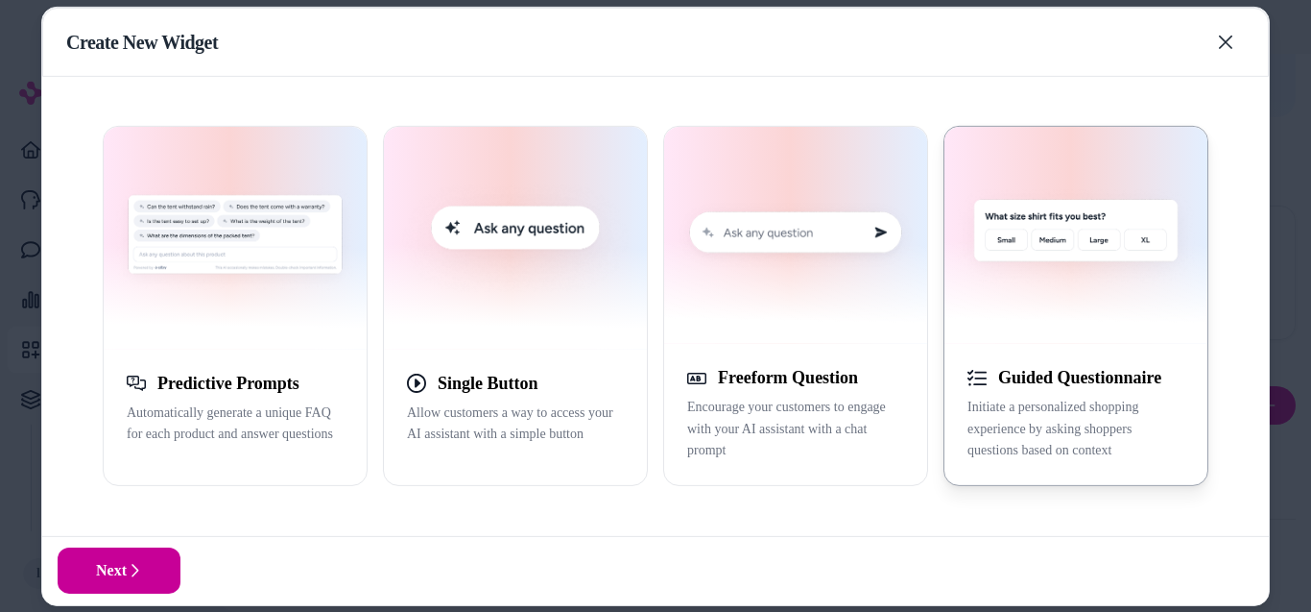
click at [157, 555] on button "Next" at bounding box center [119, 570] width 123 height 46
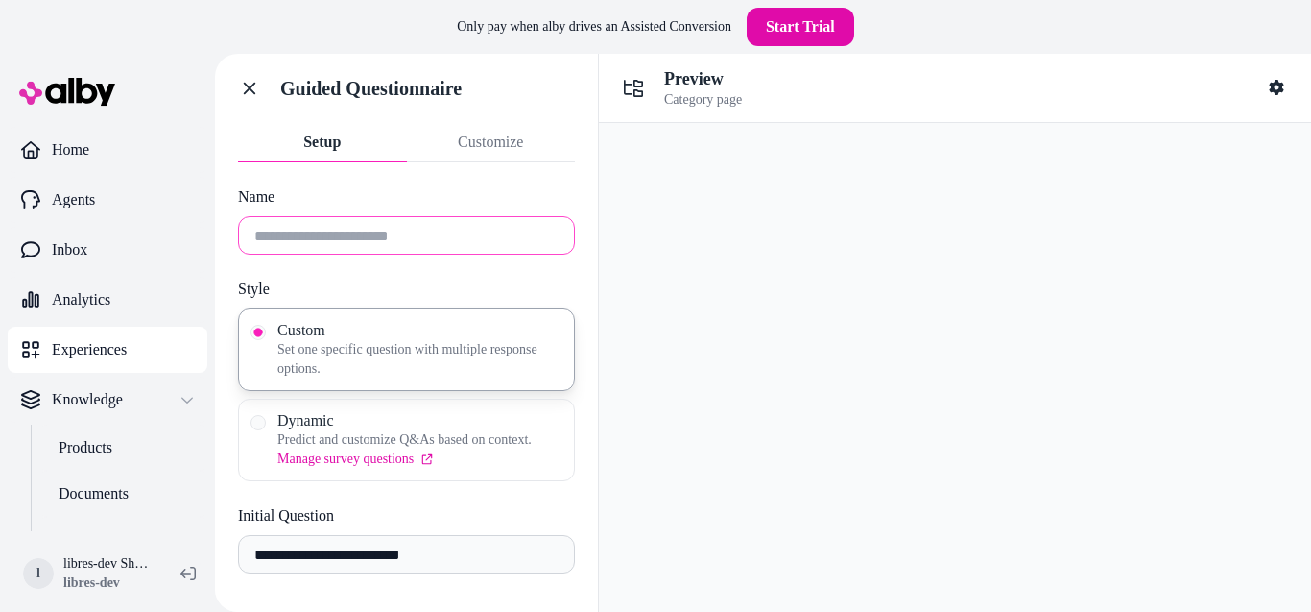
drag, startPoint x: 475, startPoint y: 245, endPoint x: 44, endPoint y: 102, distance: 454.2
click at [475, 245] on input "Name" at bounding box center [406, 235] width 337 height 38
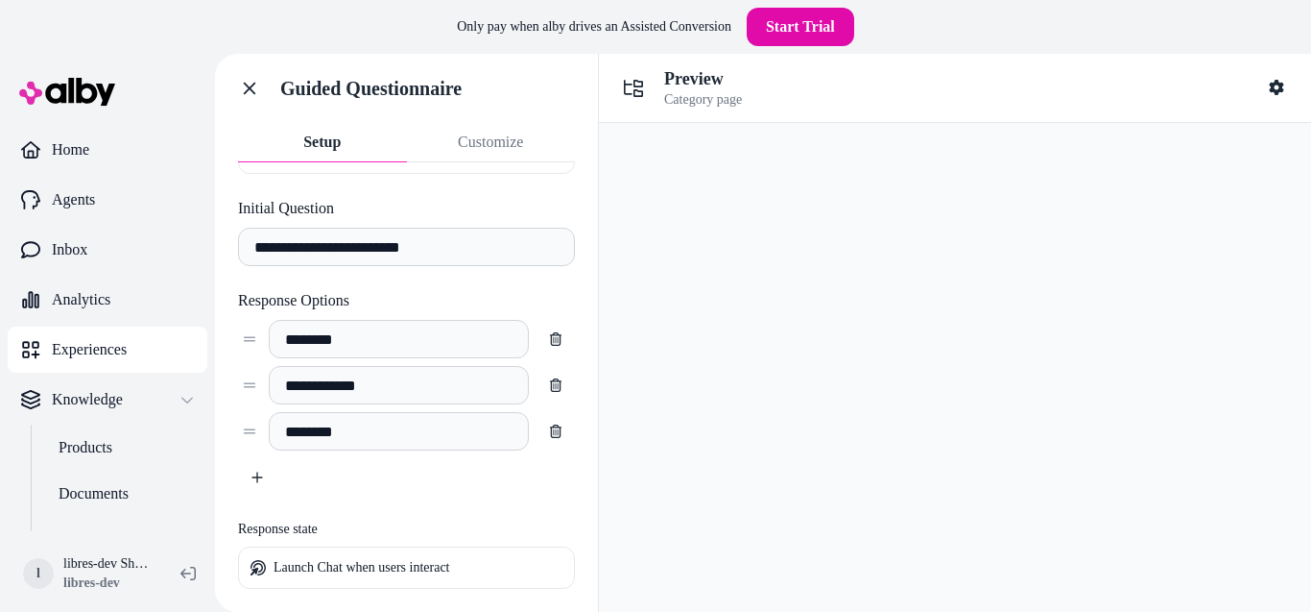
click at [364, 567] on p "Launch Chat when users interact" at bounding box center [362, 567] width 177 height 17
click at [879, 391] on button "Beginner" at bounding box center [847, 386] width 85 height 32
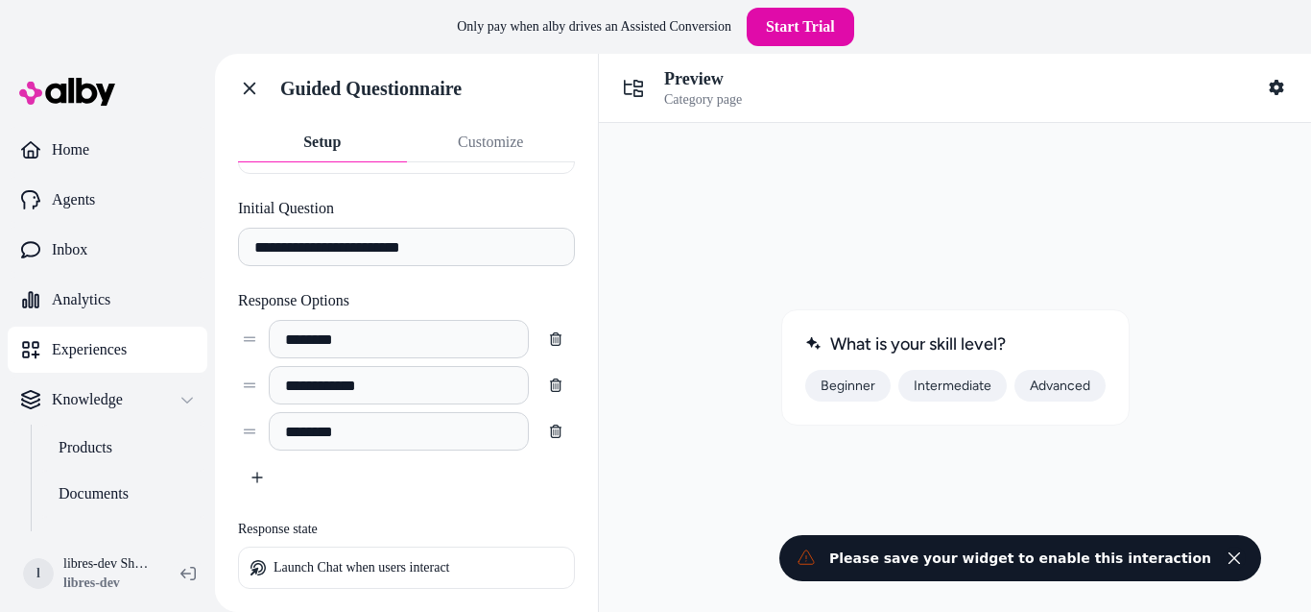
click at [1244, 553] on button "Close toast" at bounding box center [1234, 557] width 23 height 23
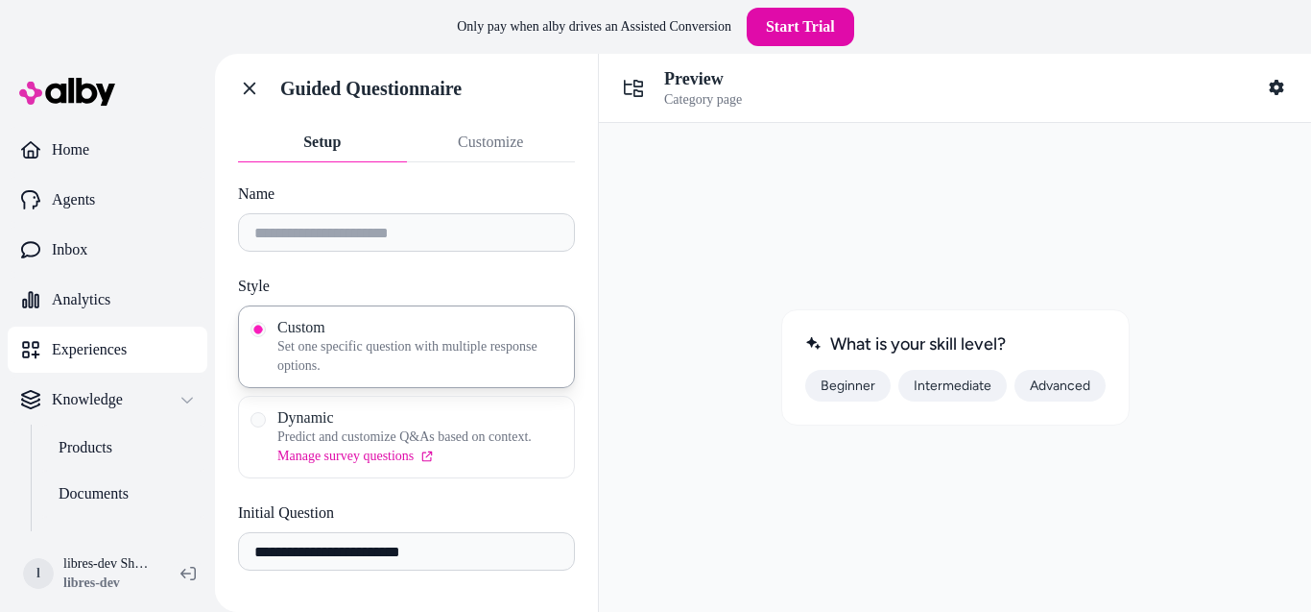
scroll to position [0, 0]
click at [252, 431] on label "Dynamic Predict and customize Q&As based on context. Manage survey questions" at bounding box center [407, 440] width 312 height 58
click at [252, 430] on button "Dynamic Predict and customize Q&As based on context. Manage survey questions" at bounding box center [258, 422] width 15 height 15
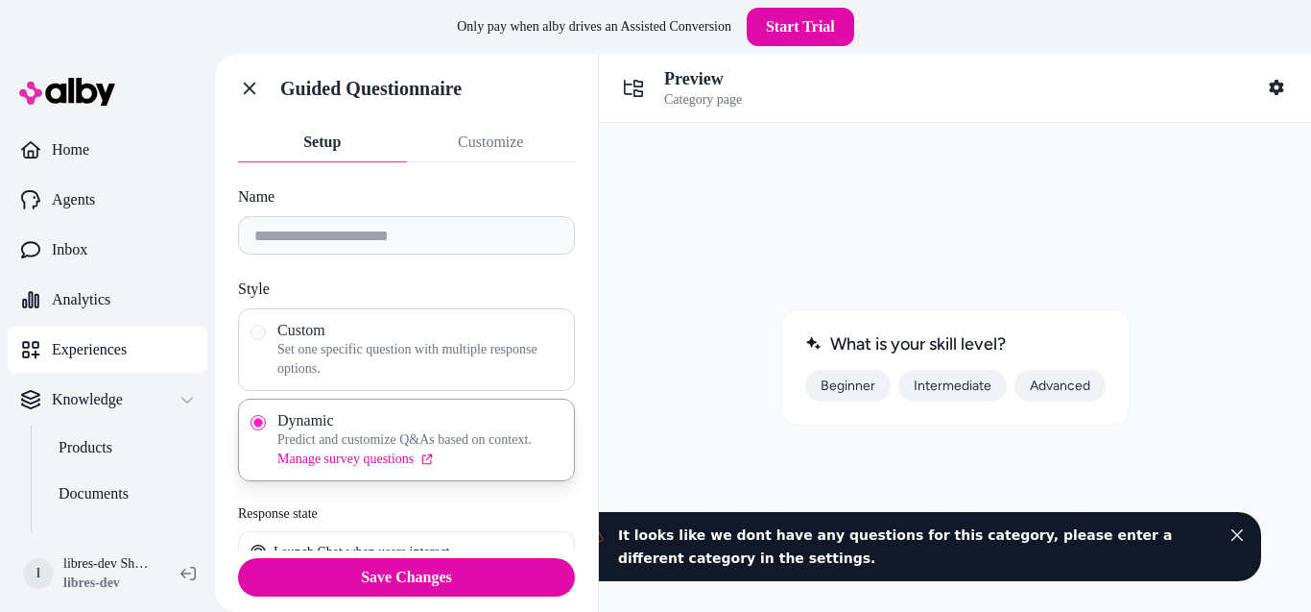
scroll to position [23, 0]
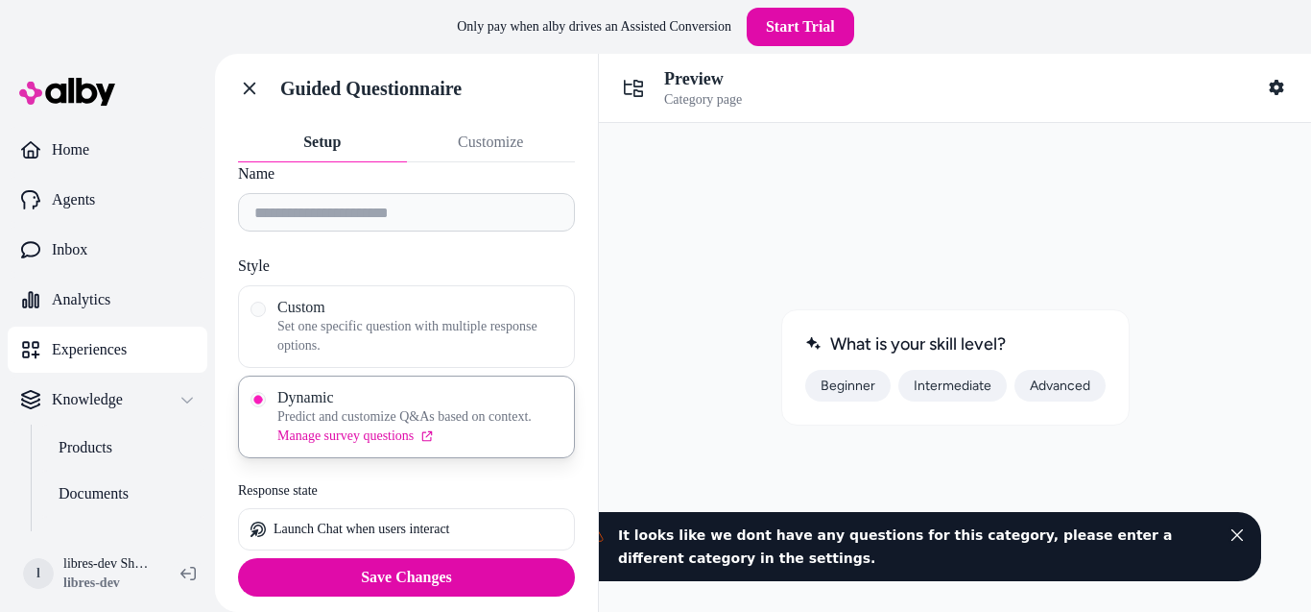
click at [1237, 537] on icon "Close toast" at bounding box center [1237, 534] width 13 height 13
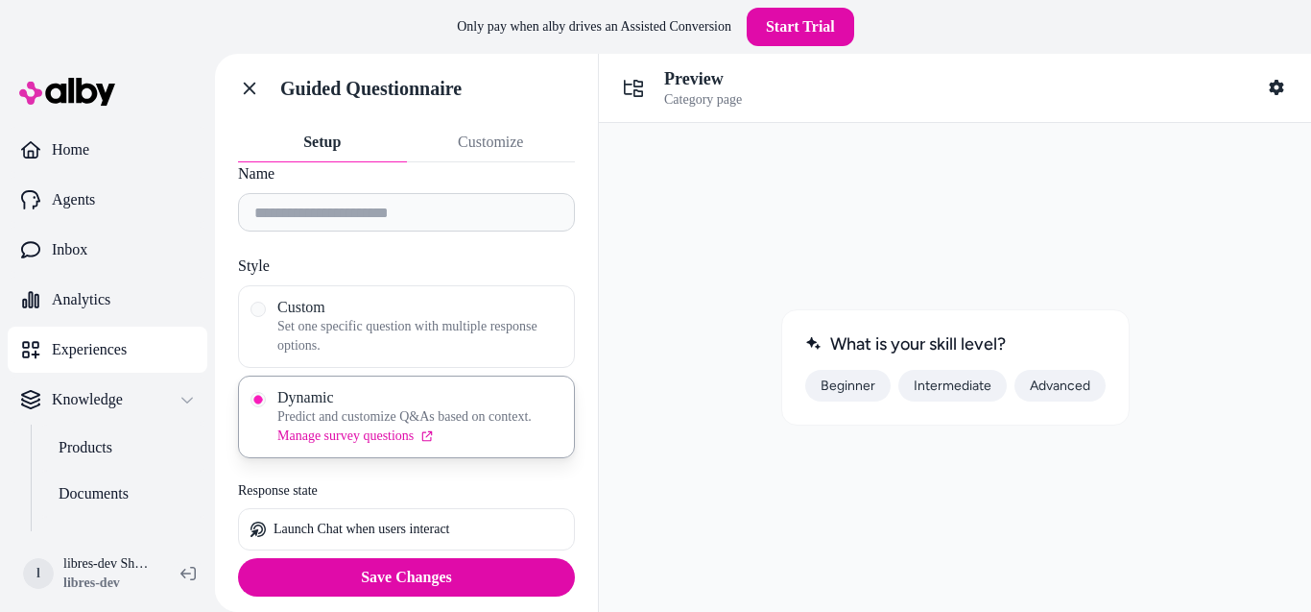
click at [696, 102] on span "Category page" at bounding box center [703, 99] width 78 height 17
click at [1279, 70] on button "Shopper Context" at bounding box center [1277, 87] width 38 height 38
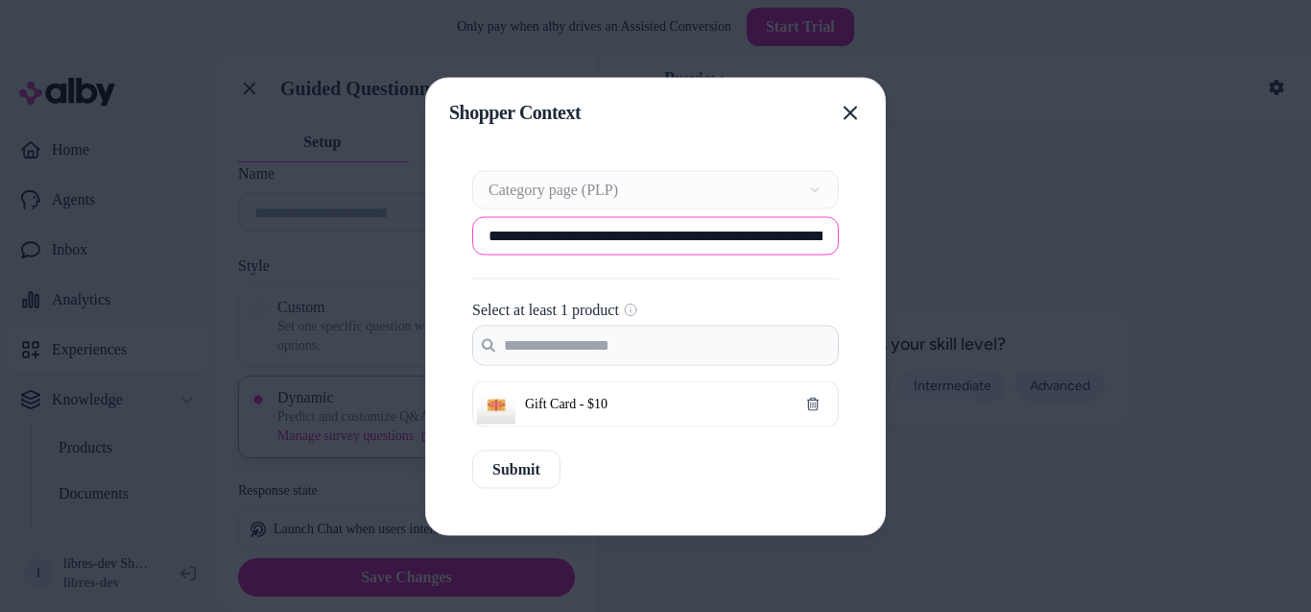
click at [645, 234] on input "**********" at bounding box center [655, 235] width 367 height 38
click at [685, 199] on div "Context Type Category page (PLP)" at bounding box center [655, 189] width 367 height 38
click at [643, 409] on span "Gift Card - $10" at bounding box center [655, 403] width 261 height 19
click at [549, 406] on span "Gift Card - $10" at bounding box center [655, 403] width 261 height 19
click at [503, 406] on img at bounding box center [496, 404] width 38 height 38
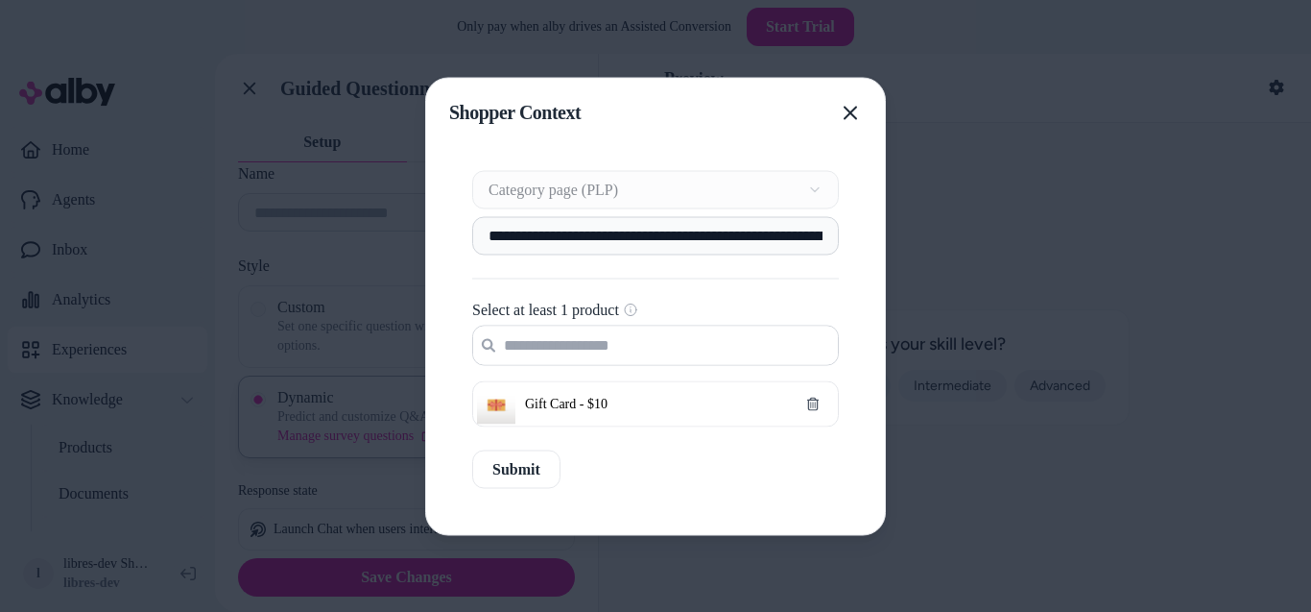
click at [588, 338] on input "Search products..." at bounding box center [655, 344] width 365 height 38
click at [738, 197] on div "Context Type Category page (PLP)" at bounding box center [655, 189] width 367 height 38
click at [806, 183] on div "Context Type Category page (PLP)" at bounding box center [655, 189] width 367 height 38
click at [811, 183] on div "Context Type Category page (PLP)" at bounding box center [655, 189] width 367 height 38
click at [833, 213] on div "**********" at bounding box center [655, 298] width 367 height 256
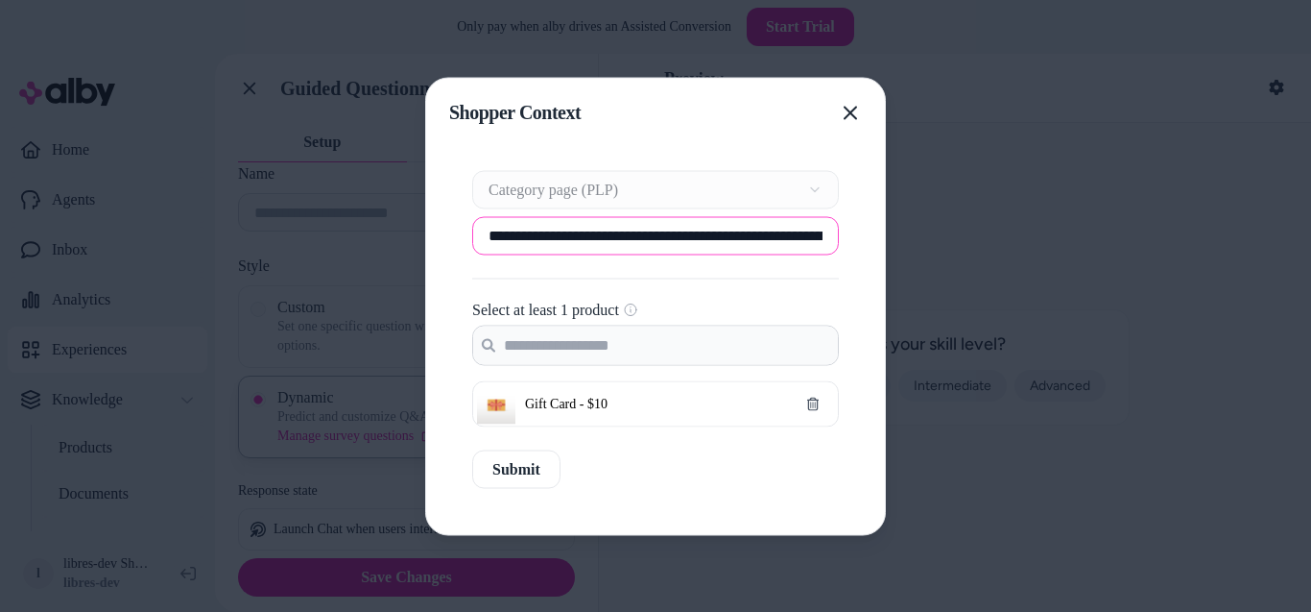
click at [809, 239] on input "**********" at bounding box center [655, 235] width 367 height 38
click at [855, 113] on icon "button" at bounding box center [850, 112] width 15 height 15
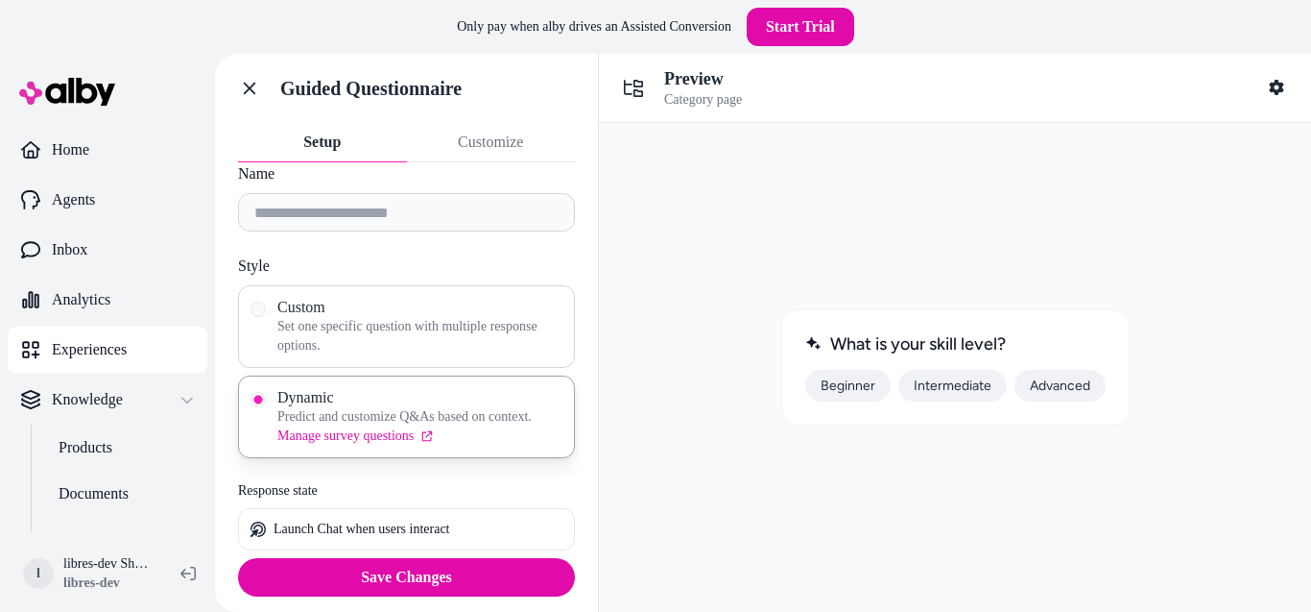
click at [369, 330] on span "Set one specific question with multiple response options." at bounding box center [419, 336] width 285 height 38
click at [266, 317] on button "Custom Set one specific question with multiple response options." at bounding box center [258, 308] width 15 height 15
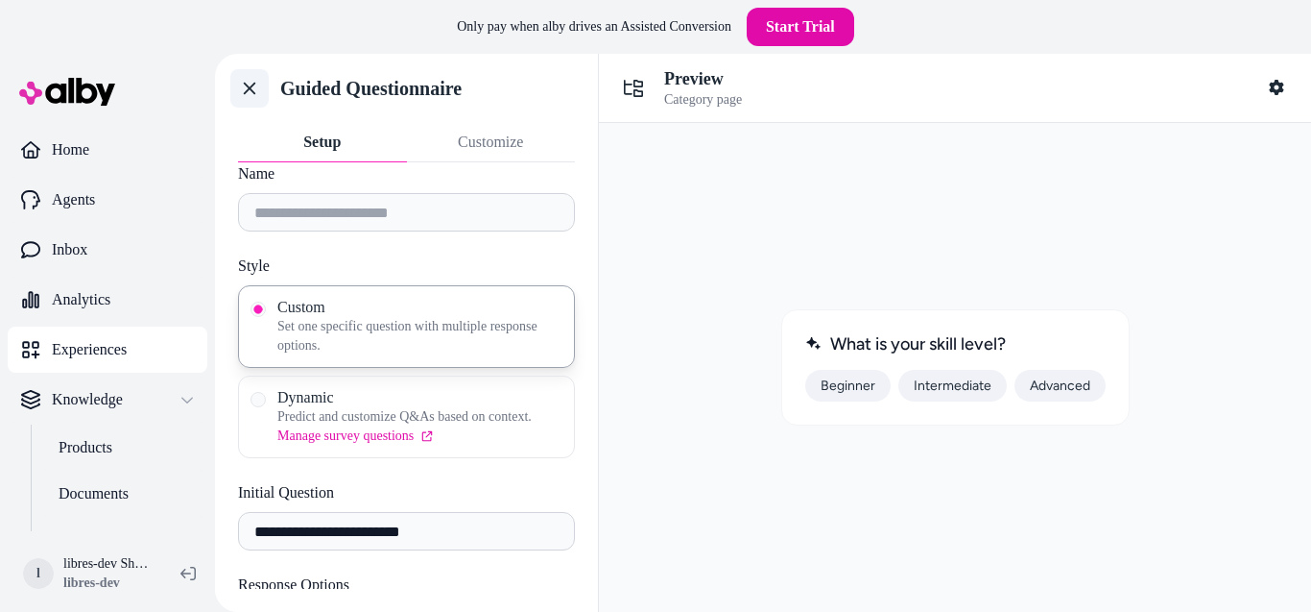
click at [250, 105] on link "Go back" at bounding box center [249, 88] width 38 height 38
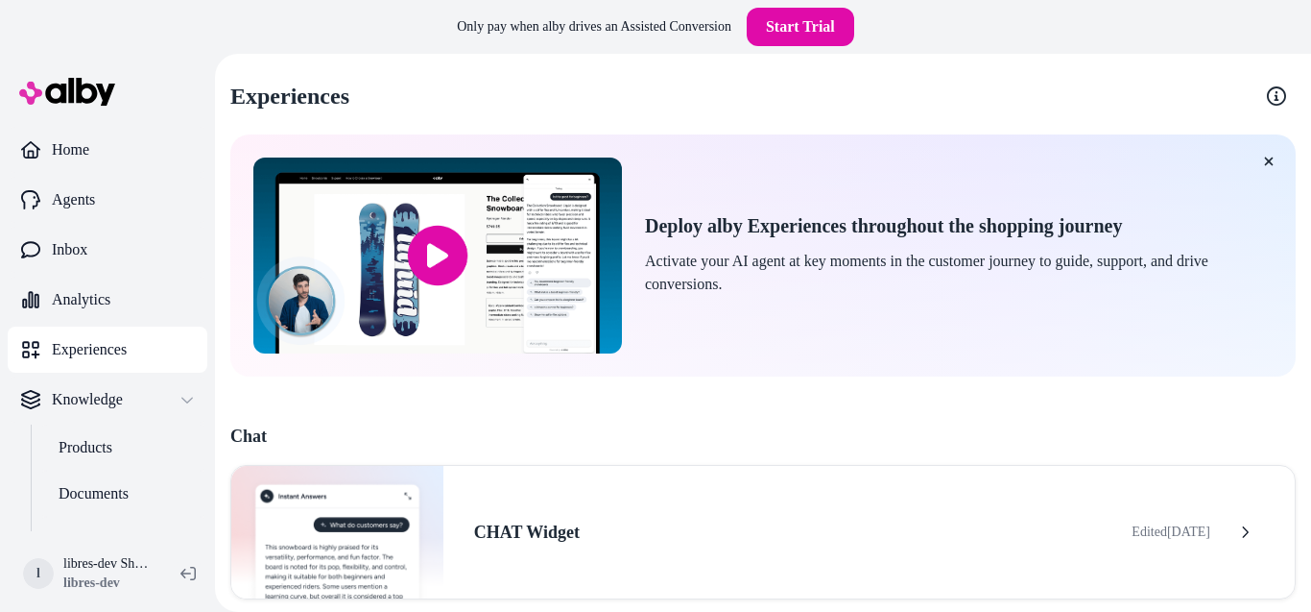
click at [675, 225] on h2 "Deploy alby Experiences throughout the shopping journey" at bounding box center [959, 226] width 628 height 24
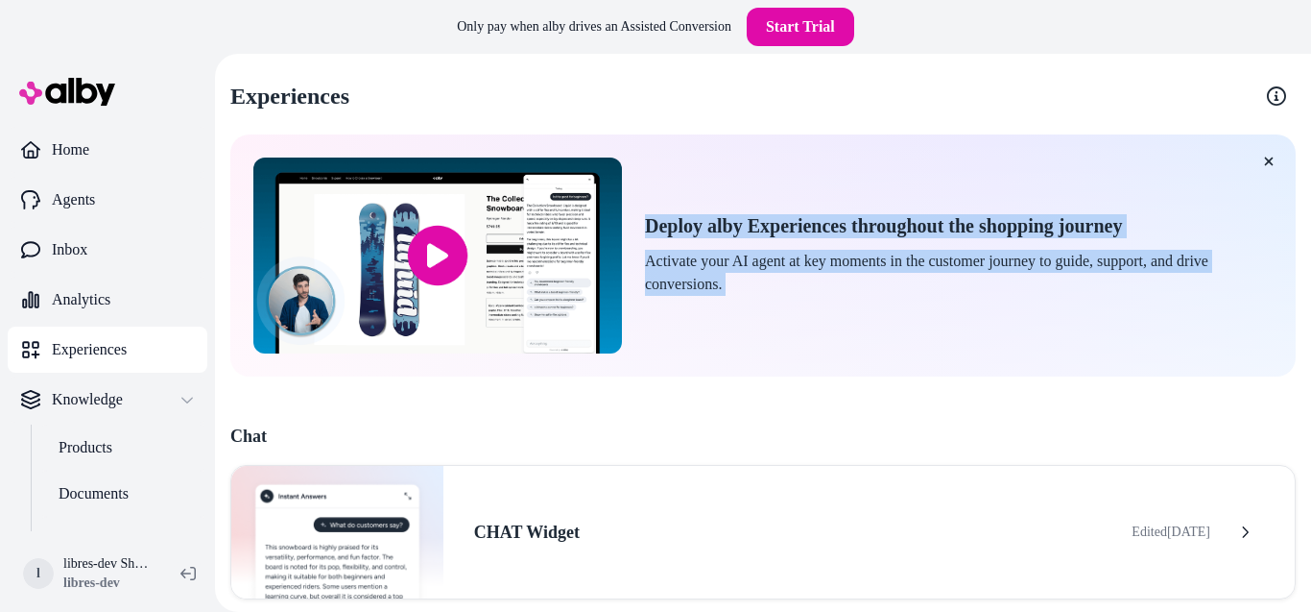
drag, startPoint x: 675, startPoint y: 225, endPoint x: 759, endPoint y: 283, distance: 102.8
click at [759, 283] on div "Deploy alby Experiences throughout the shopping journey Activate your AI agent …" at bounding box center [959, 255] width 628 height 82
click at [759, 283] on p "Activate your AI agent at key moments in the customer journey to guide, support…" at bounding box center [959, 273] width 628 height 46
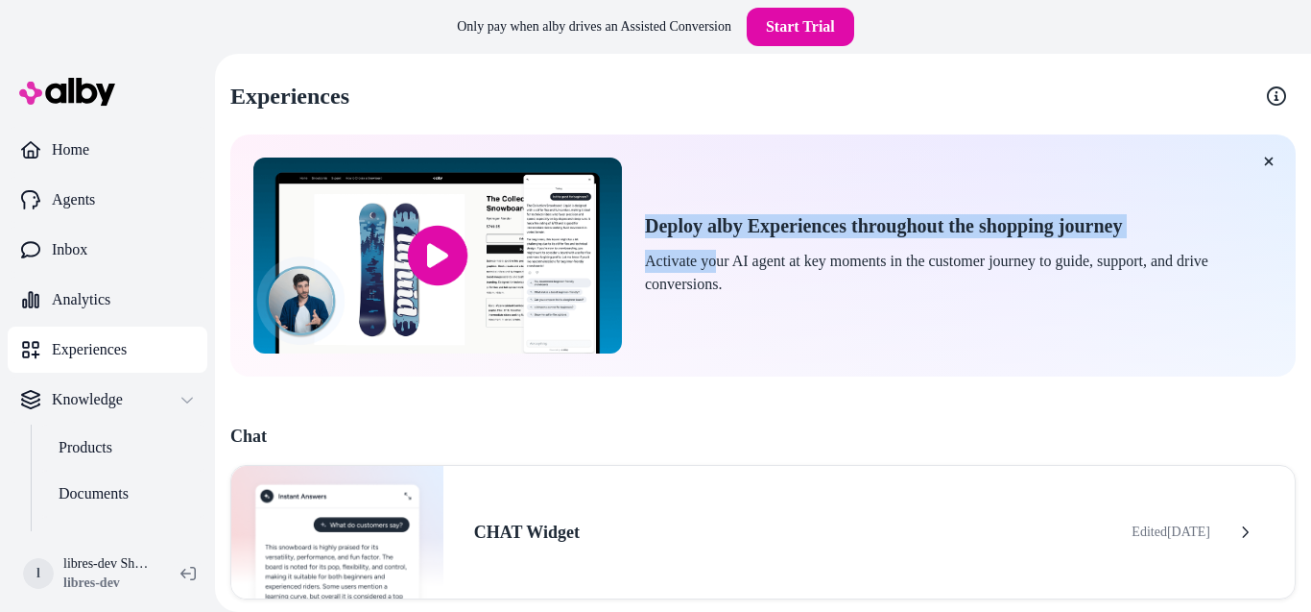
drag, startPoint x: 697, startPoint y: 249, endPoint x: 645, endPoint y: 217, distance: 60.8
click at [645, 217] on div "Deploy alby Experiences throughout the shopping journey Activate your AI agent …" at bounding box center [959, 255] width 628 height 82
click at [645, 217] on h2 "Deploy alby Experiences throughout the shopping journey" at bounding box center [959, 226] width 628 height 24
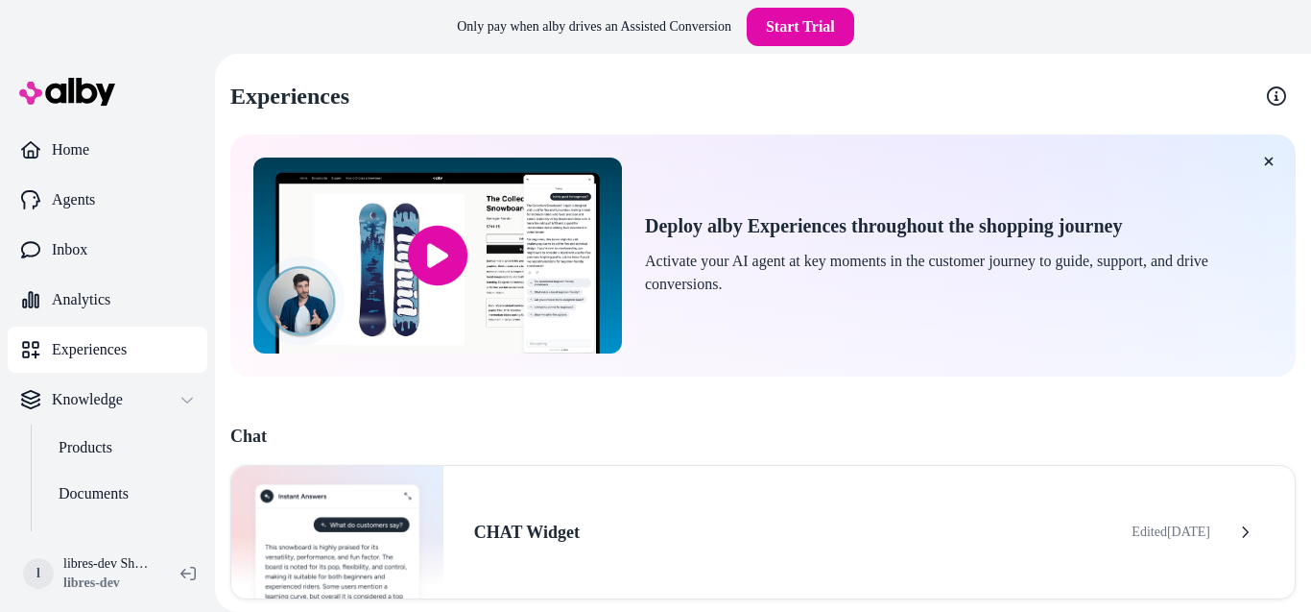
click at [660, 226] on h2 "Deploy alby Experiences throughout the shopping journey" at bounding box center [959, 226] width 628 height 24
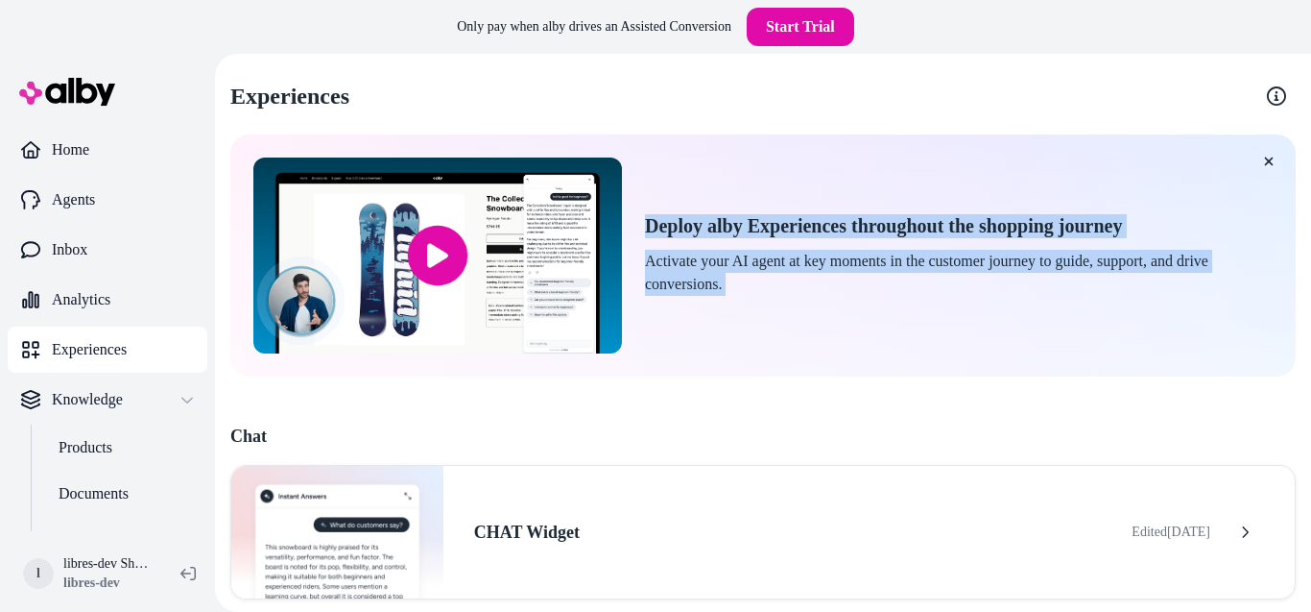
drag, startPoint x: 660, startPoint y: 226, endPoint x: 746, endPoint y: 280, distance: 102.3
click at [746, 280] on div "Deploy alby Experiences throughout the shopping journey Activate your AI agent …" at bounding box center [959, 255] width 628 height 82
click at [746, 280] on p "Activate your AI agent at key moments in the customer journey to guide, support…" at bounding box center [959, 273] width 628 height 46
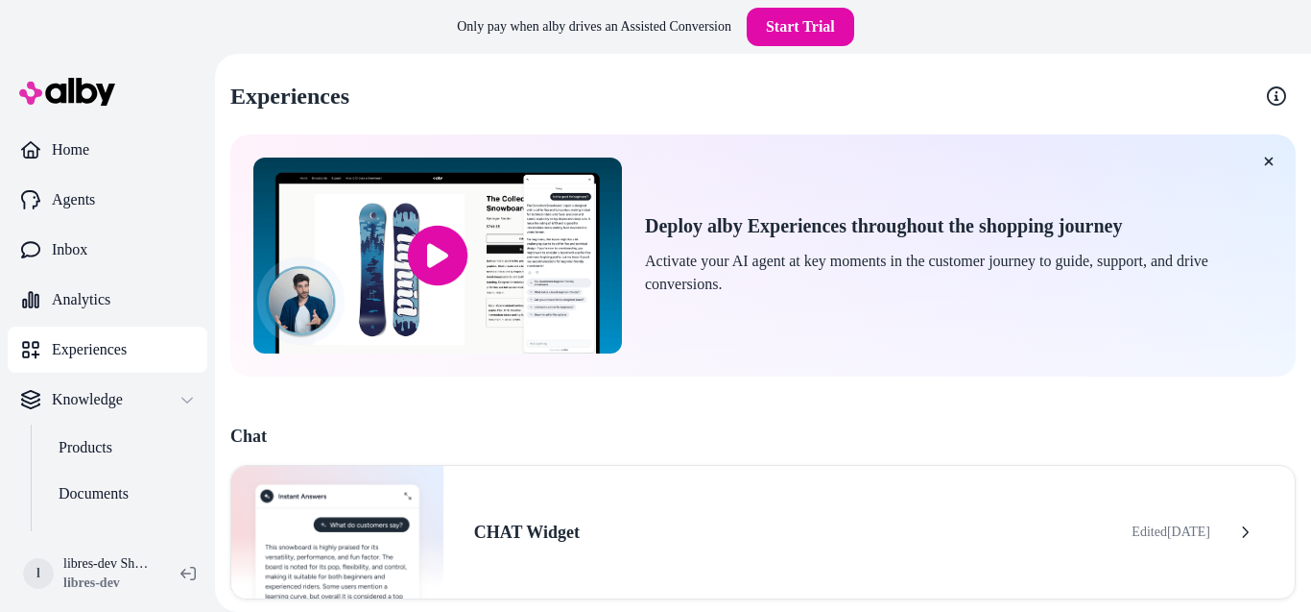
click at [658, 222] on h2 "Deploy alby Experiences throughout the shopping journey" at bounding box center [959, 226] width 628 height 24
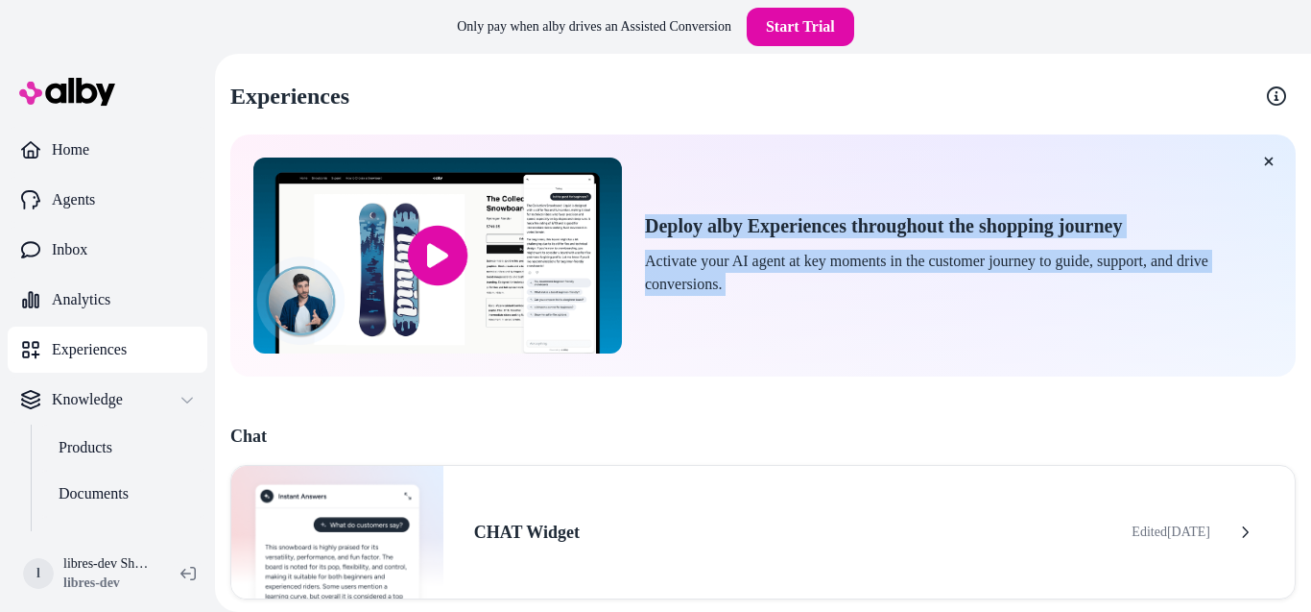
drag, startPoint x: 658, startPoint y: 222, endPoint x: 737, endPoint y: 284, distance: 101.2
click at [737, 284] on div "Deploy alby Experiences throughout the shopping journey Activate your AI agent …" at bounding box center [959, 255] width 628 height 82
click at [737, 285] on p "Activate your AI agent at key moments in the customer journey to guide, support…" at bounding box center [959, 273] width 628 height 46
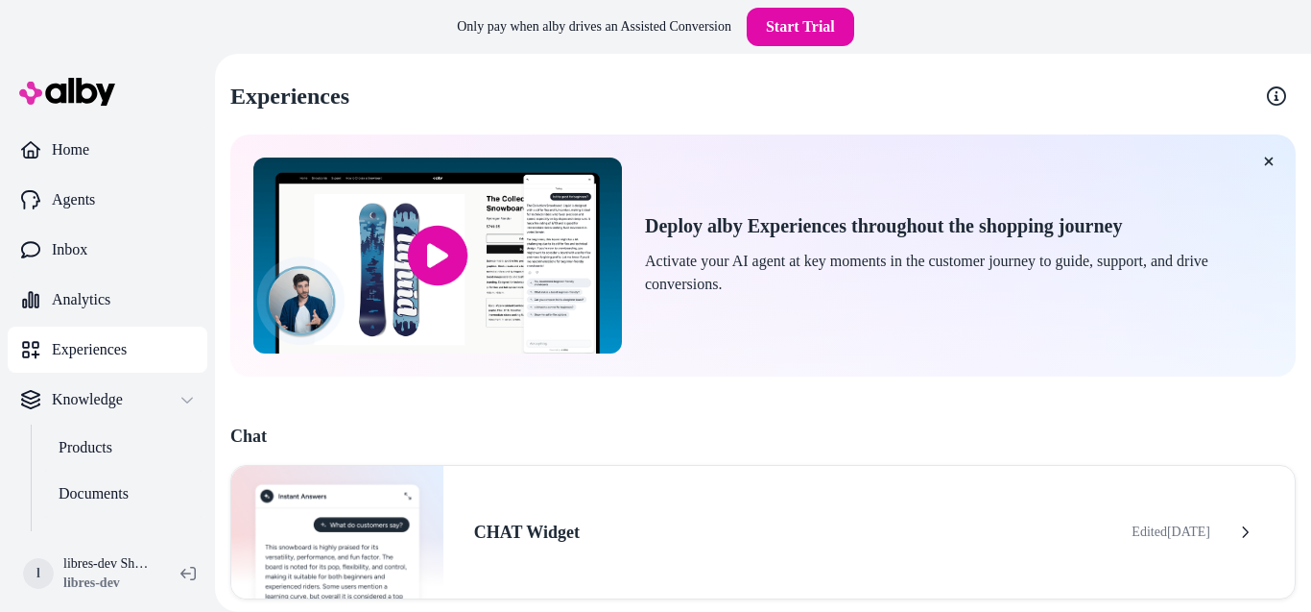
click at [673, 223] on h2 "Deploy alby Experiences throughout the shopping journey" at bounding box center [959, 226] width 628 height 24
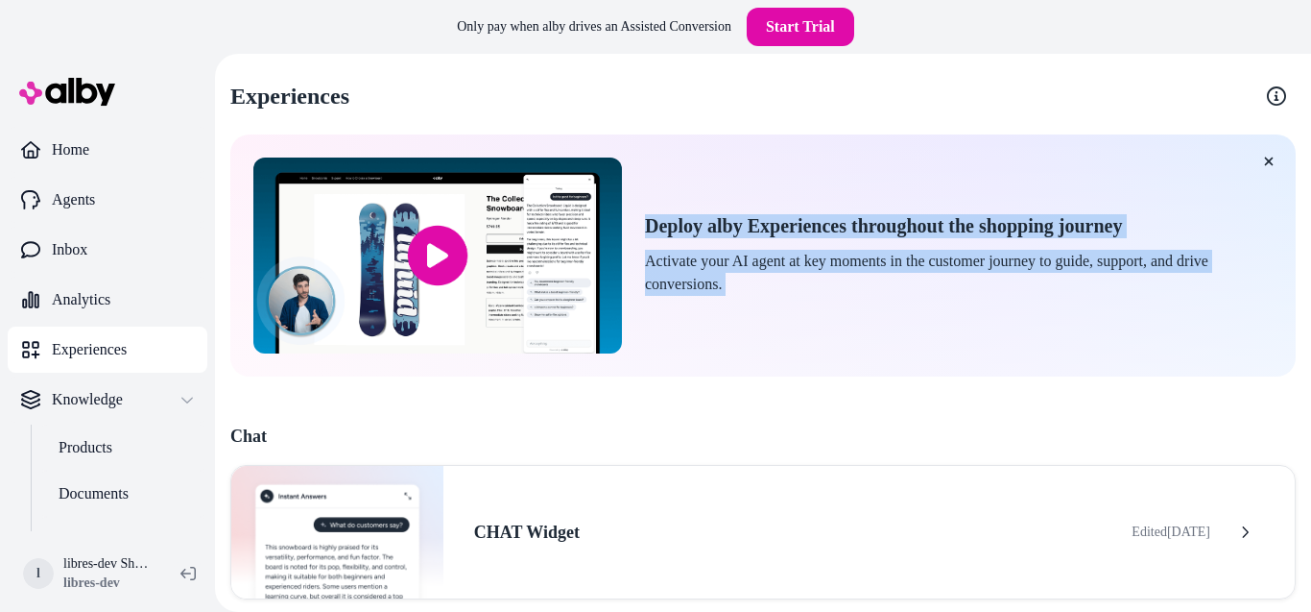
drag, startPoint x: 673, startPoint y: 223, endPoint x: 726, endPoint y: 291, distance: 86.2
click at [726, 291] on div "Deploy alby Experiences throughout the shopping journey Activate your AI agent …" at bounding box center [959, 255] width 628 height 82
click at [726, 291] on p "Activate your AI agent at key moments in the customer journey to guide, support…" at bounding box center [959, 273] width 628 height 46
drag, startPoint x: 665, startPoint y: 217, endPoint x: 741, endPoint y: 278, distance: 97.6
click at [741, 278] on div "Deploy alby Experiences throughout the shopping journey Activate your AI agent …" at bounding box center [959, 255] width 628 height 82
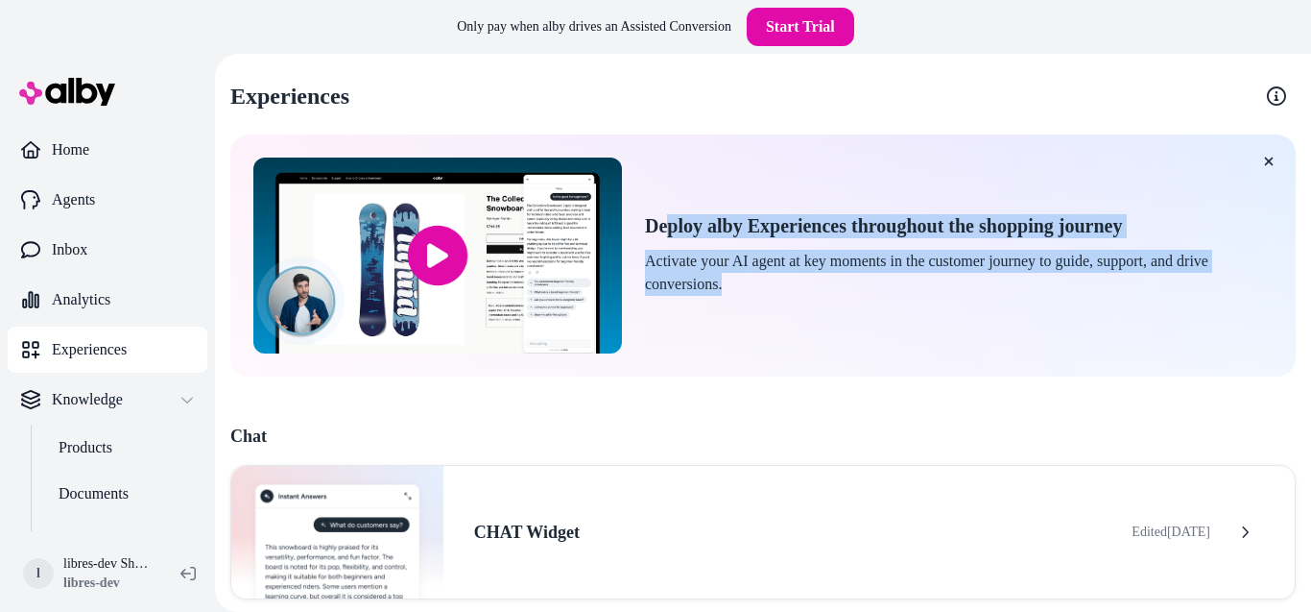
click at [741, 278] on p "Activate your AI agent at key moments in the customer journey to guide, support…" at bounding box center [959, 273] width 628 height 46
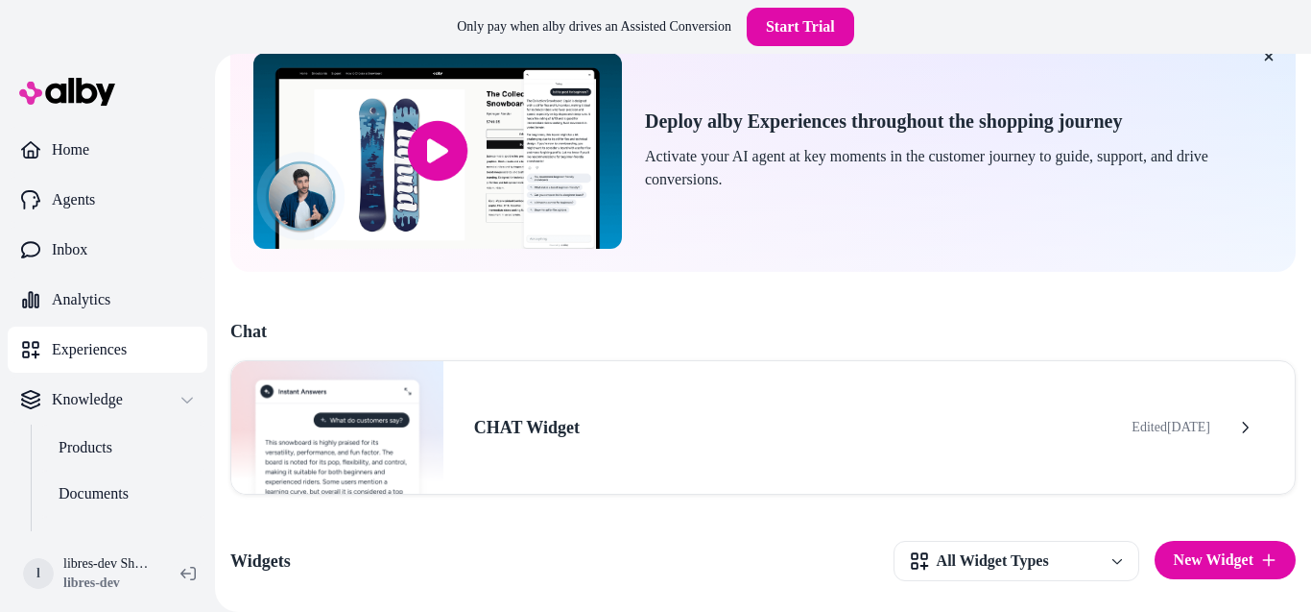
scroll to position [259, 0]
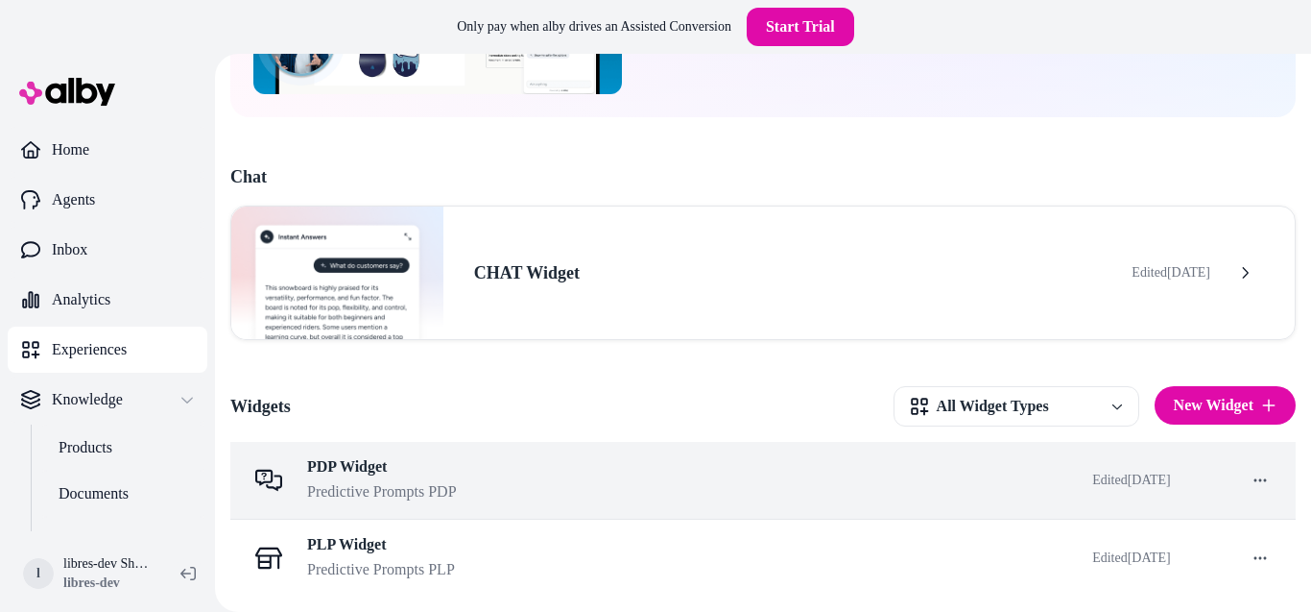
click at [565, 488] on div "PDP Widget Predictive Prompts PDP" at bounding box center [654, 480] width 816 height 46
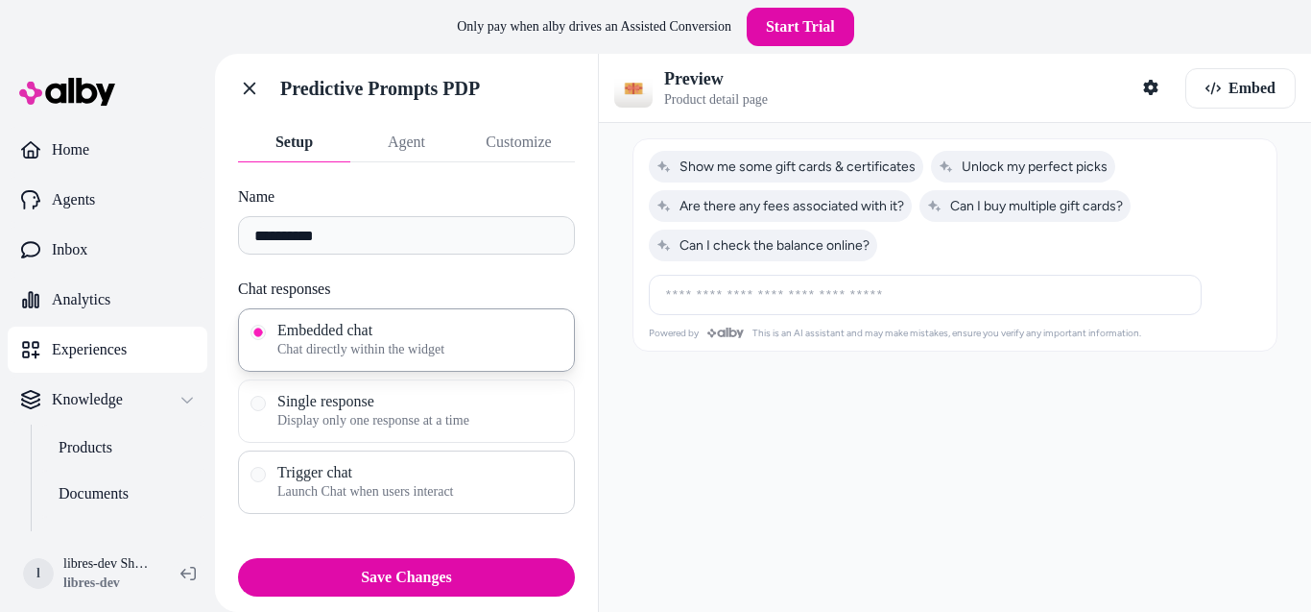
click at [417, 488] on span "Launch Chat when users interact" at bounding box center [419, 491] width 285 height 19
click at [266, 482] on button "Trigger chat Launch Chat when users interact" at bounding box center [258, 474] width 15 height 15
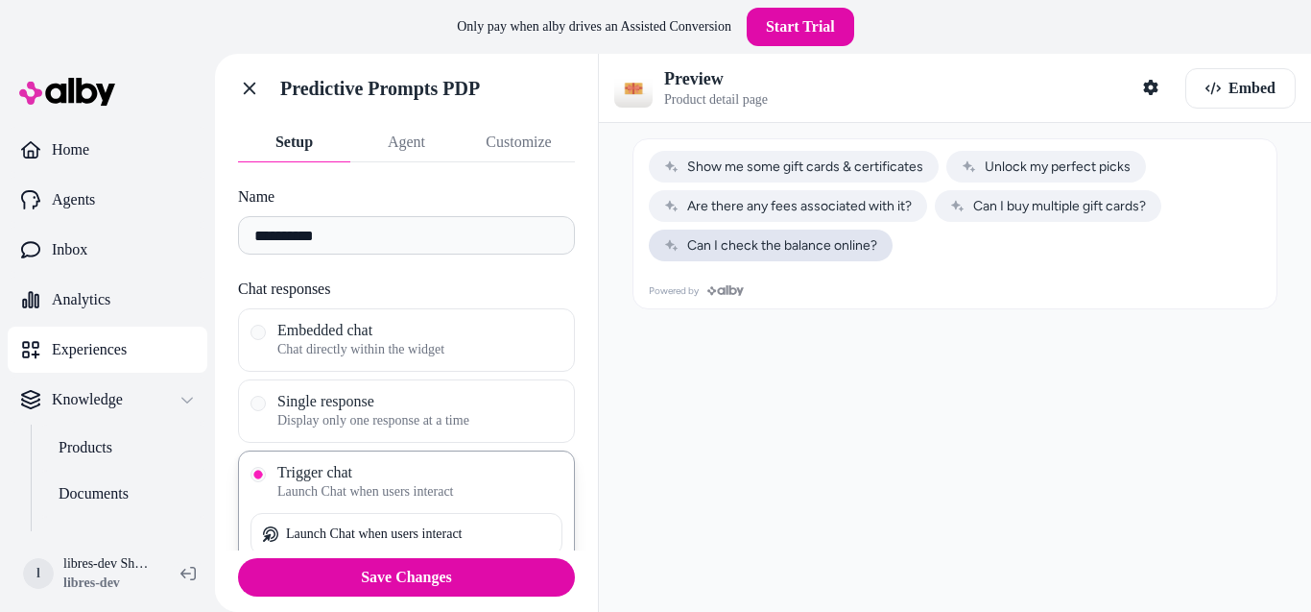
click at [743, 257] on button "Can I check the balance online?" at bounding box center [771, 245] width 244 height 32
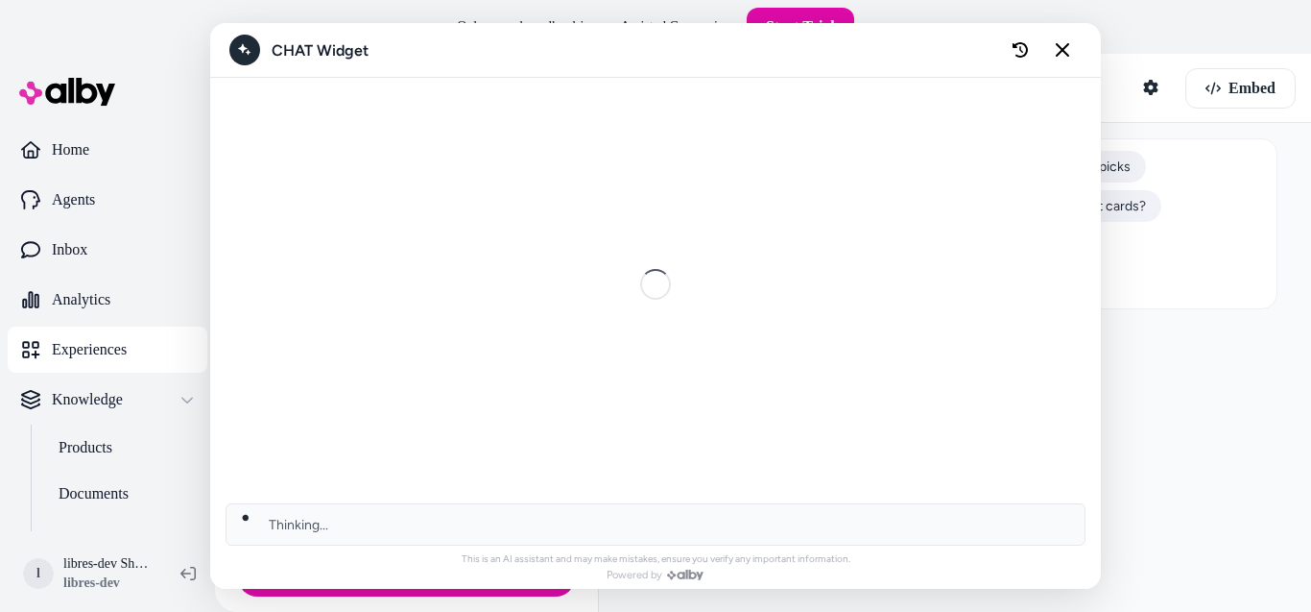
click at [788, 242] on div "AI Shopping Assistant" at bounding box center [656, 285] width 862 height 414
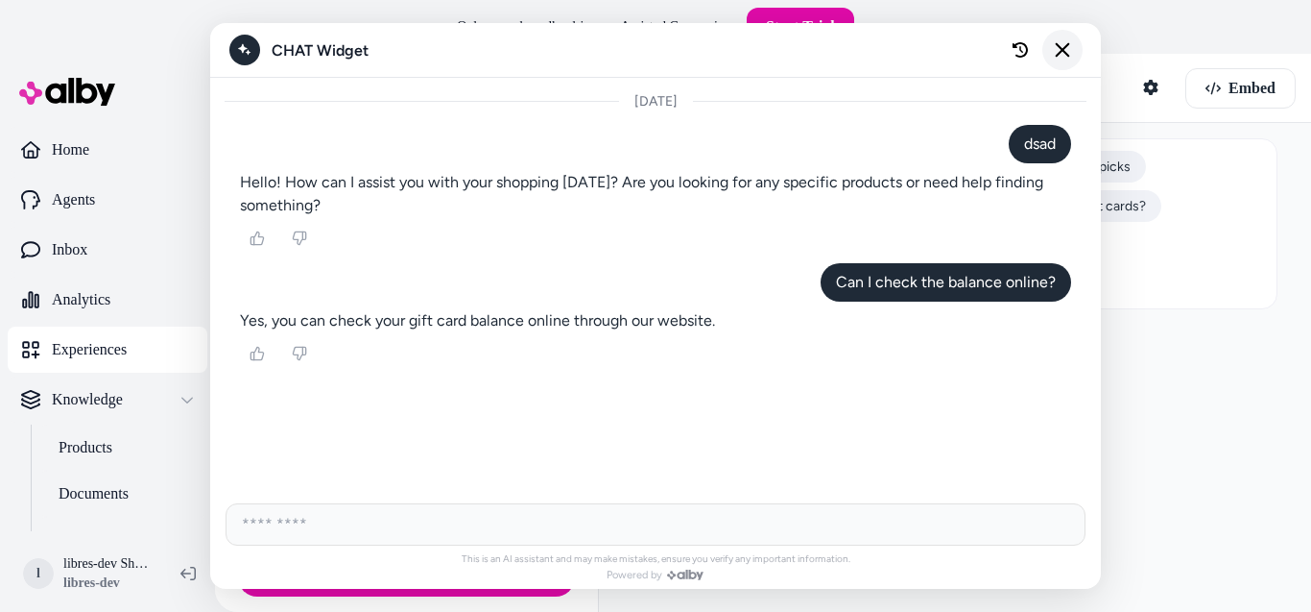
click at [1064, 51] on icon "Close chat" at bounding box center [1063, 50] width 14 height 14
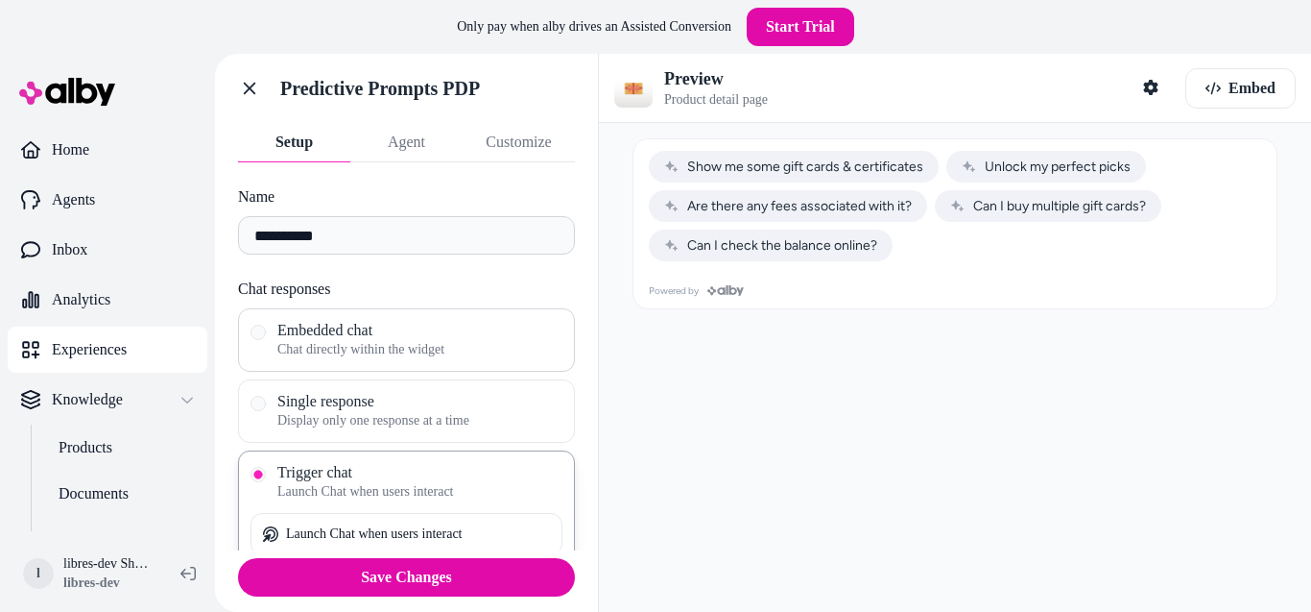
click at [373, 332] on span "Embedded chat" at bounding box center [419, 330] width 285 height 19
click at [266, 332] on button "Embedded chat Chat directly within the widget" at bounding box center [258, 332] width 15 height 15
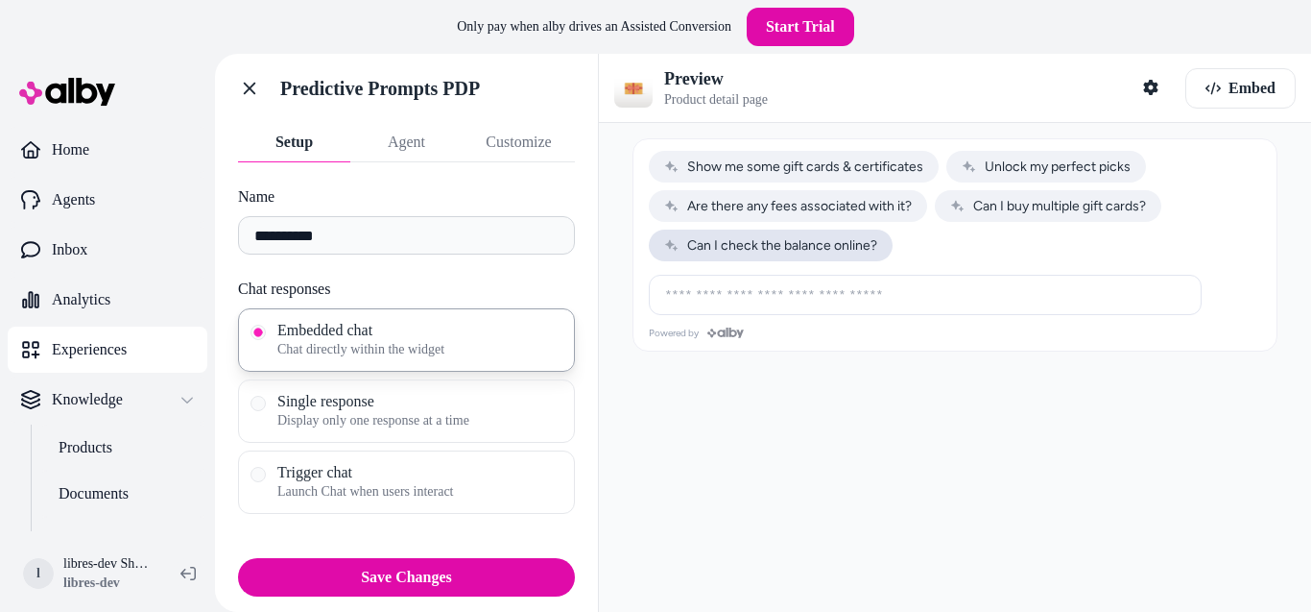
click at [772, 238] on span "Can I check the balance online?" at bounding box center [770, 245] width 213 height 16
type input "**********"
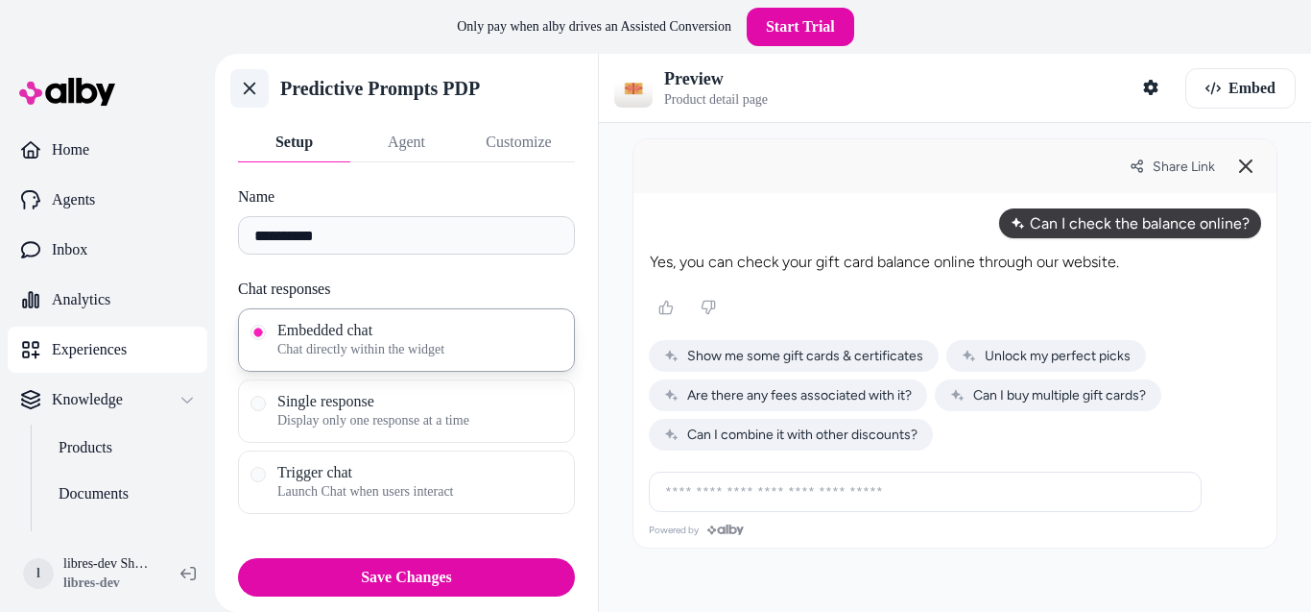
click at [250, 93] on icon at bounding box center [249, 88] width 19 height 19
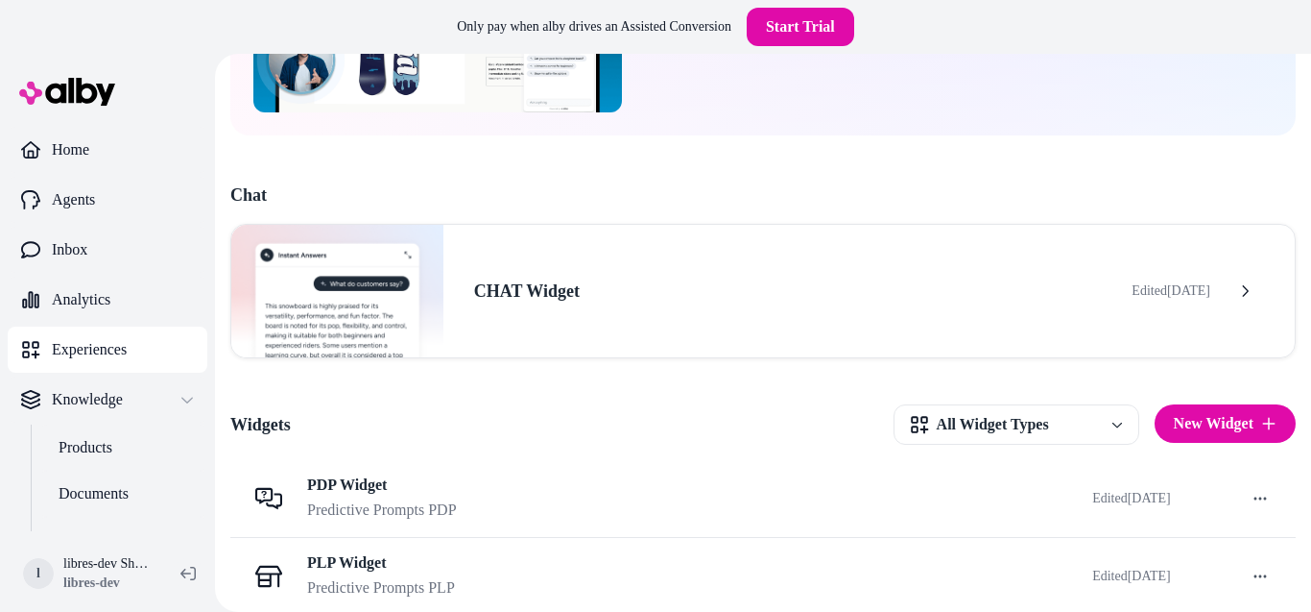
scroll to position [259, 0]
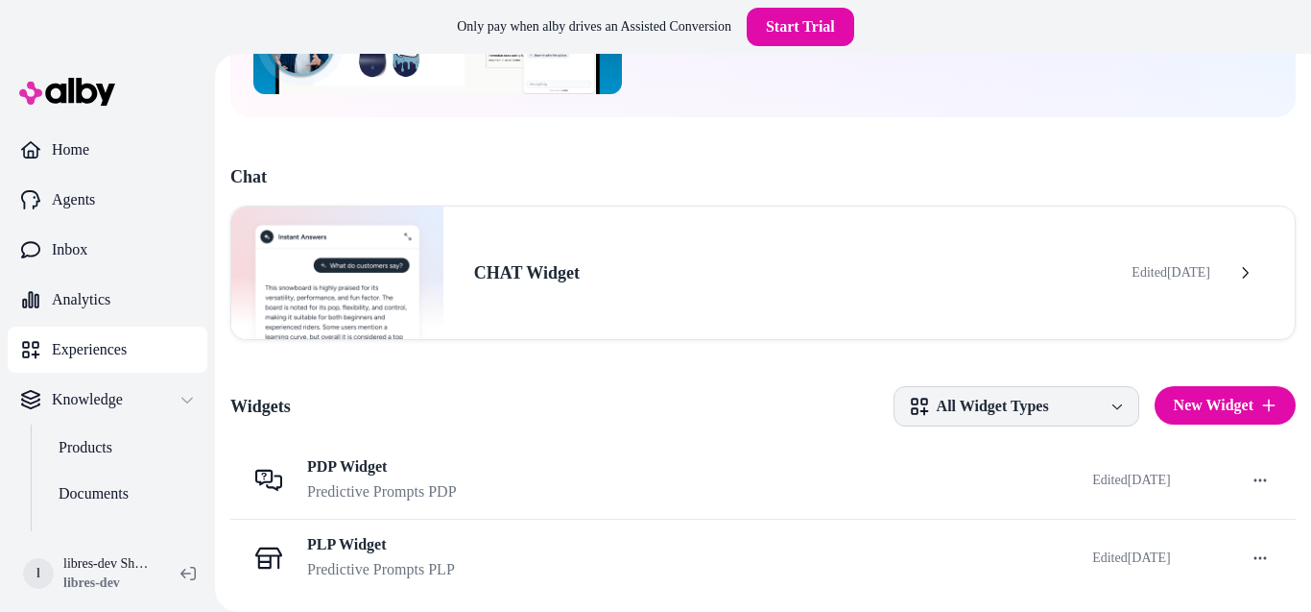
click at [1005, 410] on body "Only pay when [PERSON_NAME] drives an Assisted Conversion Start Trial Home Agen…" at bounding box center [655, 306] width 1311 height 612
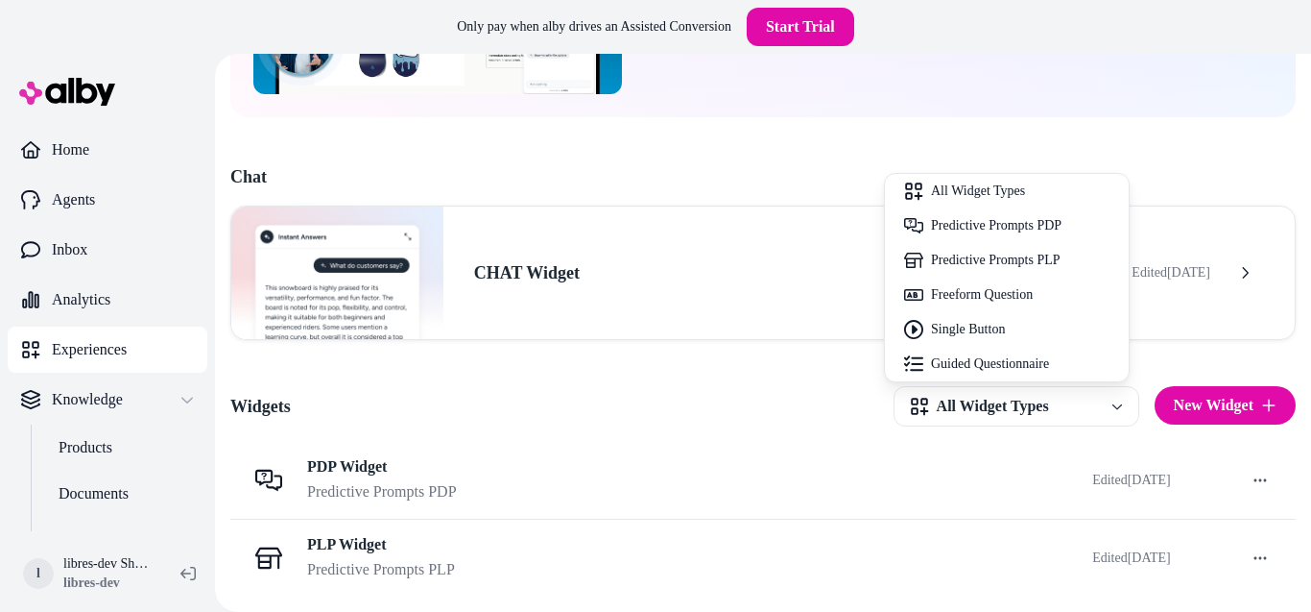
click at [718, 366] on body "Only pay when [PERSON_NAME] drives an Assisted Conversion Start Trial Home Agen…" at bounding box center [655, 306] width 1311 height 612
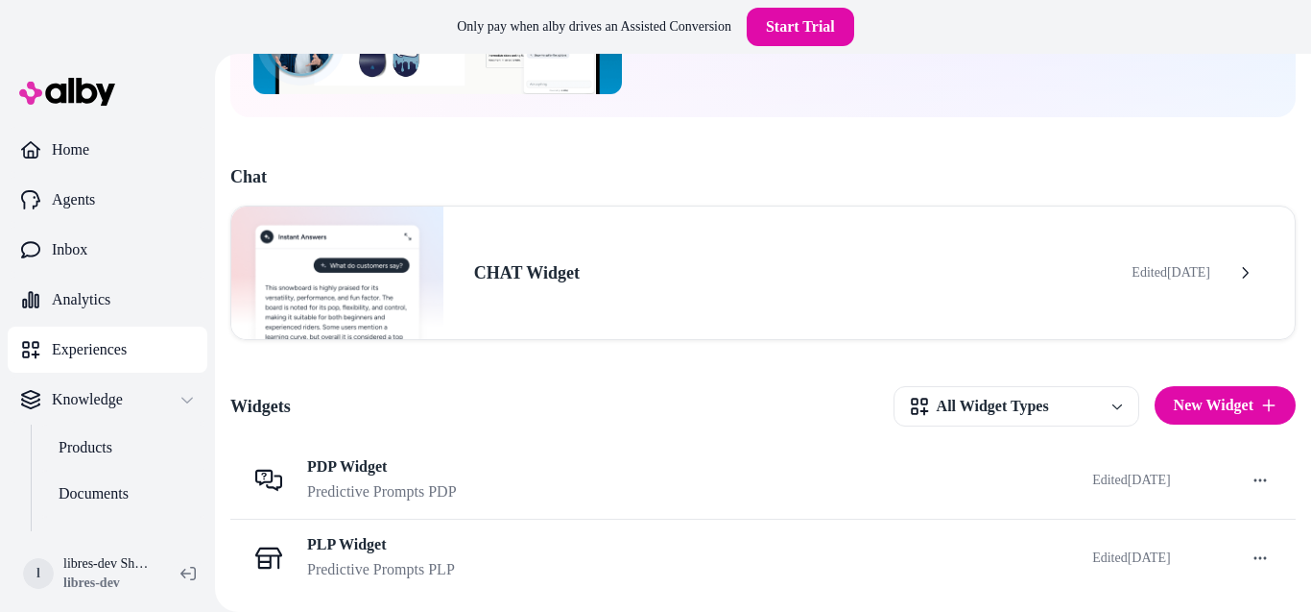
scroll to position [0, 0]
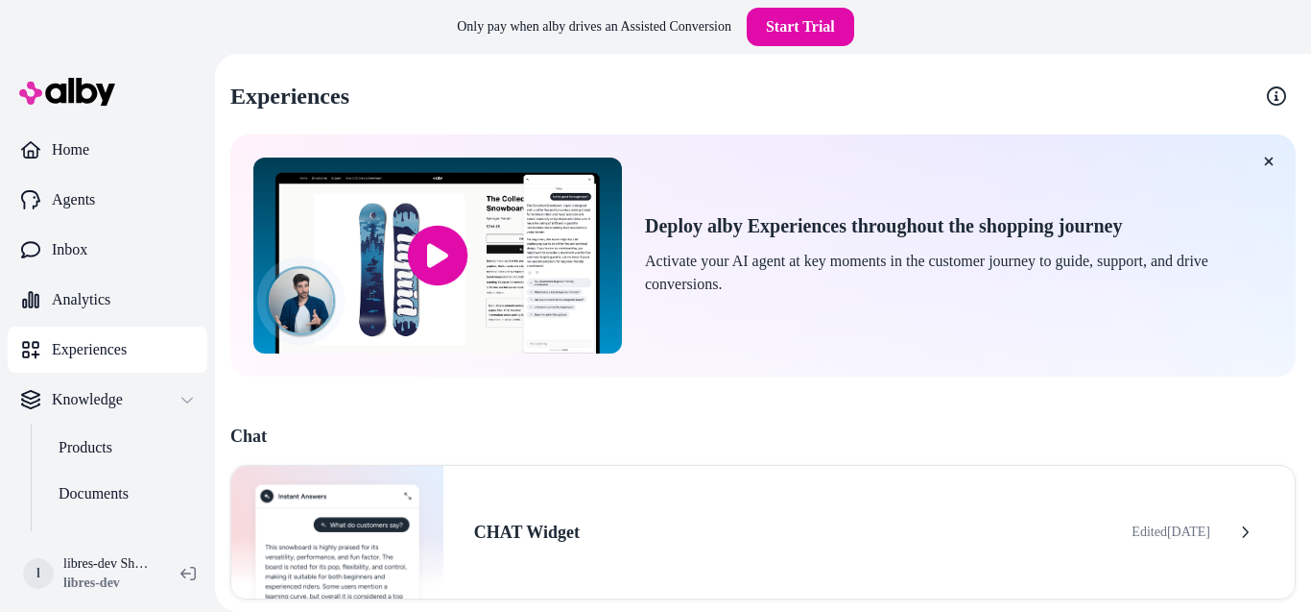
click at [654, 231] on h2 "Deploy alby Experiences throughout the shopping journey" at bounding box center [959, 226] width 628 height 24
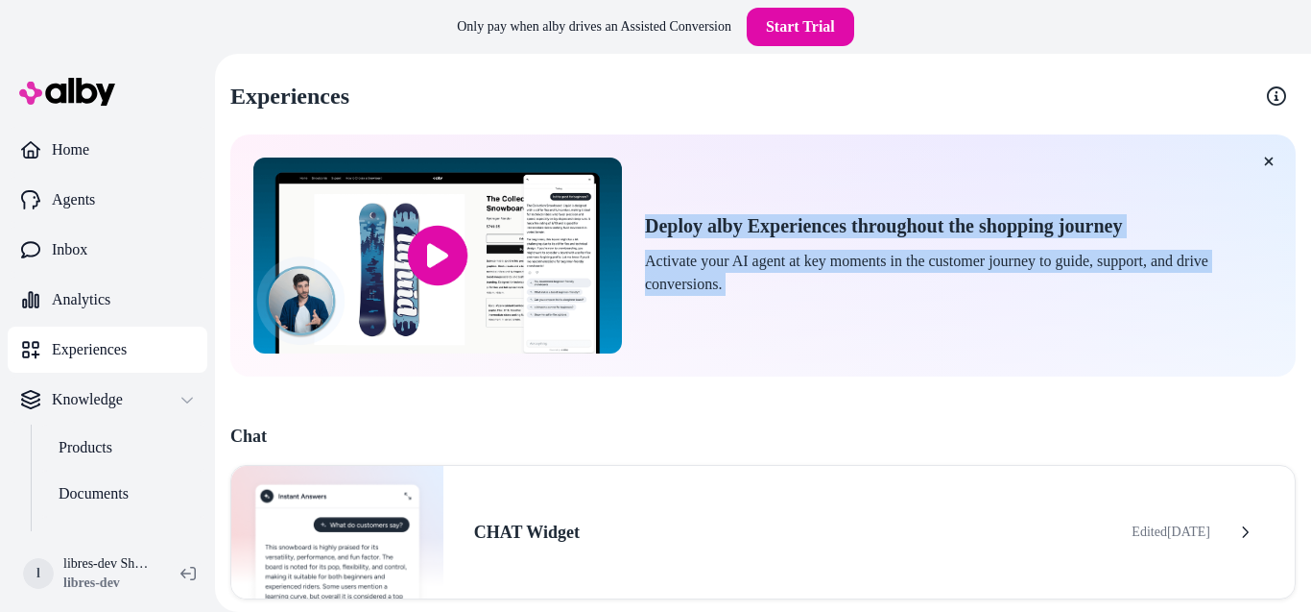
drag, startPoint x: 654, startPoint y: 231, endPoint x: 752, endPoint y: 289, distance: 113.6
click at [752, 289] on div "Deploy alby Experiences throughout the shopping journey Activate your AI agent …" at bounding box center [959, 255] width 628 height 82
click at [752, 289] on p "Activate your AI agent at key moments in the customer journey to guide, support…" at bounding box center [959, 273] width 628 height 46
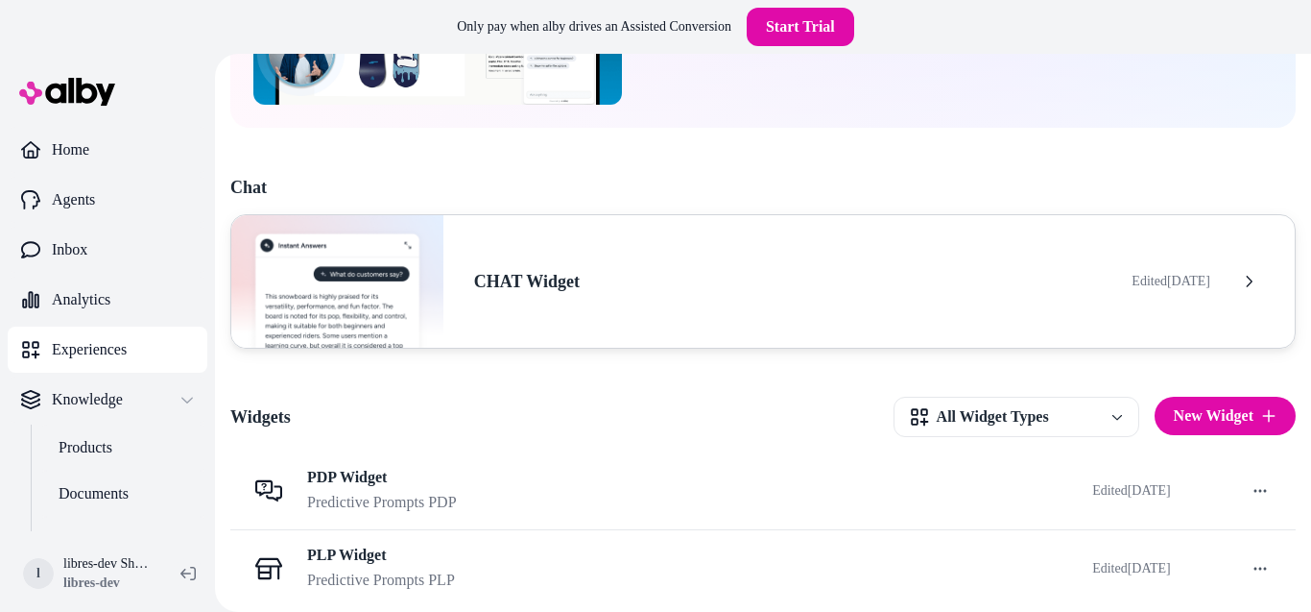
scroll to position [259, 0]
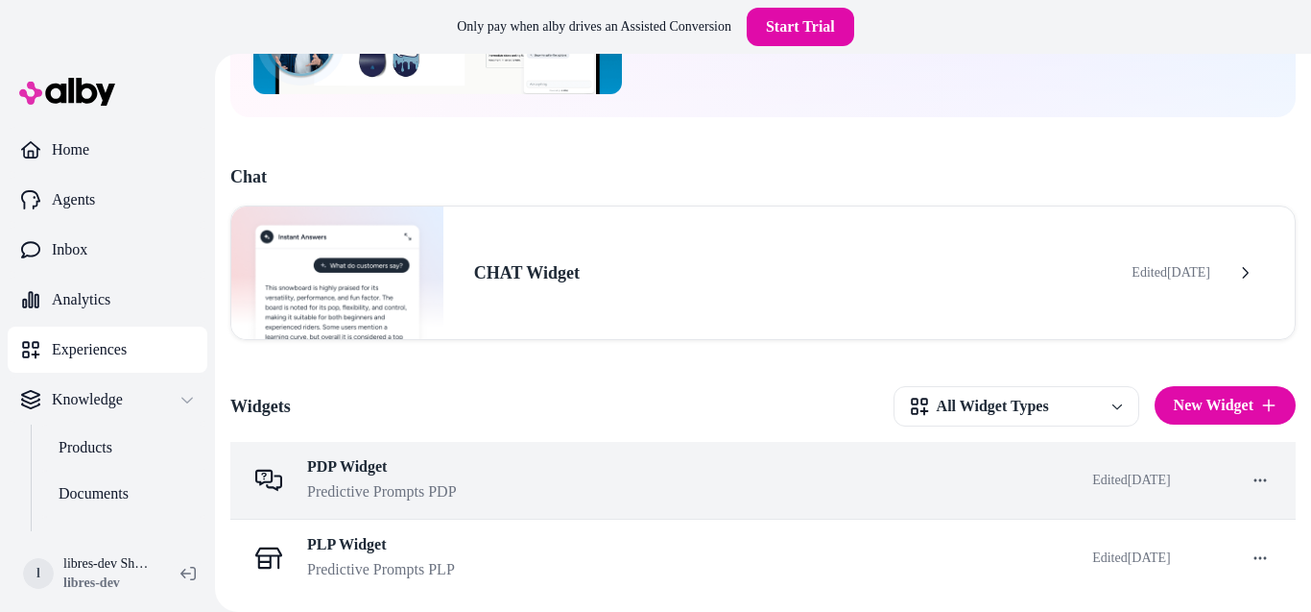
click at [462, 459] on div "PDP Widget Predictive Prompts PDP" at bounding box center [654, 480] width 816 height 46
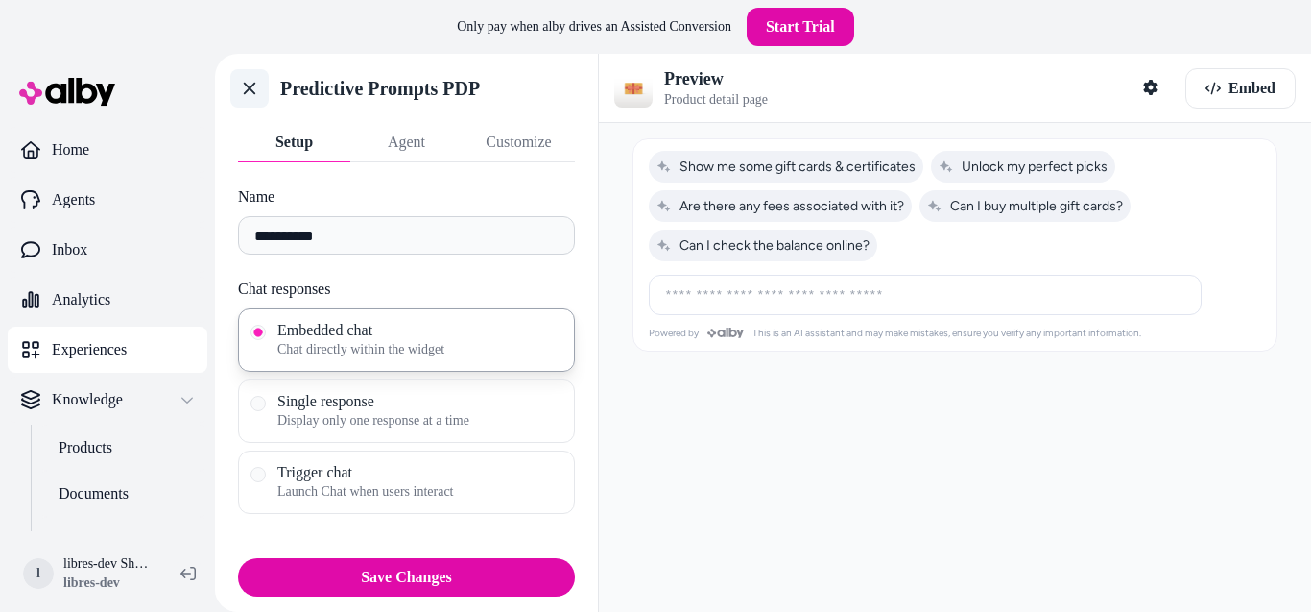
click at [255, 94] on icon at bounding box center [249, 88] width 19 height 19
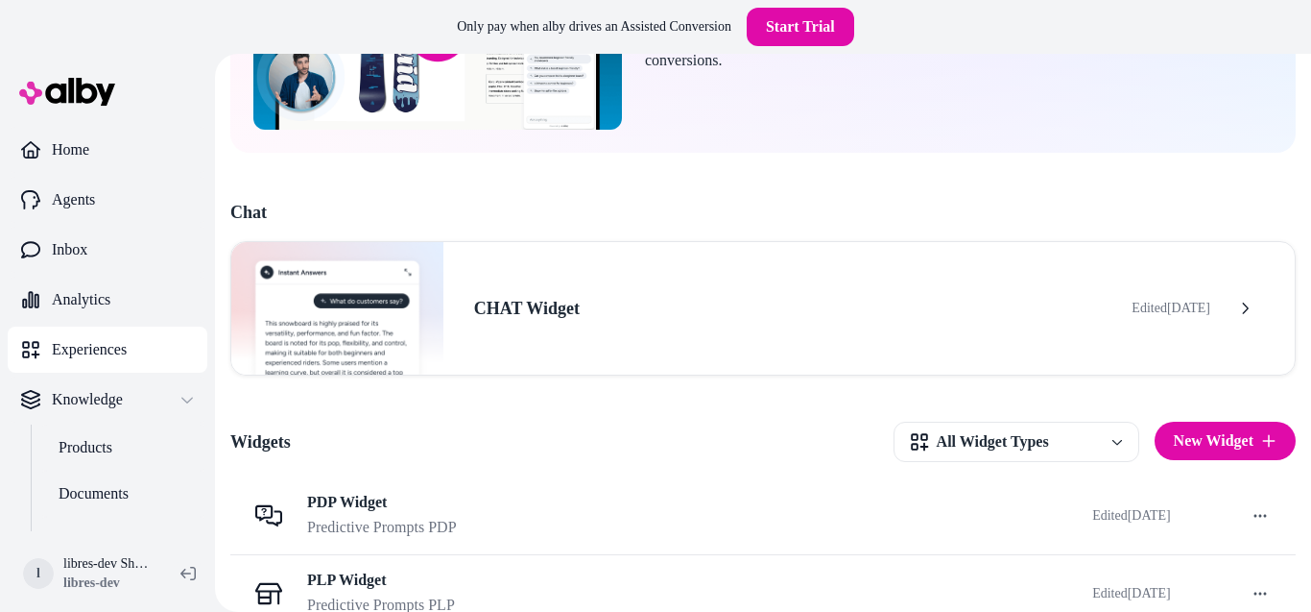
scroll to position [259, 0]
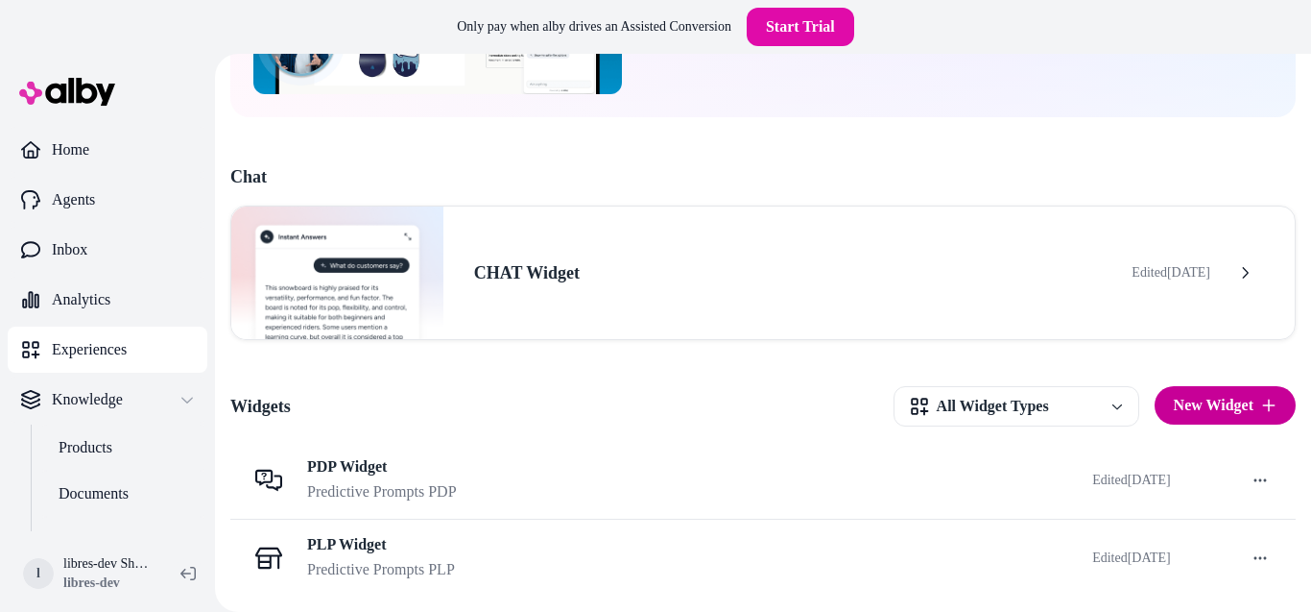
click at [1215, 414] on button "New Widget" at bounding box center [1225, 405] width 141 height 38
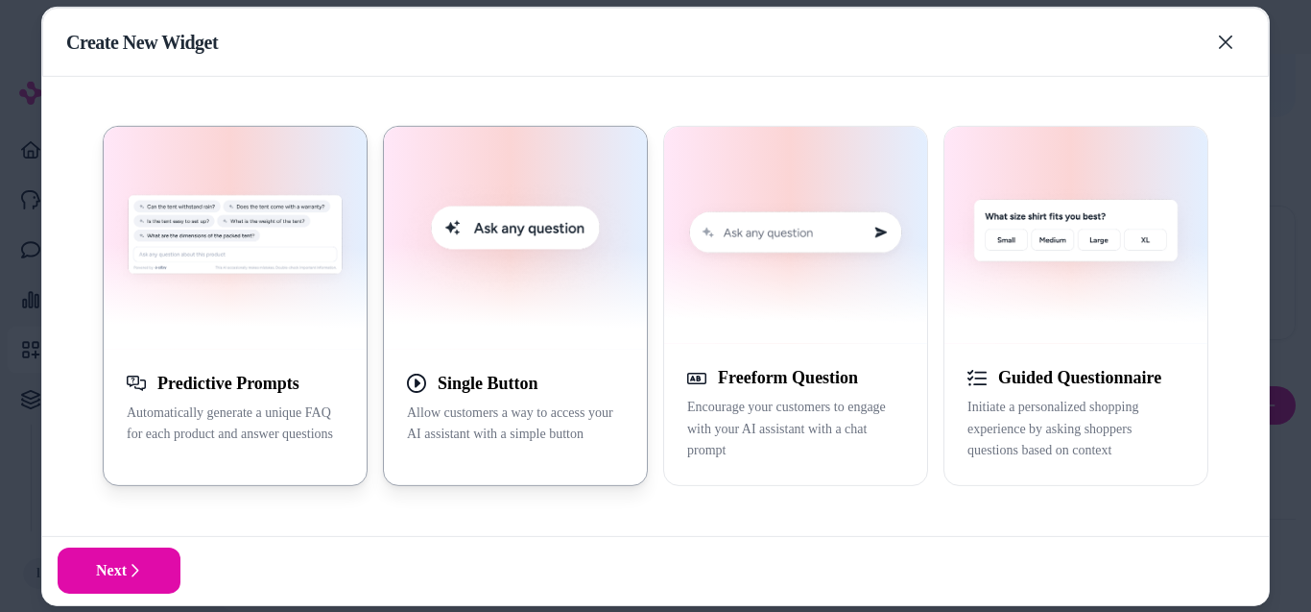
click at [547, 299] on img "button" at bounding box center [516, 238] width 240 height 200
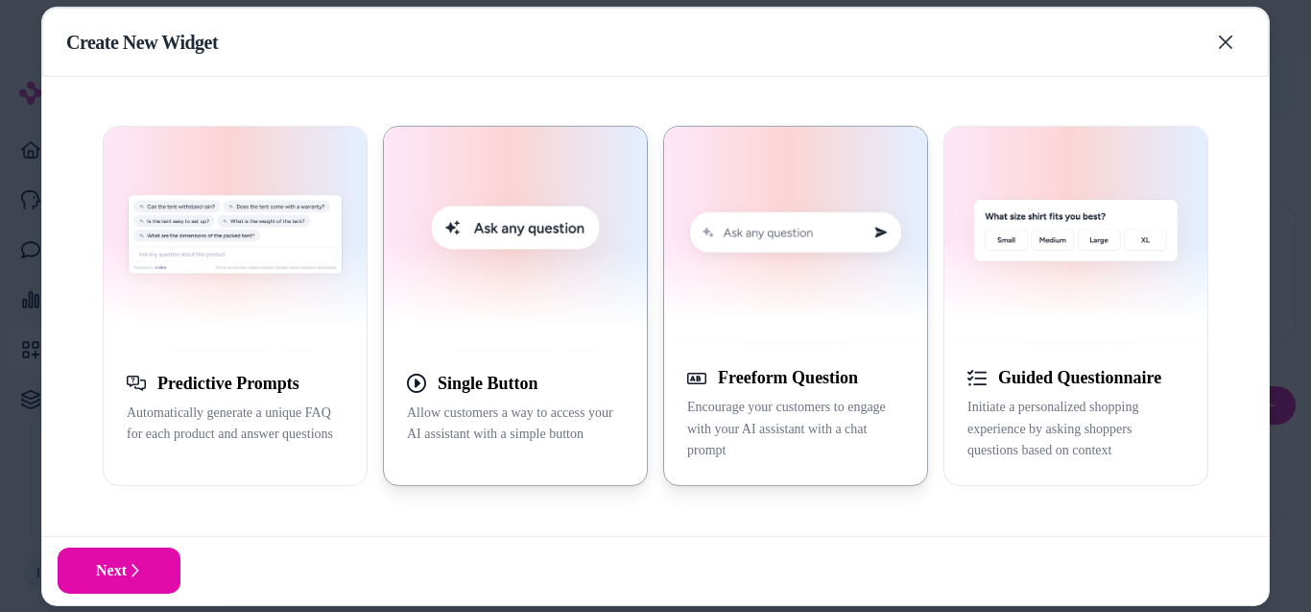
click at [821, 304] on img "button" at bounding box center [796, 235] width 240 height 194
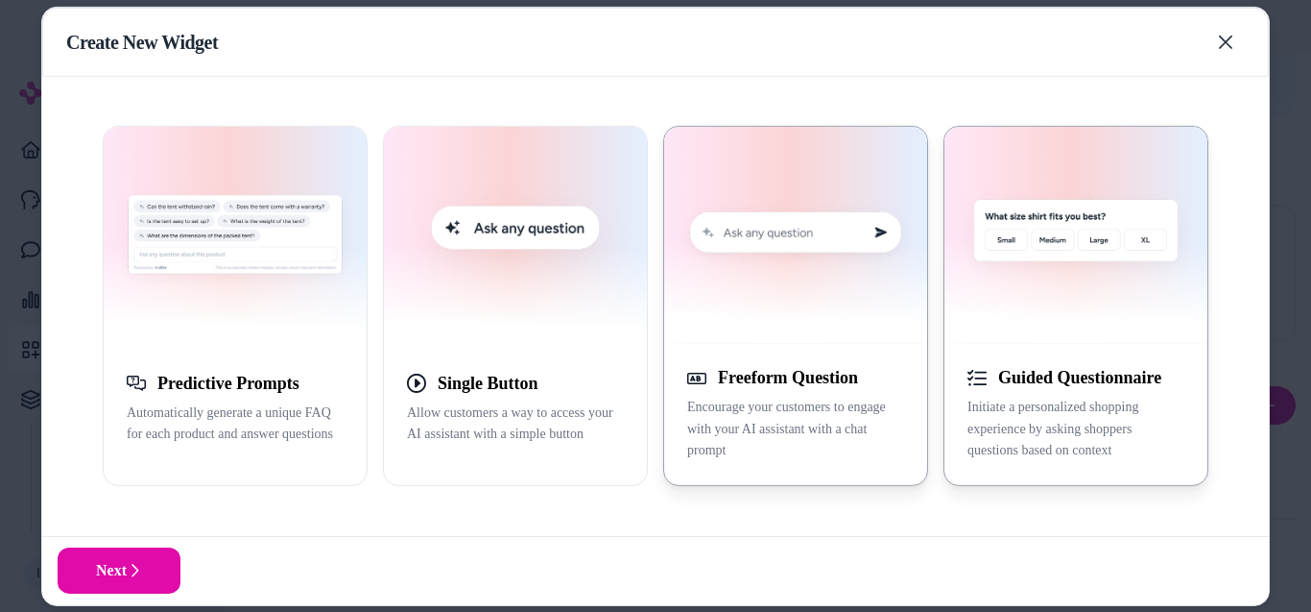
click at [1086, 285] on img "button" at bounding box center [1076, 235] width 240 height 194
click at [833, 295] on img "button" at bounding box center [796, 235] width 240 height 194
click at [1227, 49] on icon "button" at bounding box center [1225, 41] width 15 height 15
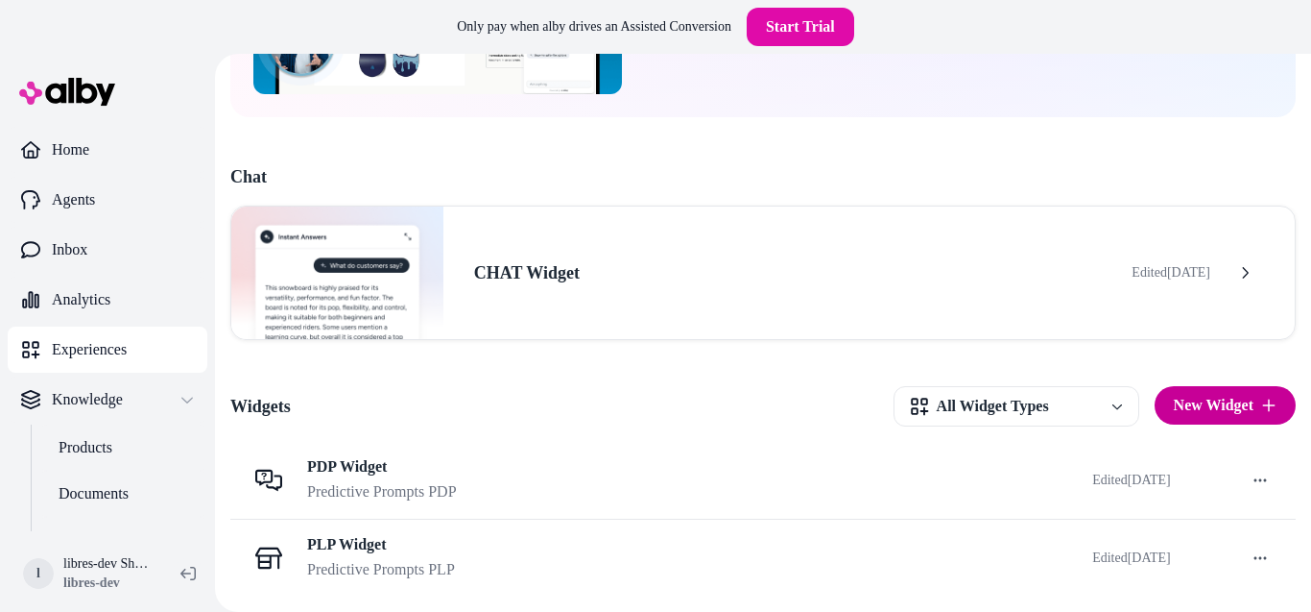
click at [1206, 418] on button "New Widget" at bounding box center [1225, 405] width 141 height 38
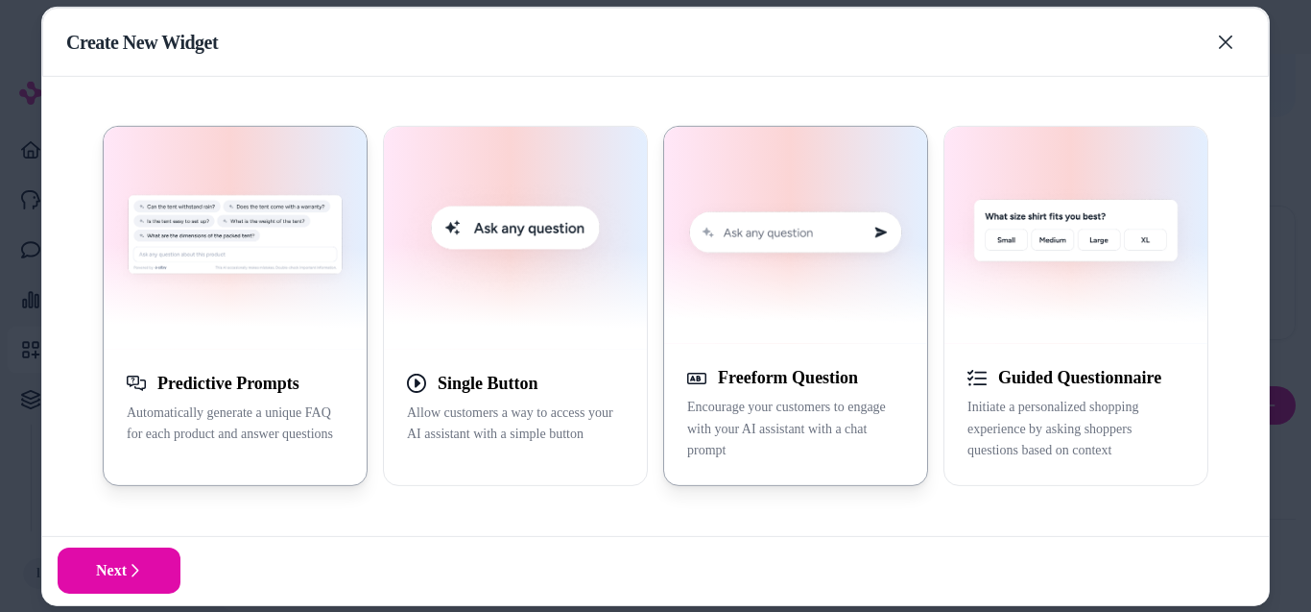
click at [754, 256] on img "button" at bounding box center [796, 235] width 240 height 194
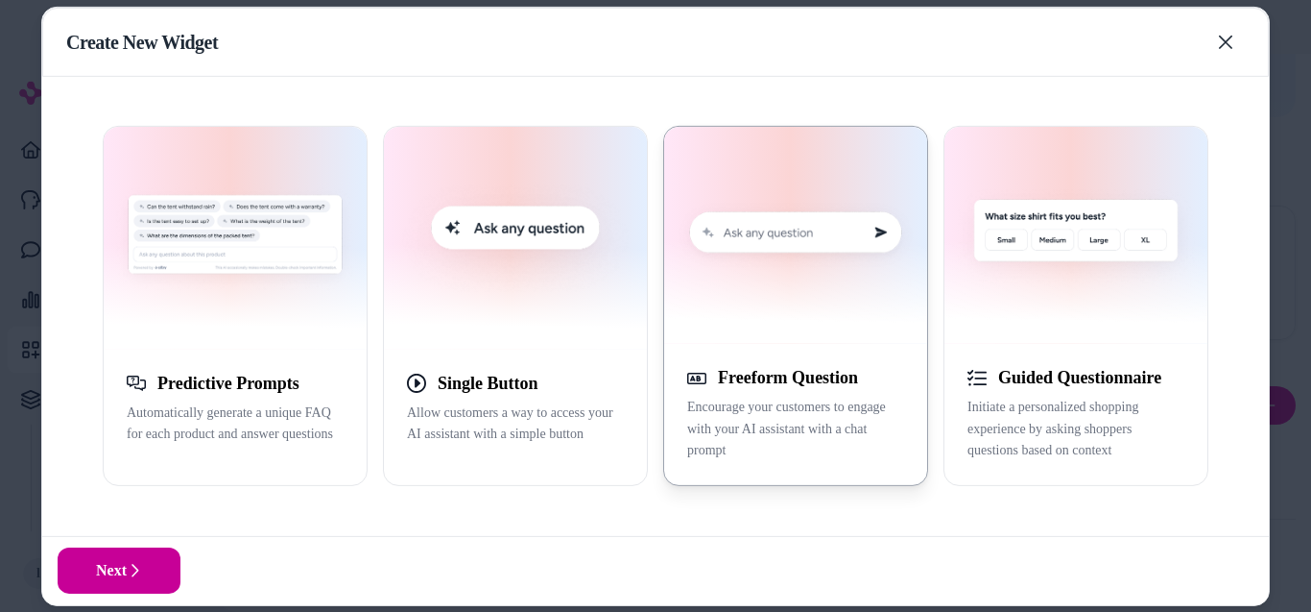
click at [135, 557] on button "Next" at bounding box center [119, 570] width 123 height 46
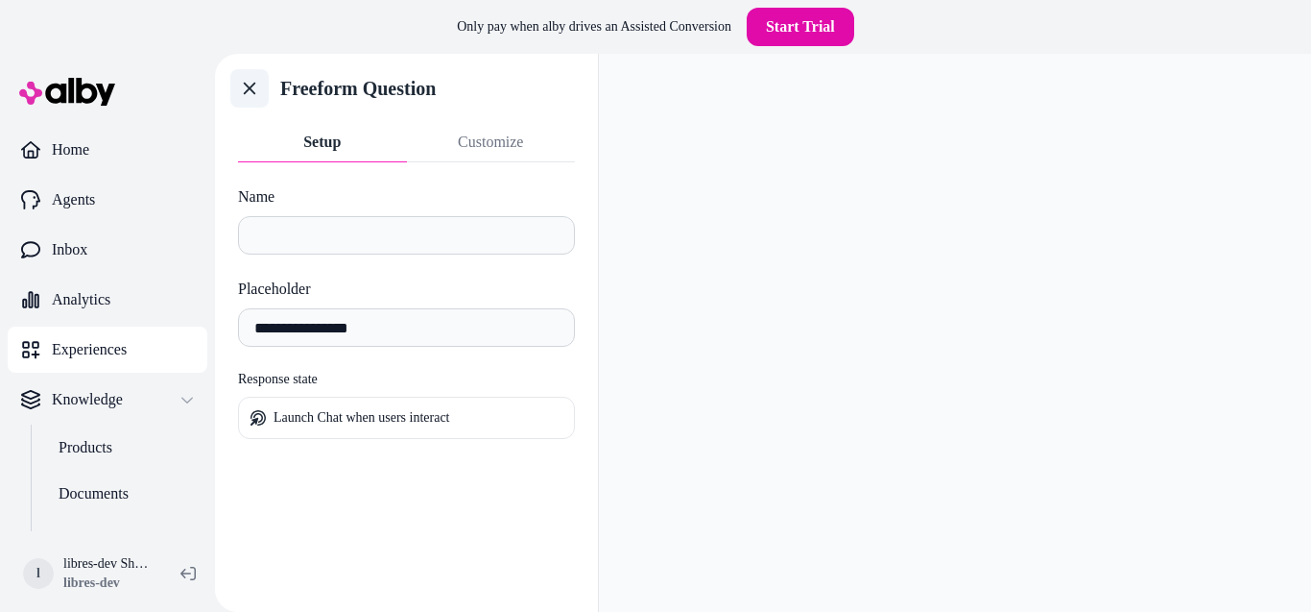
click at [250, 75] on link "Go back" at bounding box center [249, 88] width 38 height 38
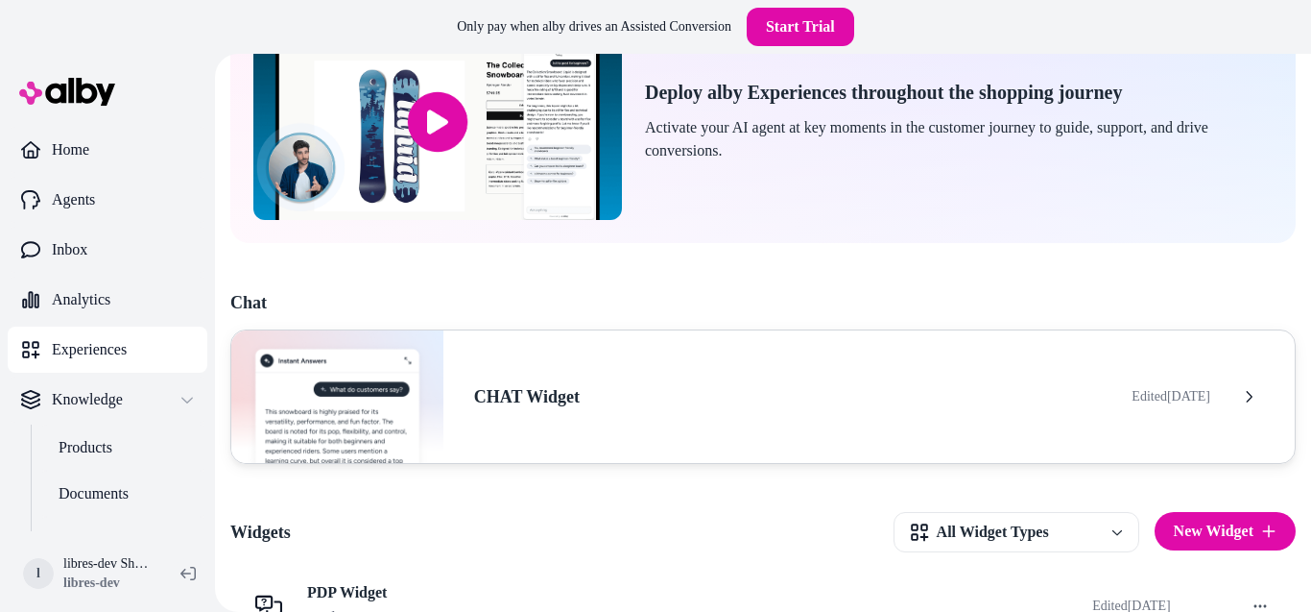
scroll to position [259, 0]
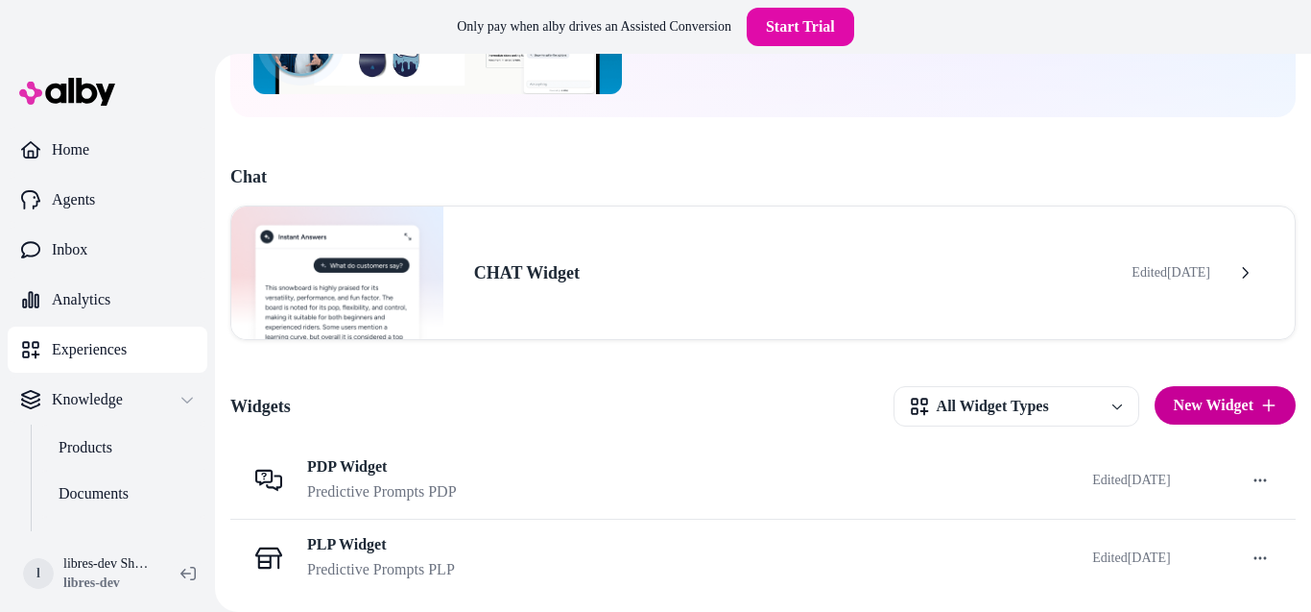
click at [1226, 400] on button "New Widget" at bounding box center [1225, 405] width 141 height 38
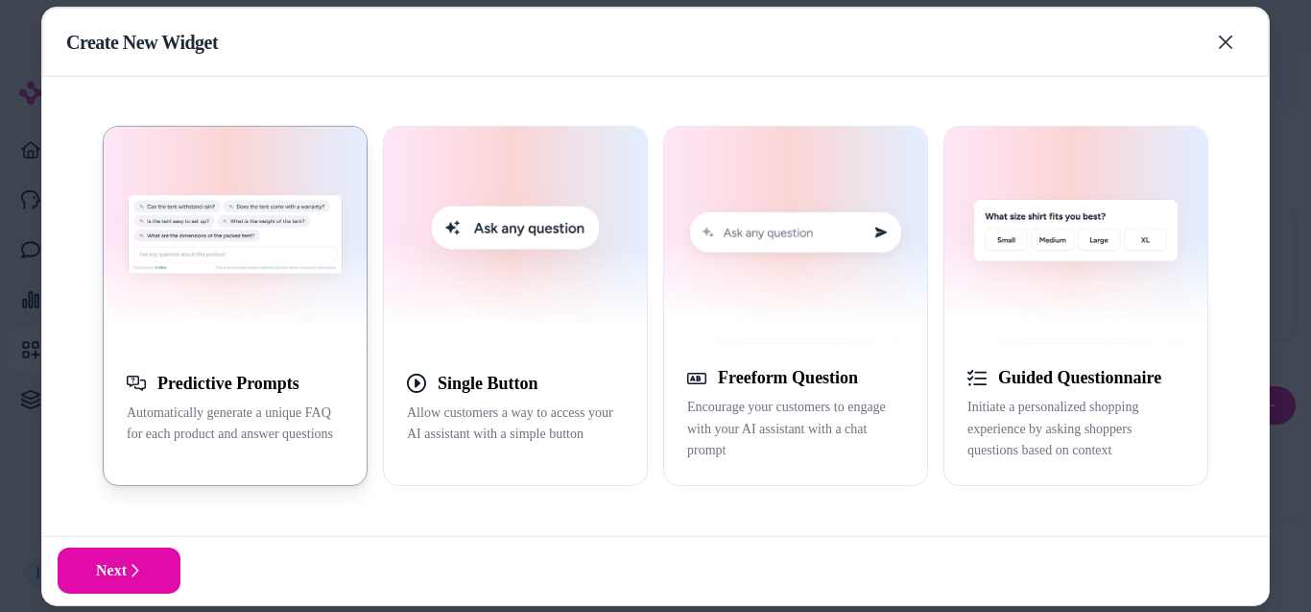
click at [314, 263] on img "button" at bounding box center [235, 238] width 240 height 200
click at [109, 561] on button "Next" at bounding box center [119, 570] width 123 height 46
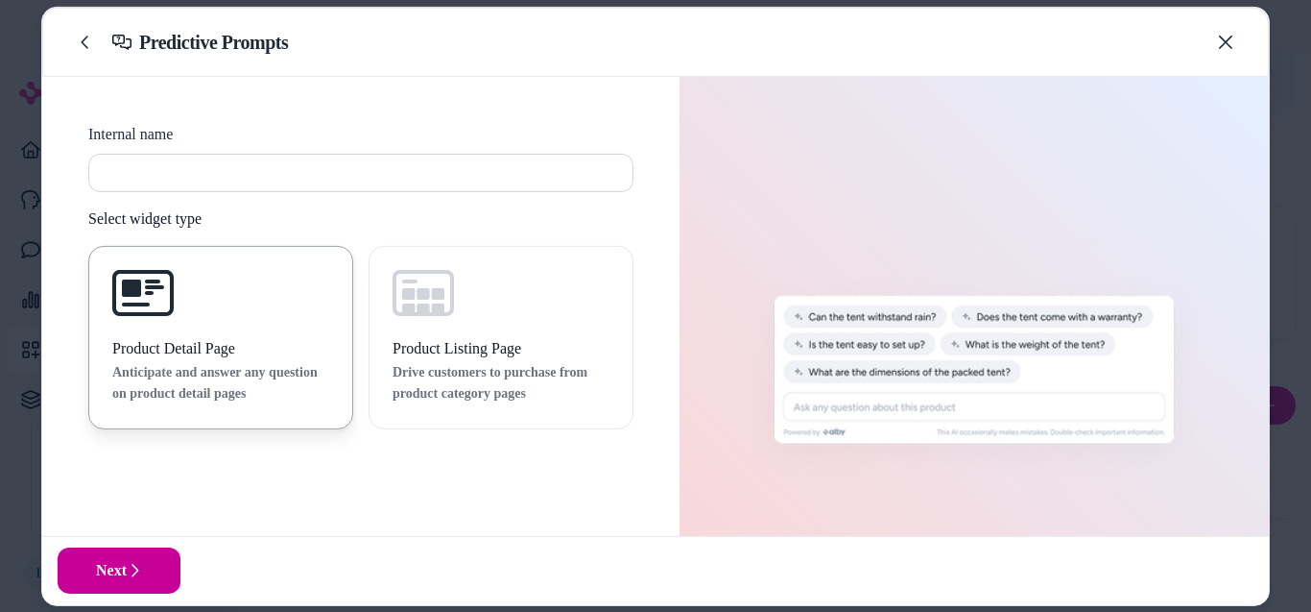
click at [136, 565] on icon at bounding box center [134, 570] width 15 height 15
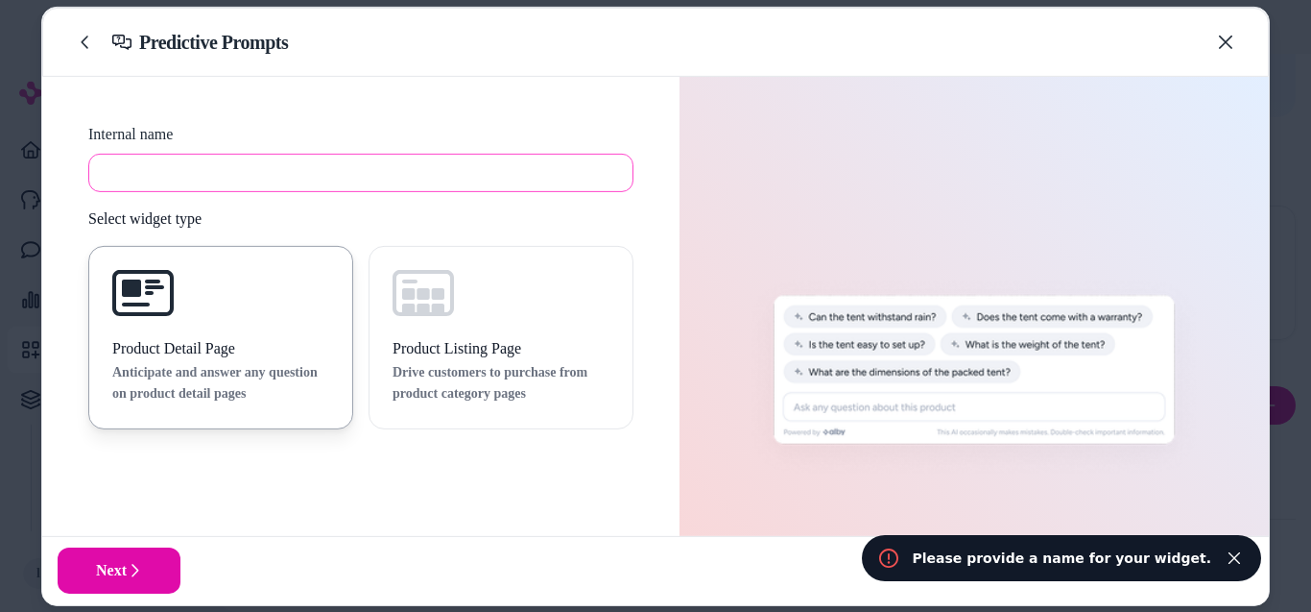
click at [434, 178] on input at bounding box center [360, 172] width 545 height 38
type input "**"
click at [129, 577] on icon at bounding box center [134, 570] width 15 height 15
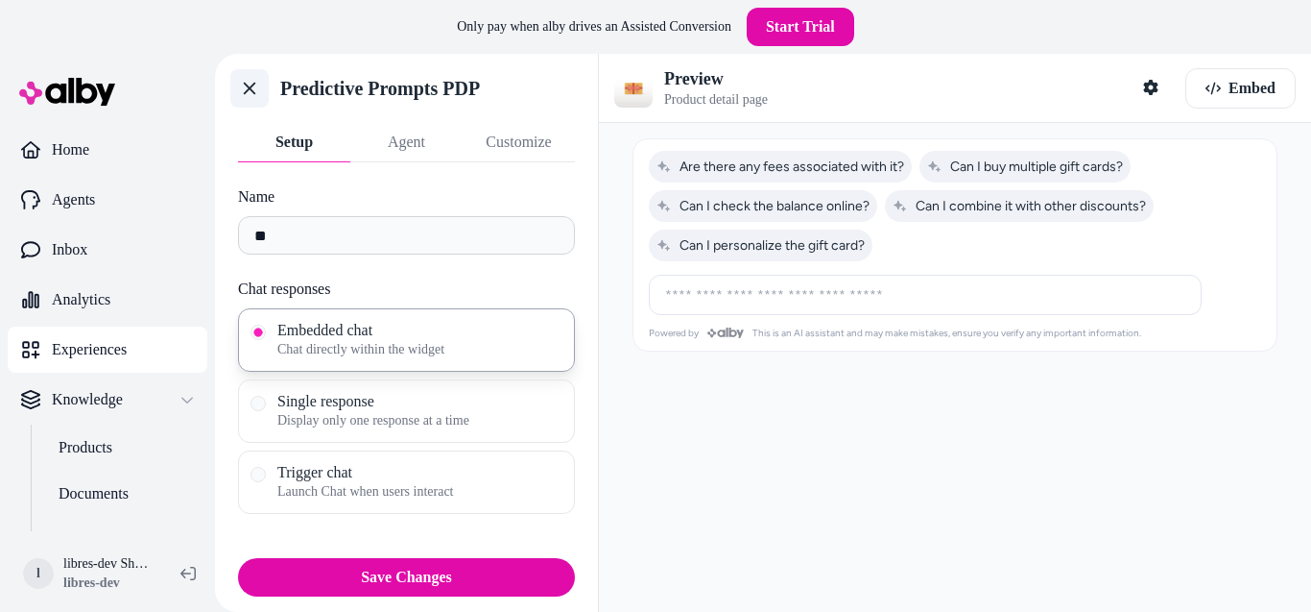
click at [249, 93] on icon at bounding box center [249, 88] width 19 height 19
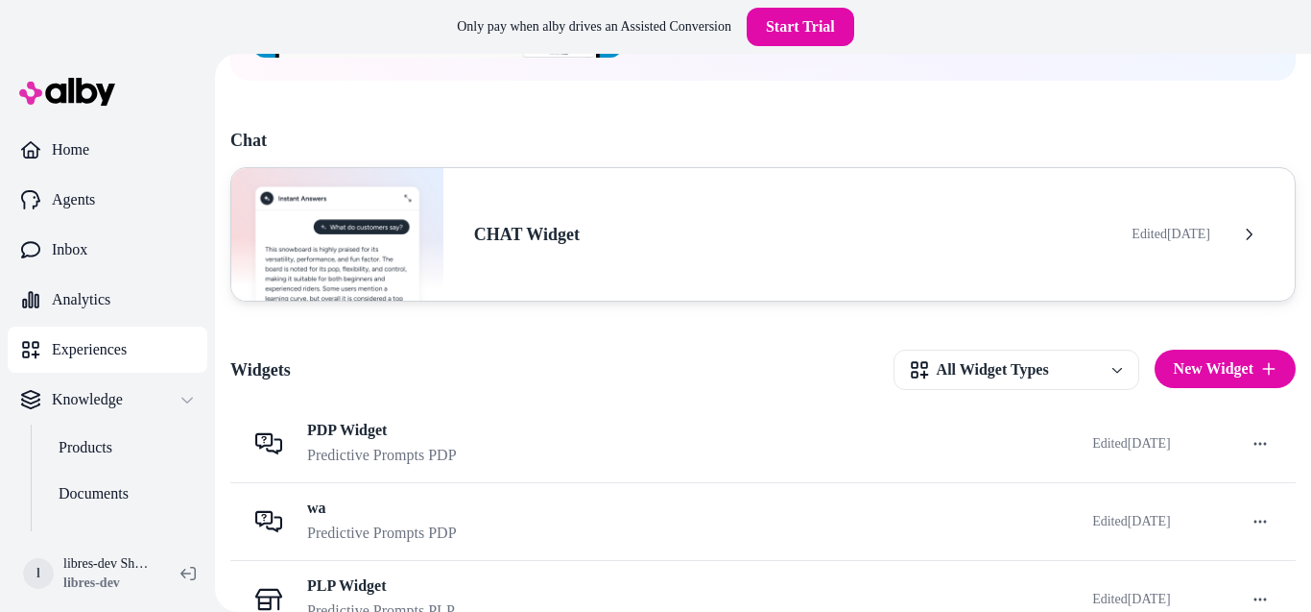
scroll to position [337, 0]
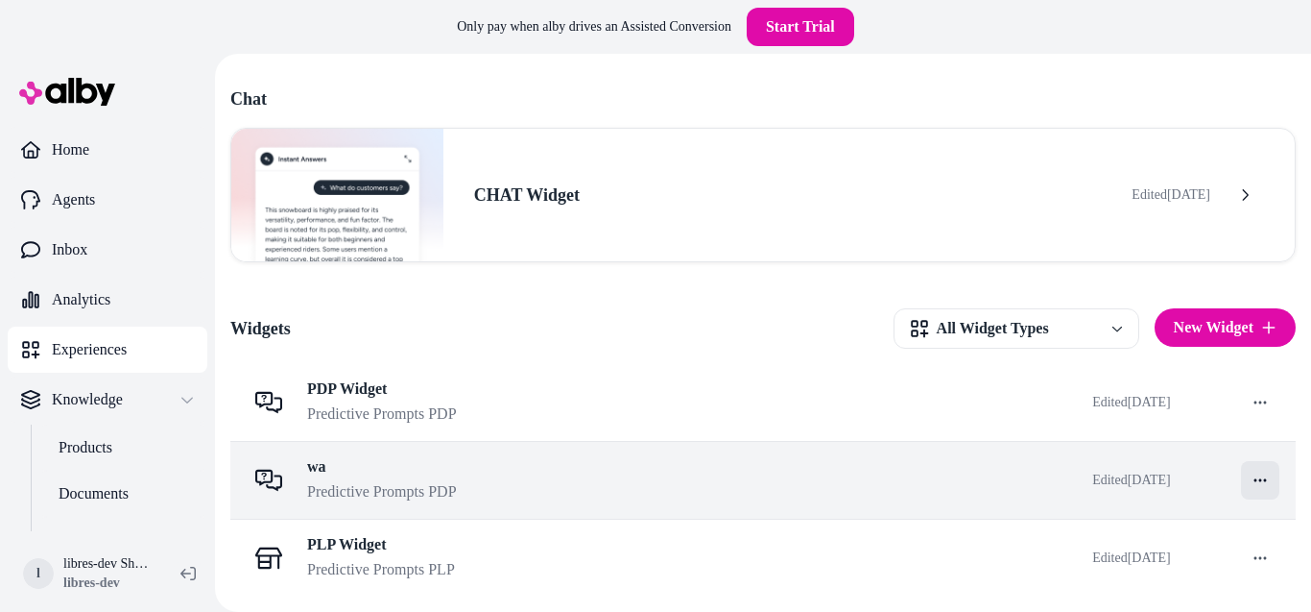
click at [1251, 486] on html "Only pay when [PERSON_NAME] drives an Assisted Conversion Start Trial Home Agen…" at bounding box center [655, 306] width 1311 height 612
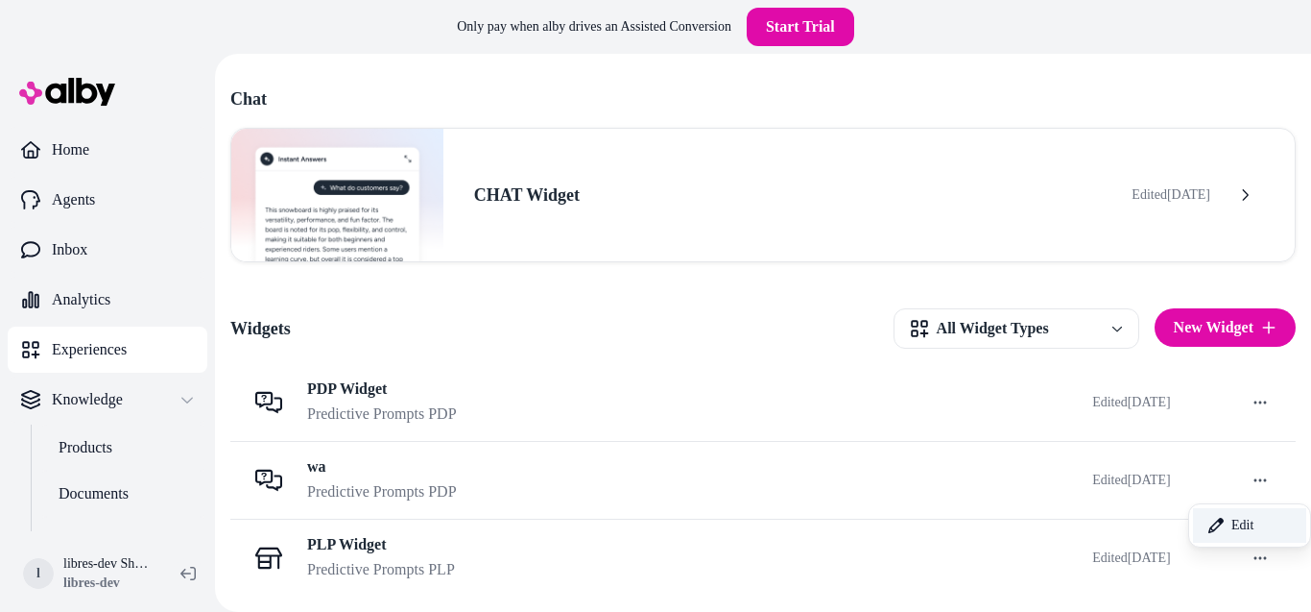
click at [1217, 520] on icon at bounding box center [1216, 524] width 15 height 15
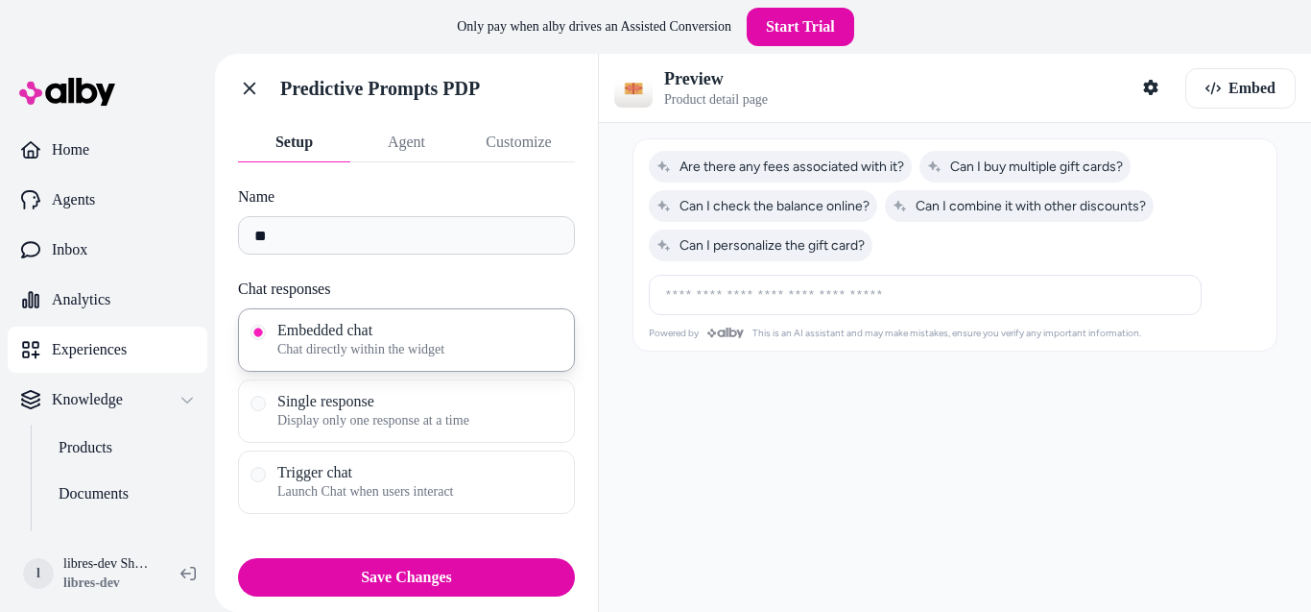
click at [545, 129] on button "Customize" at bounding box center [519, 142] width 112 height 38
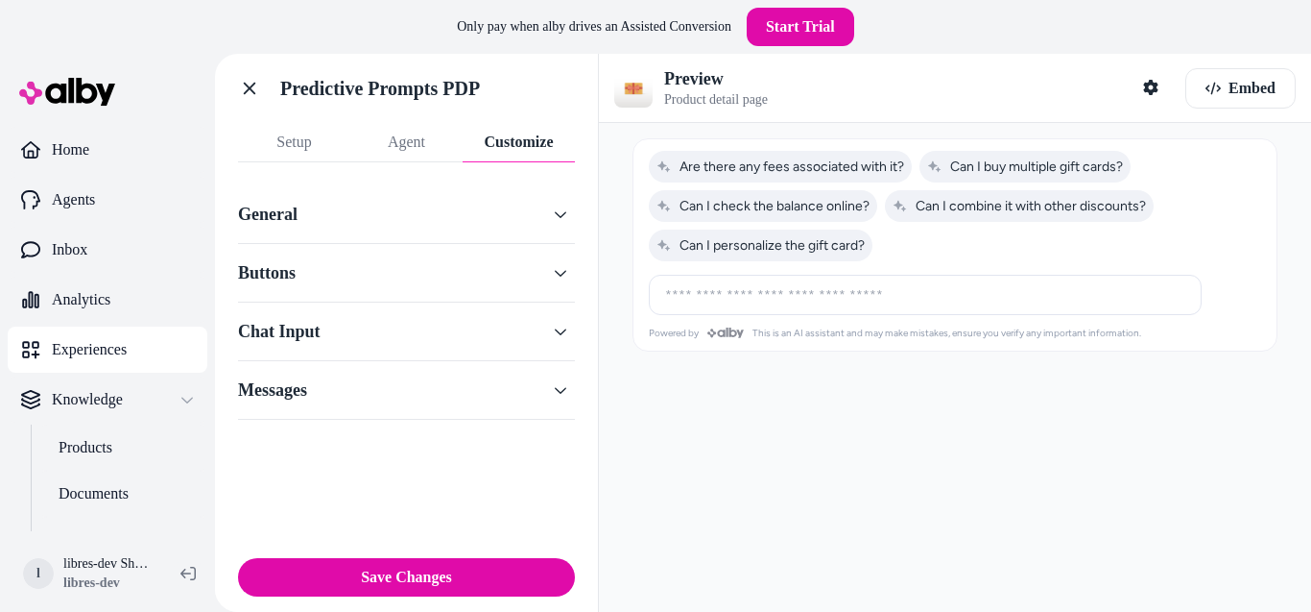
click at [496, 235] on div "General" at bounding box center [406, 214] width 337 height 59
click at [508, 217] on button "General" at bounding box center [406, 214] width 337 height 27
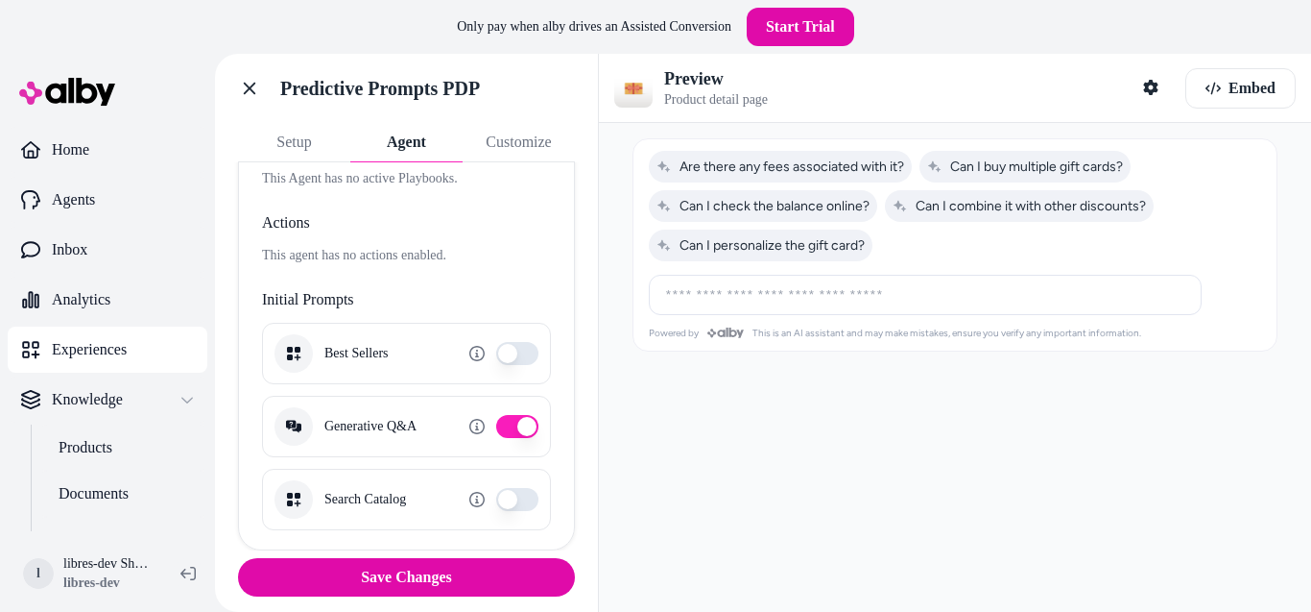
click at [430, 129] on button "Agent" at bounding box center [406, 142] width 112 height 38
click at [252, 75] on link "Go back" at bounding box center [249, 88] width 38 height 38
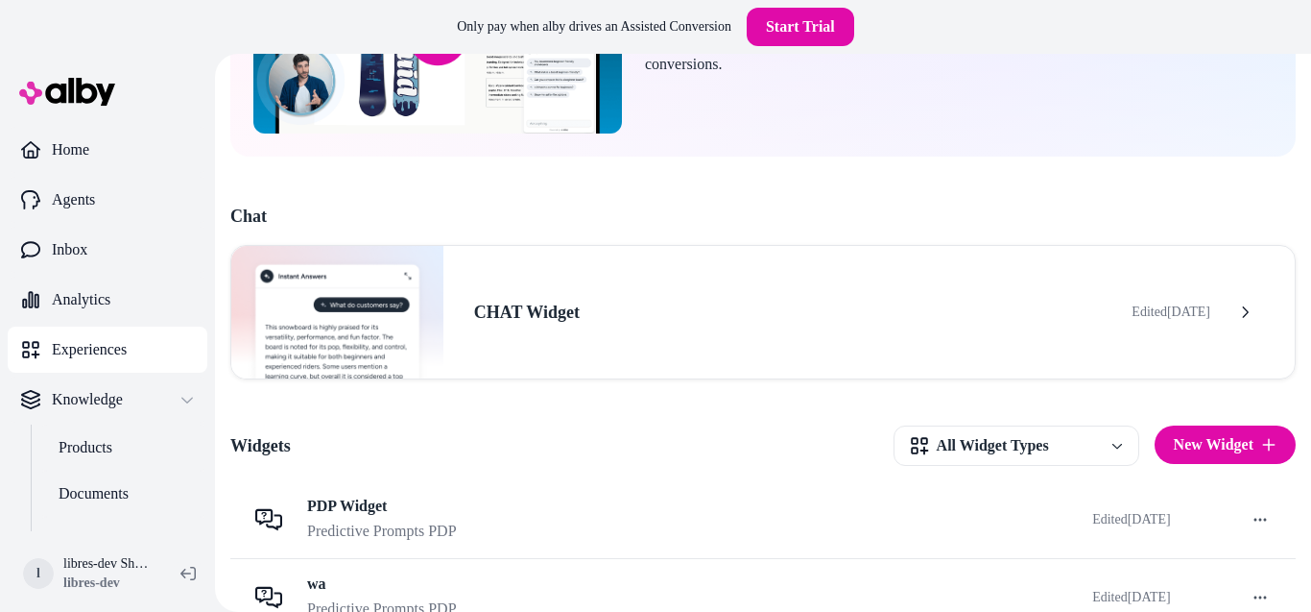
scroll to position [337, 0]
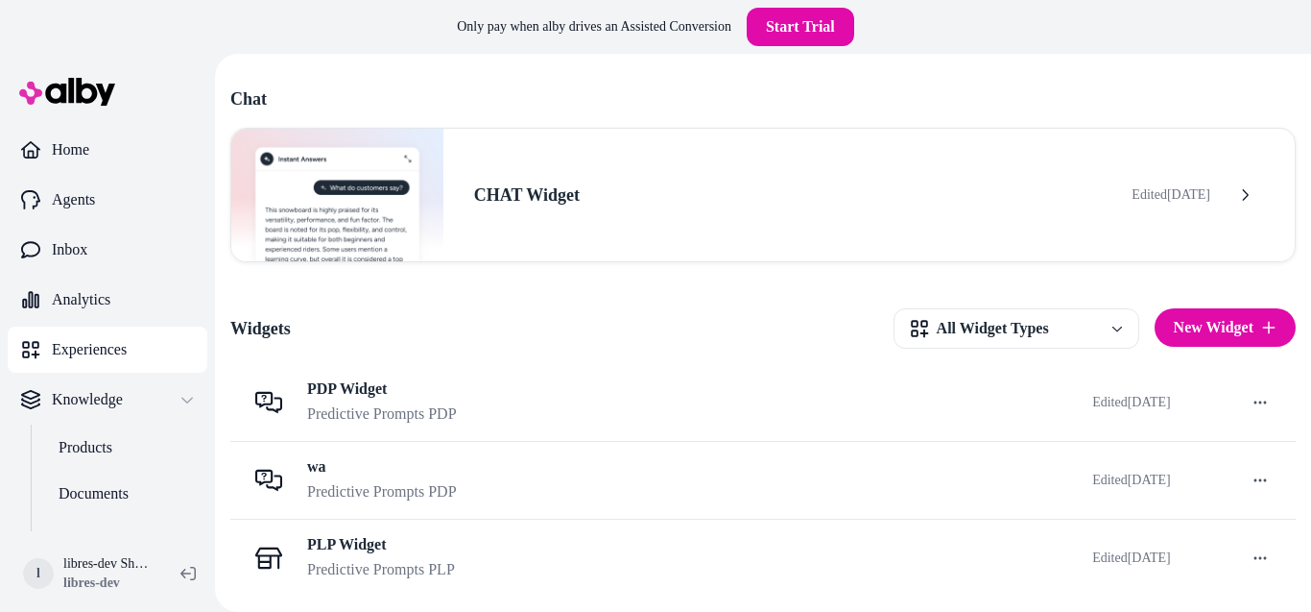
drag, startPoint x: 563, startPoint y: 475, endPoint x: 436, endPoint y: 317, distance: 202.9
click at [436, 317] on div "Widgets All Widget Types New Widget PDP Widget Predictive Prompts PDP Edited [D…" at bounding box center [763, 444] width 1066 height 303
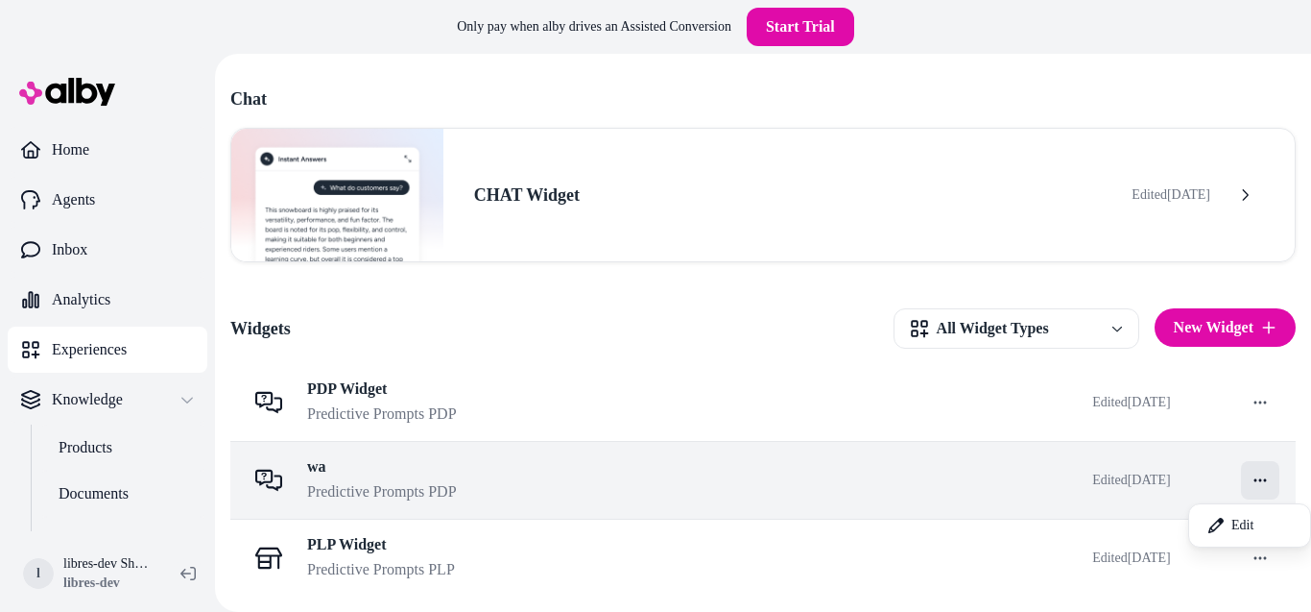
click at [1263, 477] on html "Only pay when [PERSON_NAME] drives an Assisted Conversion Start Trial Home Agen…" at bounding box center [655, 306] width 1311 height 612
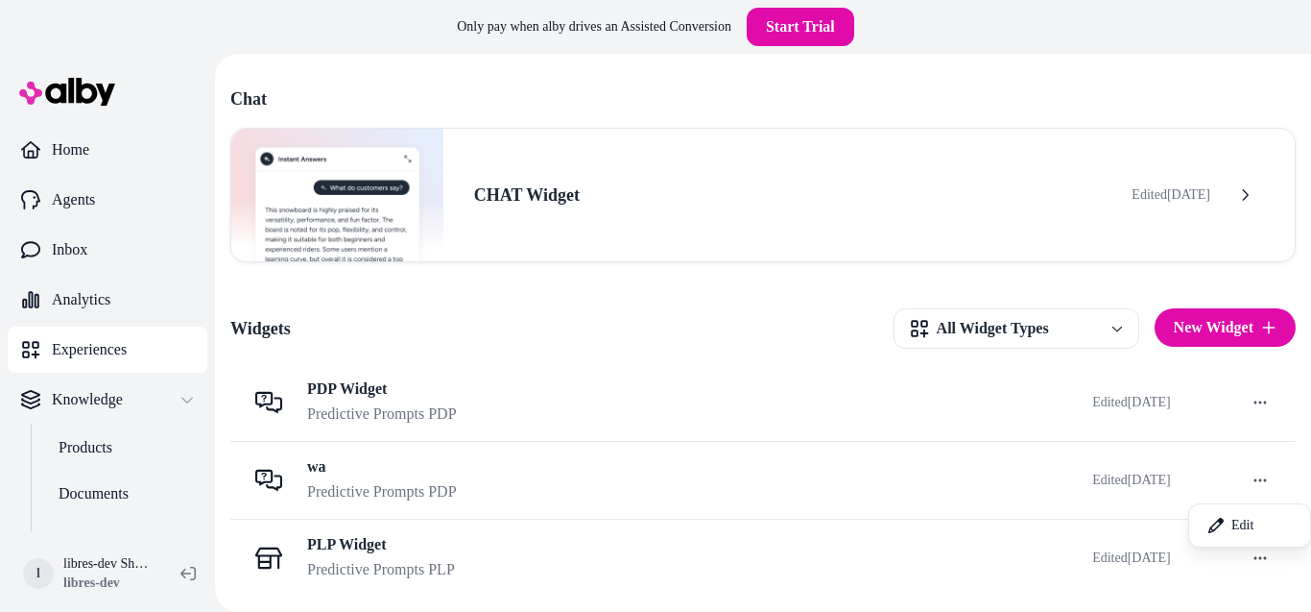
click at [1255, 475] on html "Only pay when [PERSON_NAME] drives an Assisted Conversion Start Trial Home Agen…" at bounding box center [655, 306] width 1311 height 612
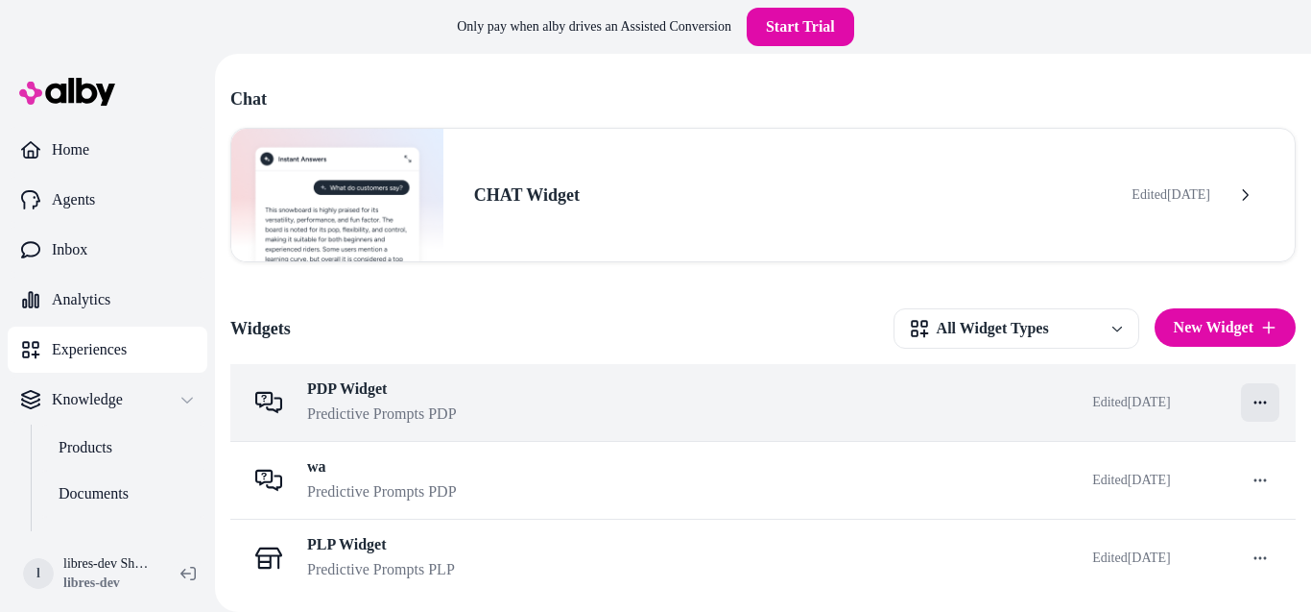
click at [1245, 388] on html "Only pay when [PERSON_NAME] drives an Assisted Conversion Start Trial Home Agen…" at bounding box center [655, 306] width 1311 height 612
click at [1253, 409] on html "Only pay when [PERSON_NAME] drives an Assisted Conversion Start Trial Home Agen…" at bounding box center [655, 306] width 1311 height 612
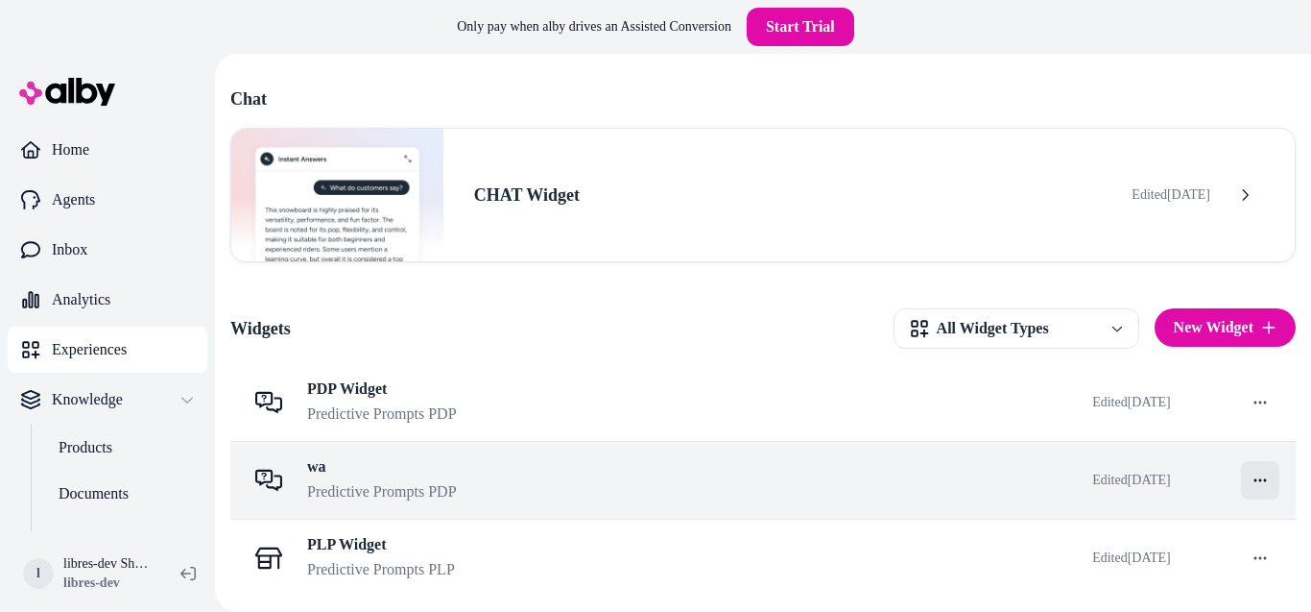
click at [1256, 496] on html "Only pay when [PERSON_NAME] drives an Assisted Conversion Start Trial Home Agen…" at bounding box center [655, 306] width 1311 height 612
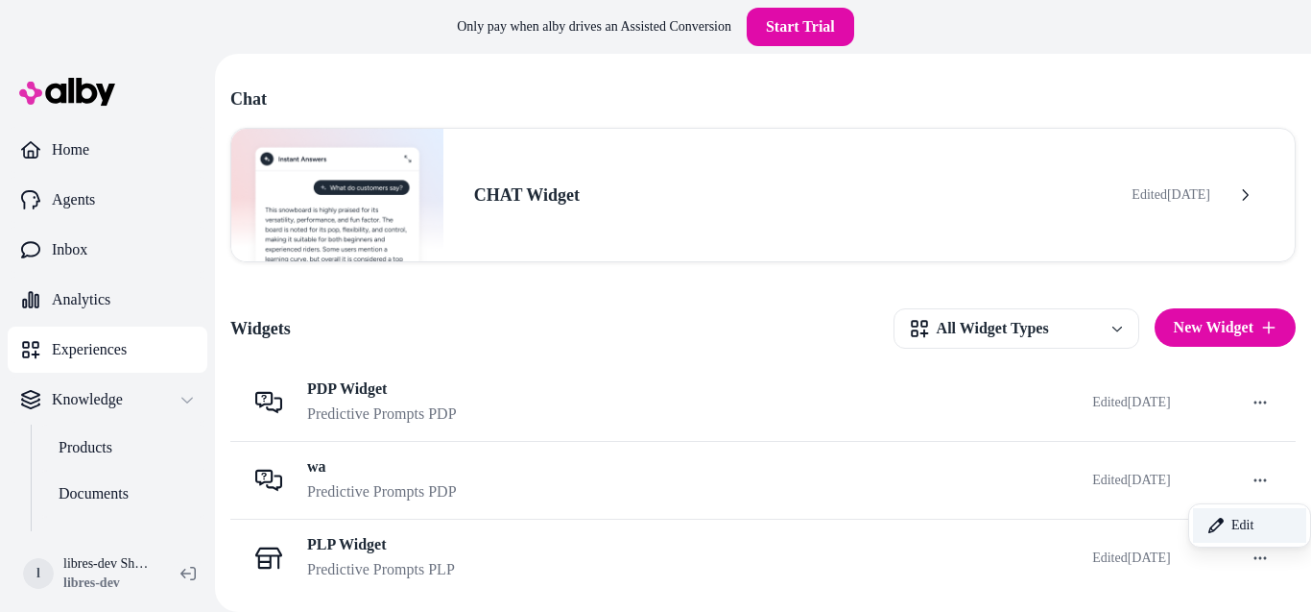
click at [1225, 518] on link "Edit" at bounding box center [1249, 525] width 113 height 35
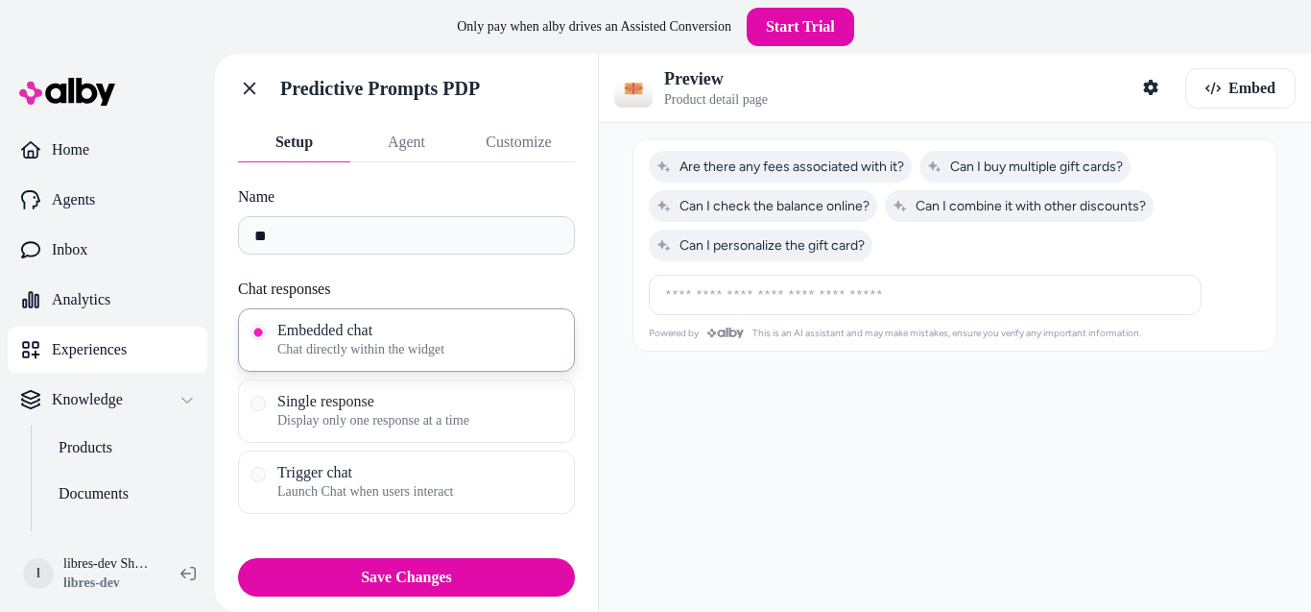
click at [417, 128] on button "Agent" at bounding box center [406, 142] width 112 height 38
click at [300, 134] on button "Setup" at bounding box center [294, 142] width 112 height 38
click at [487, 140] on button "Customize" at bounding box center [519, 142] width 112 height 38
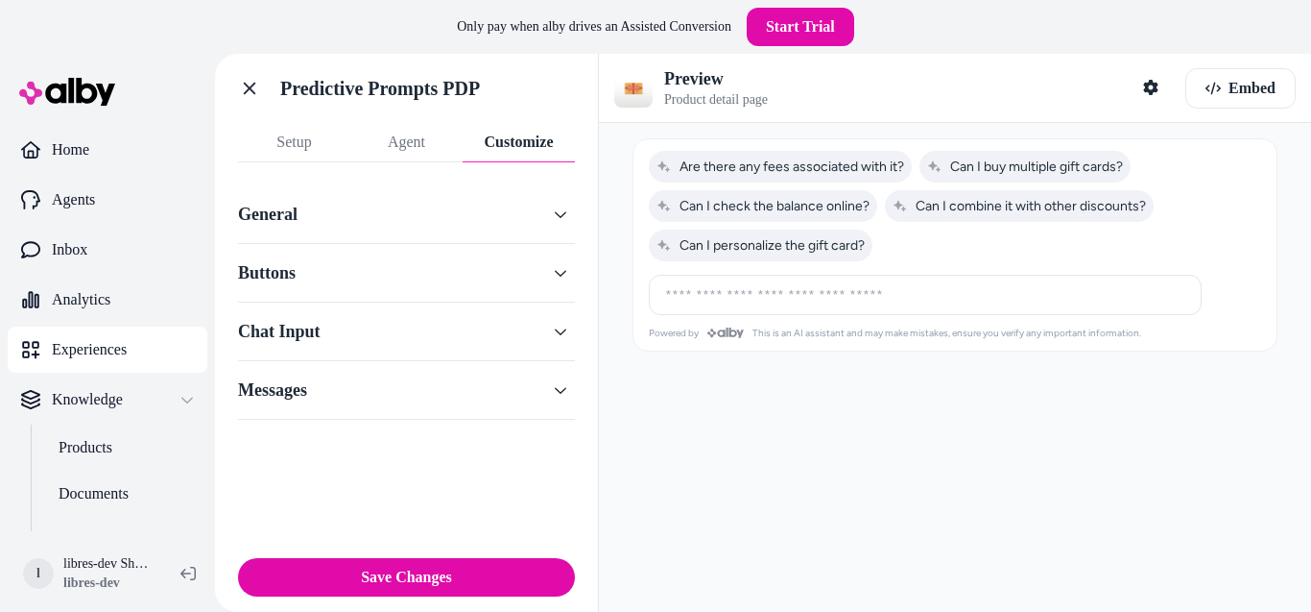
click at [368, 380] on button "Messages" at bounding box center [406, 389] width 337 height 27
click at [373, 284] on button "Buttons" at bounding box center [406, 272] width 337 height 27
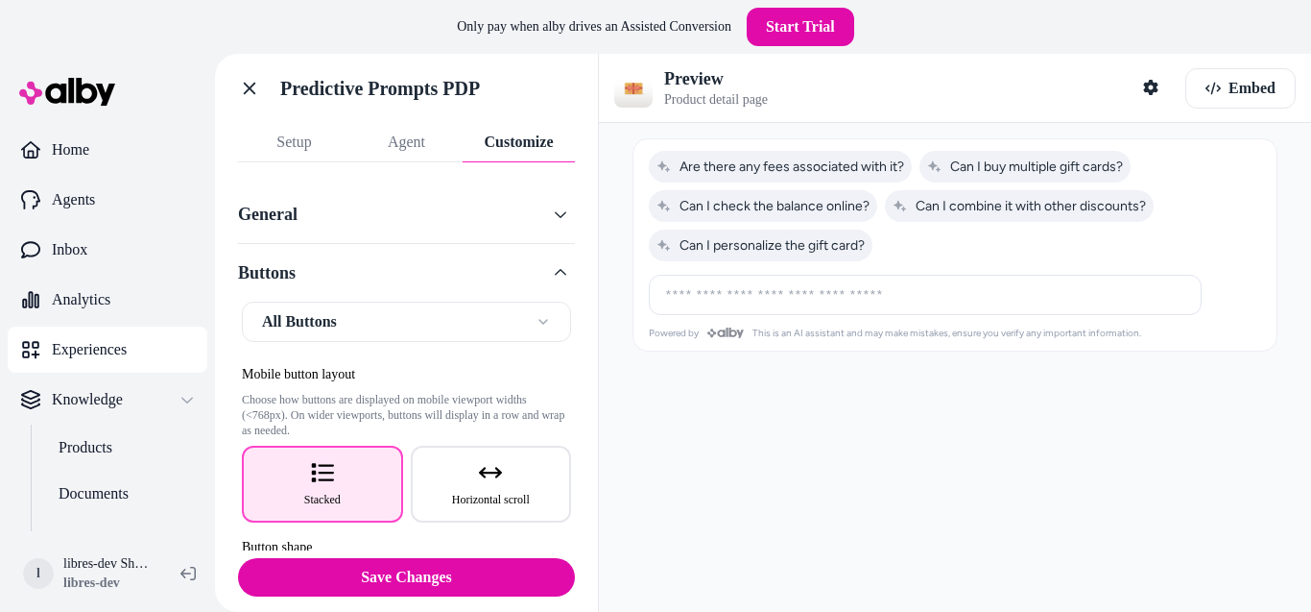
click at [373, 284] on button "Buttons" at bounding box center [406, 272] width 337 height 27
click at [402, 208] on button "General" at bounding box center [406, 214] width 337 height 27
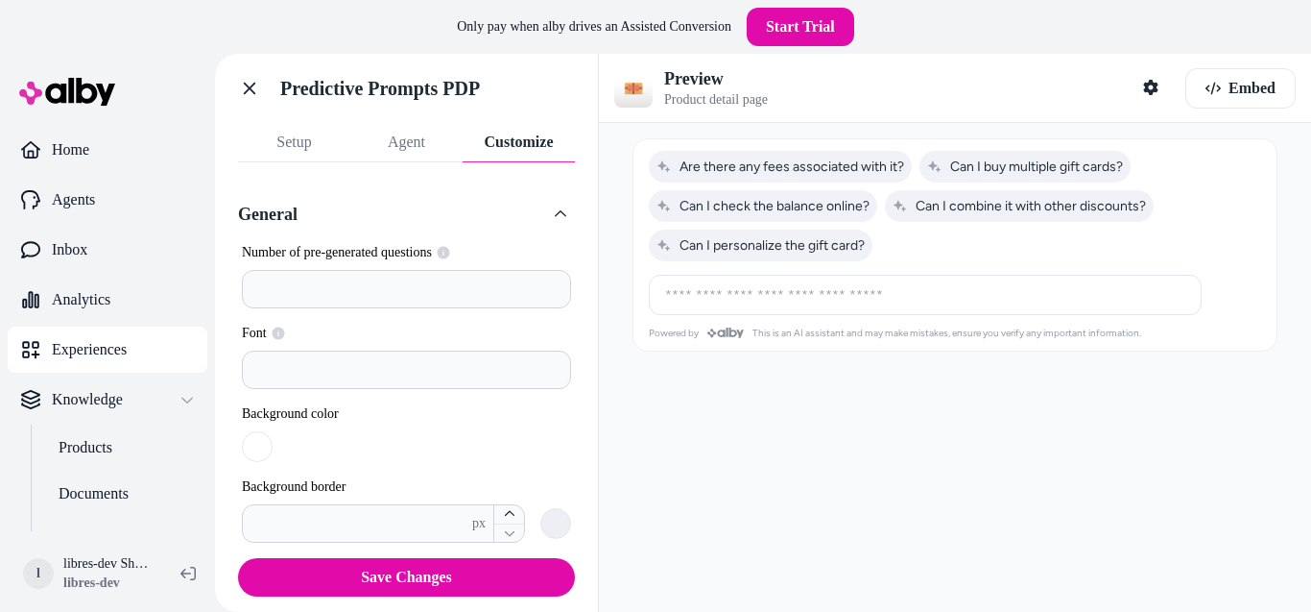
click at [402, 208] on button "General" at bounding box center [406, 214] width 337 height 27
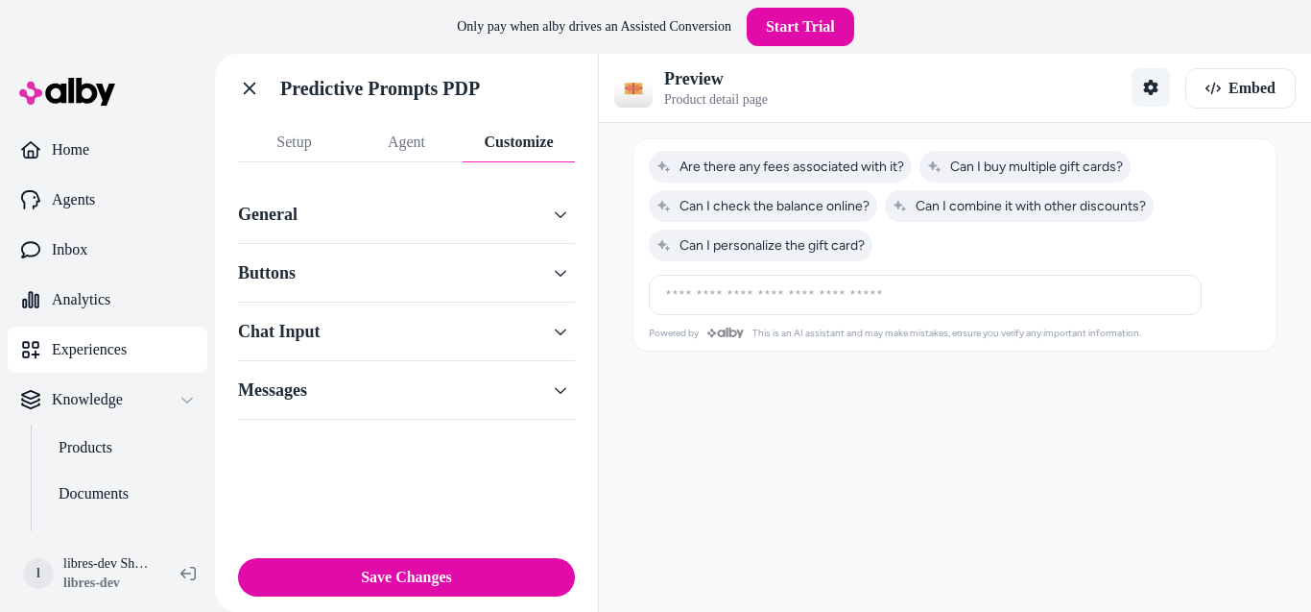
click at [1150, 79] on button "Shopper Context" at bounding box center [1151, 87] width 38 height 38
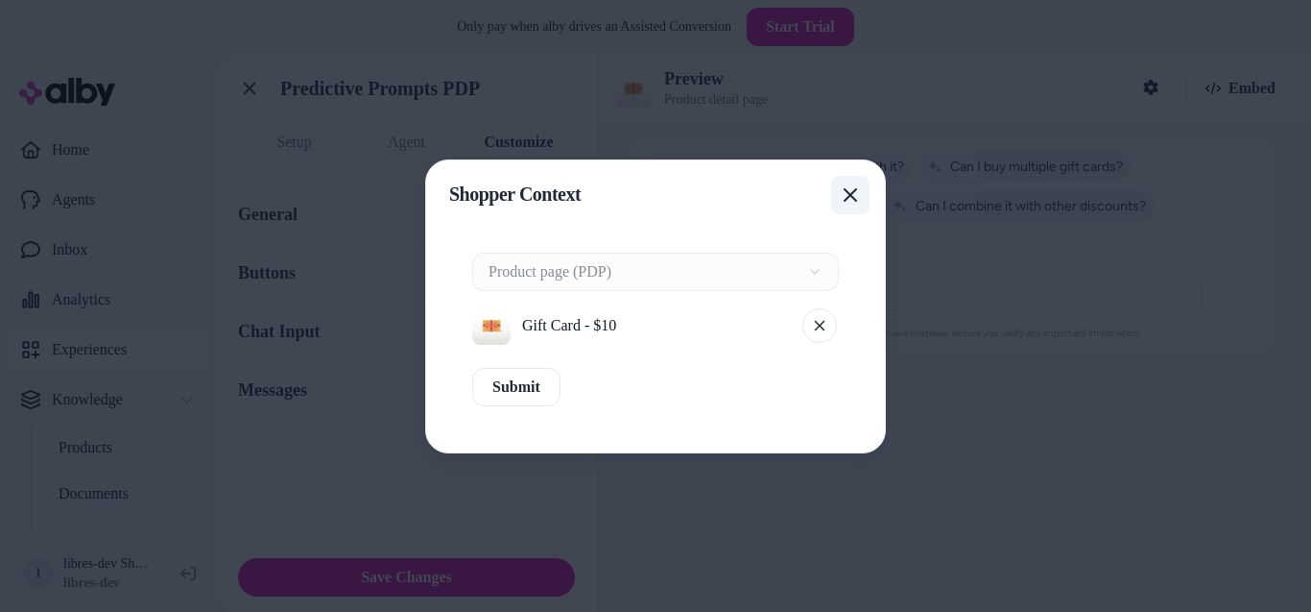
click at [838, 204] on button "Close" at bounding box center [850, 195] width 38 height 38
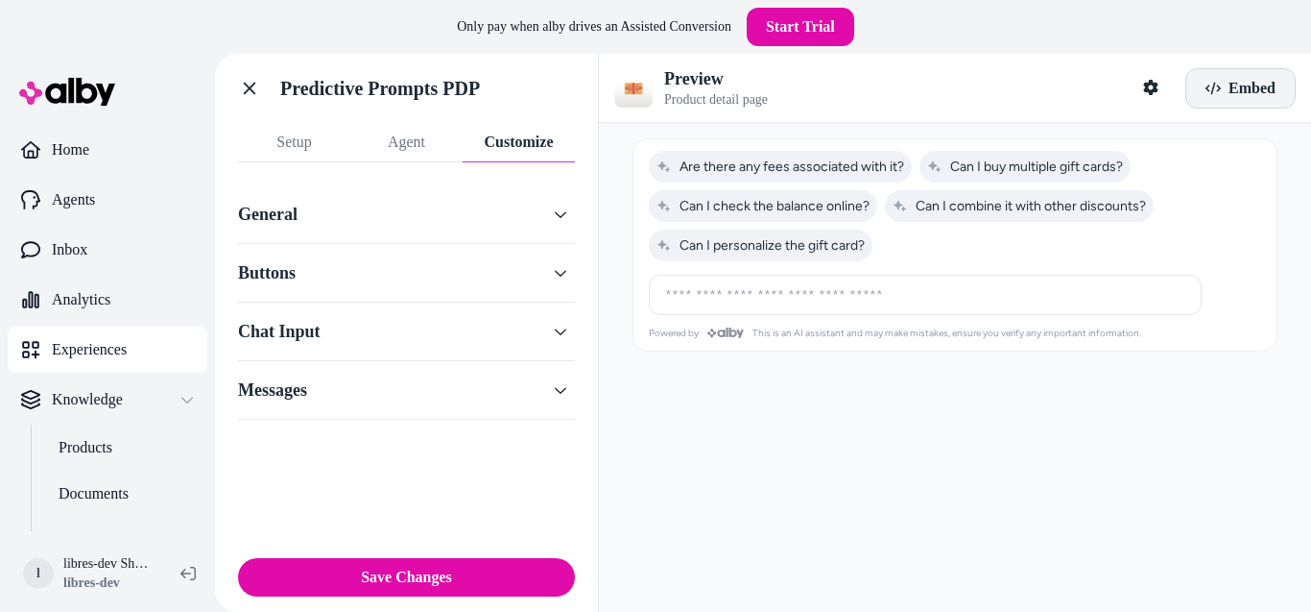
click at [1206, 91] on icon "button" at bounding box center [1213, 88] width 15 height 15
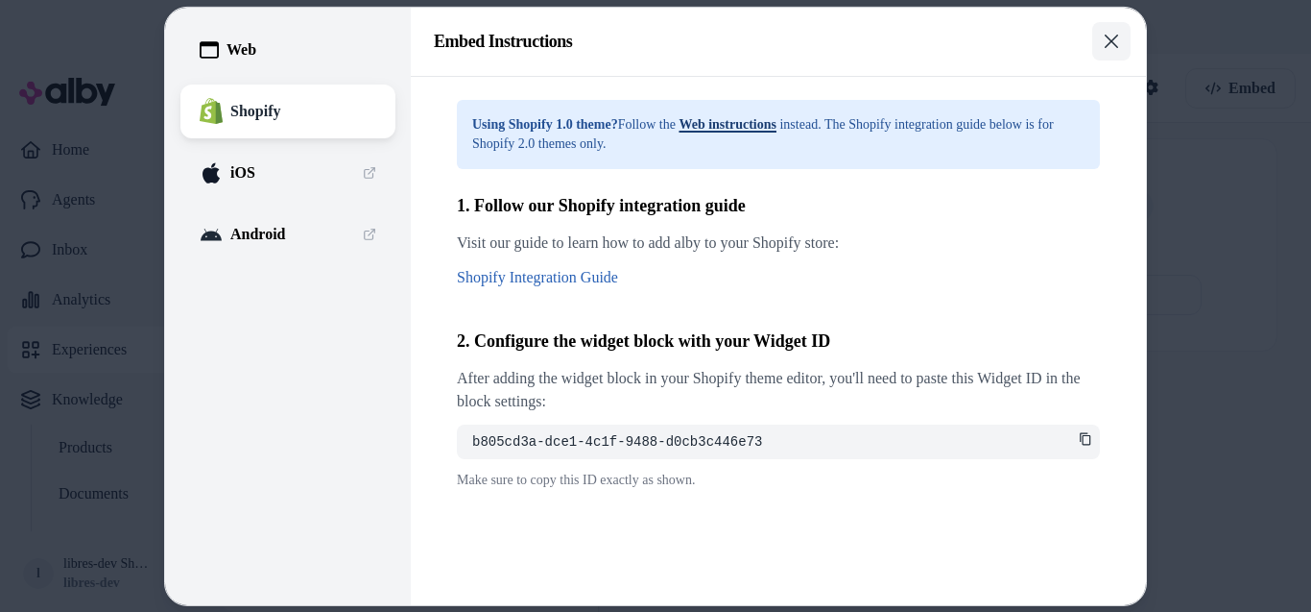
click at [1105, 44] on icon "button" at bounding box center [1111, 41] width 13 height 13
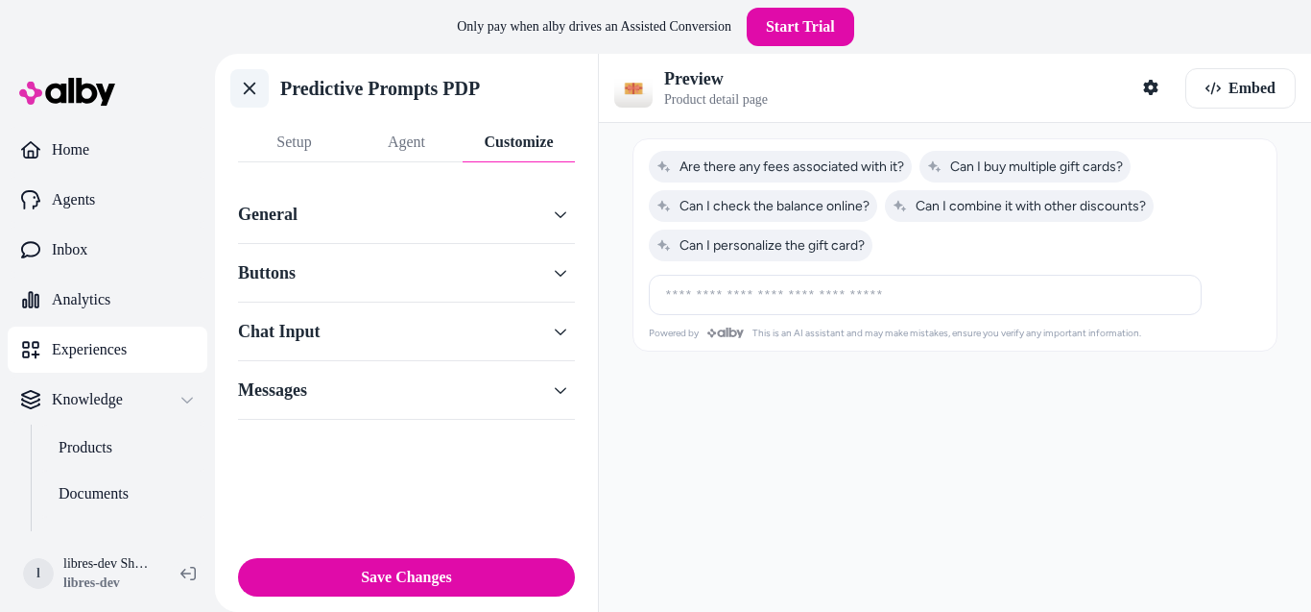
click at [241, 88] on icon at bounding box center [249, 88] width 19 height 19
